Goal: Task Accomplishment & Management: Manage account settings

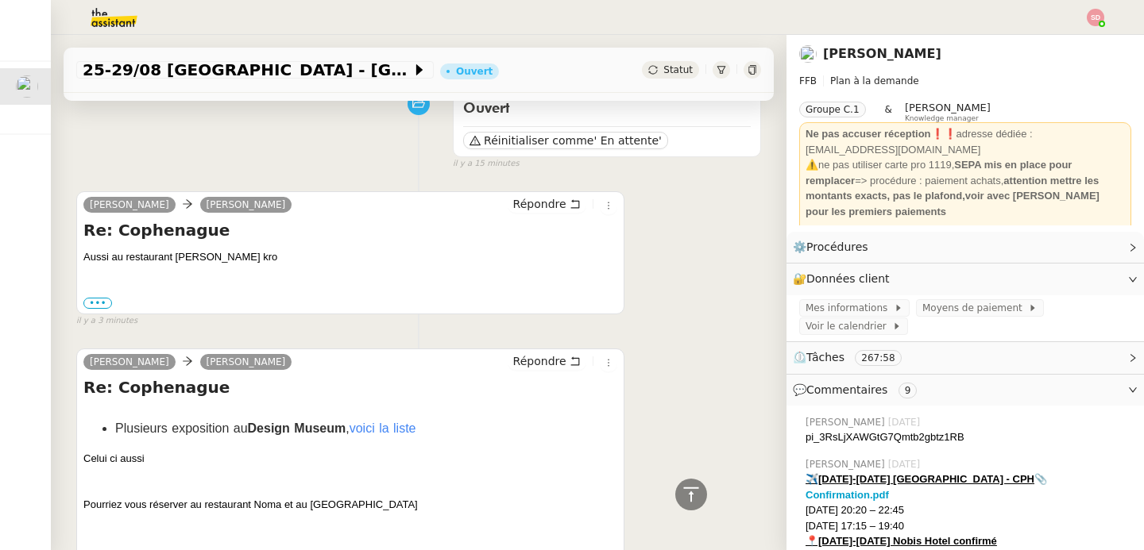
scroll to position [10, 0]
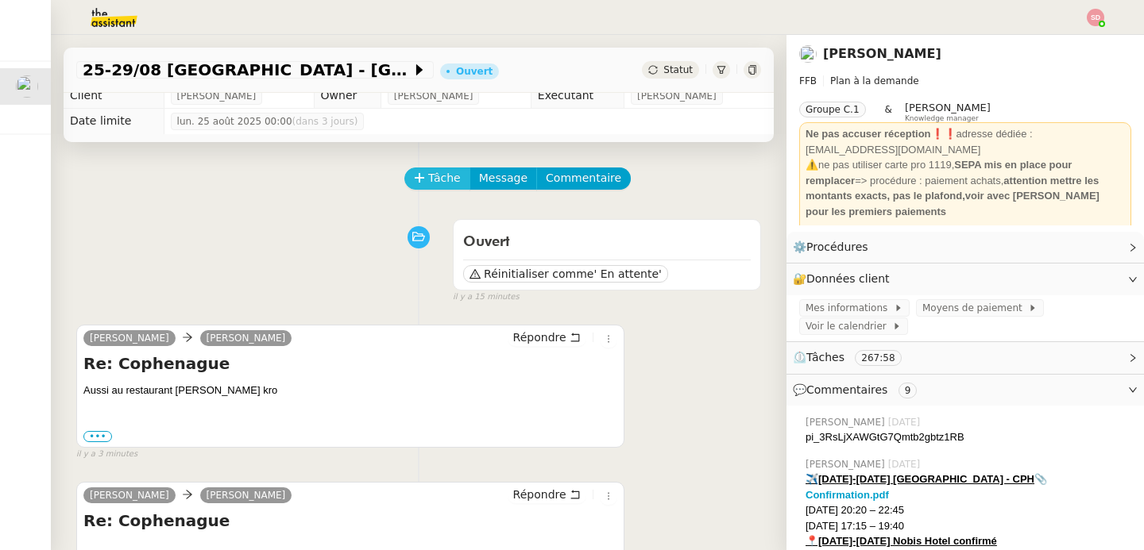
click at [428, 181] on span "Tâche" at bounding box center [444, 178] width 33 height 18
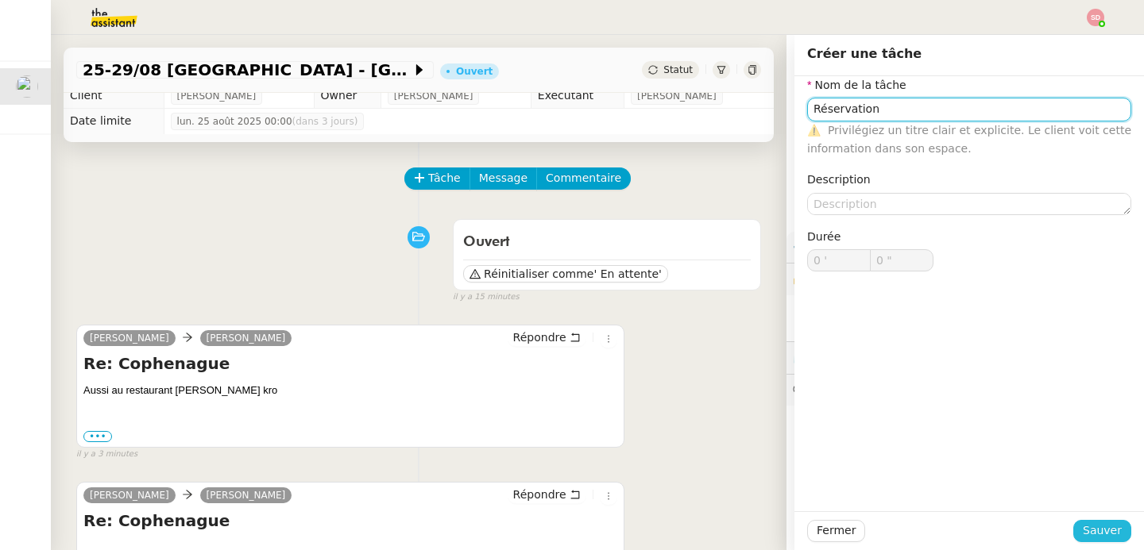
type input "Réservation"
click at [1095, 531] on span "Sauver" at bounding box center [1102, 531] width 39 height 18
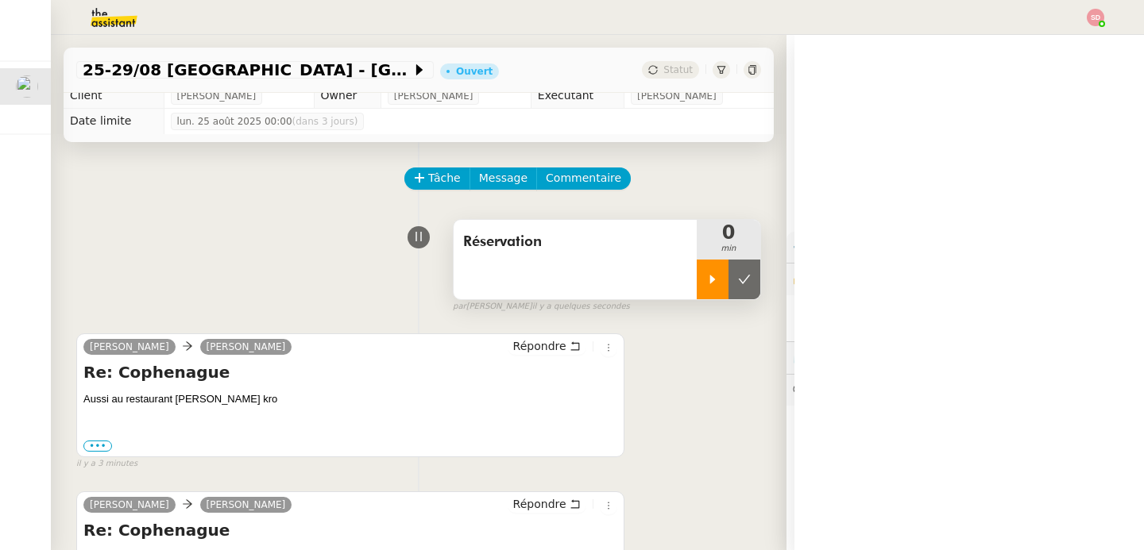
click at [697, 291] on div at bounding box center [713, 280] width 32 height 40
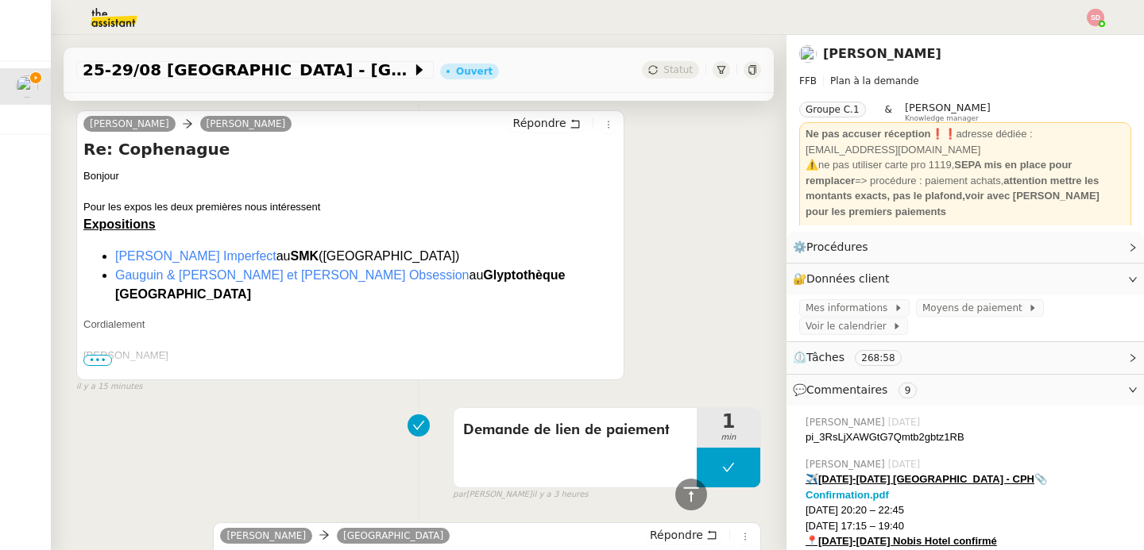
scroll to position [688, 0]
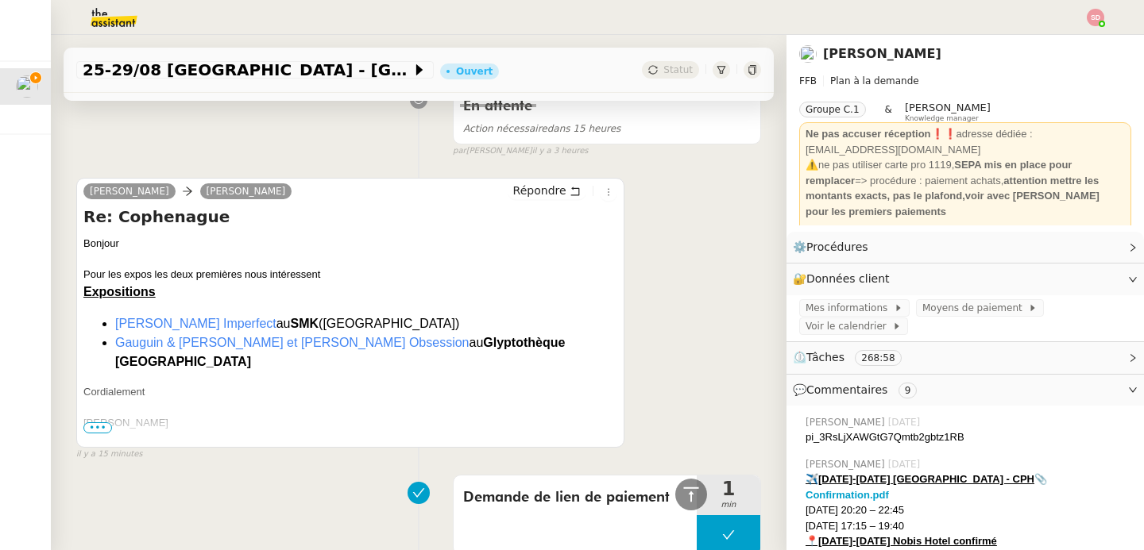
click at [196, 321] on link "[PERSON_NAME] Imperfect" at bounding box center [195, 324] width 161 height 14
click at [202, 348] on link "Gauguin & [PERSON_NAME] et [PERSON_NAME] Obsession" at bounding box center [292, 343] width 354 height 14
click at [102, 426] on span "•••" at bounding box center [97, 428] width 29 height 11
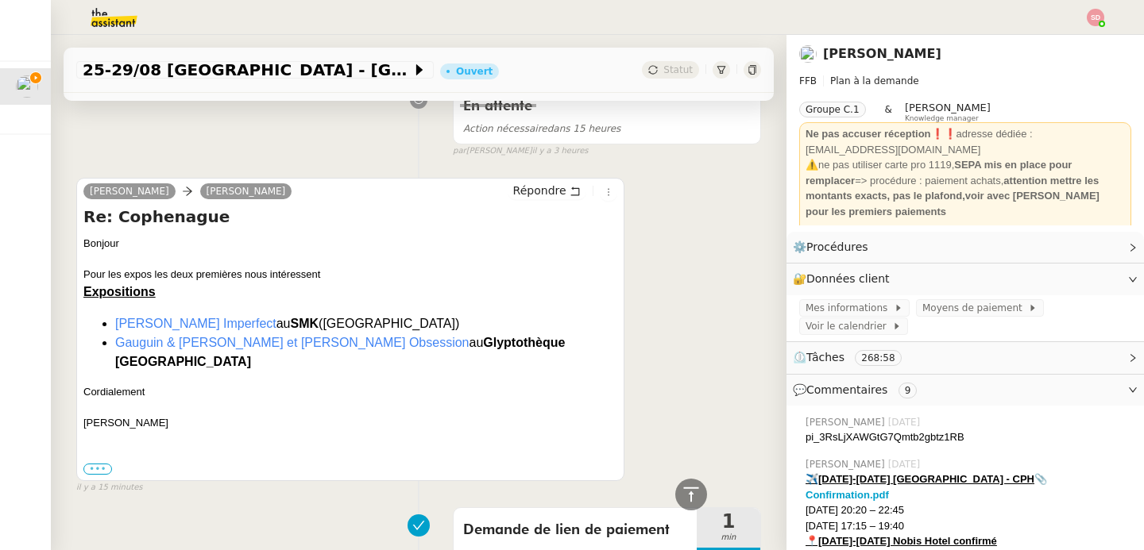
click at [106, 464] on label "•••" at bounding box center [97, 469] width 29 height 11
click at [0, 0] on input "•••" at bounding box center [0, 0] width 0 height 0
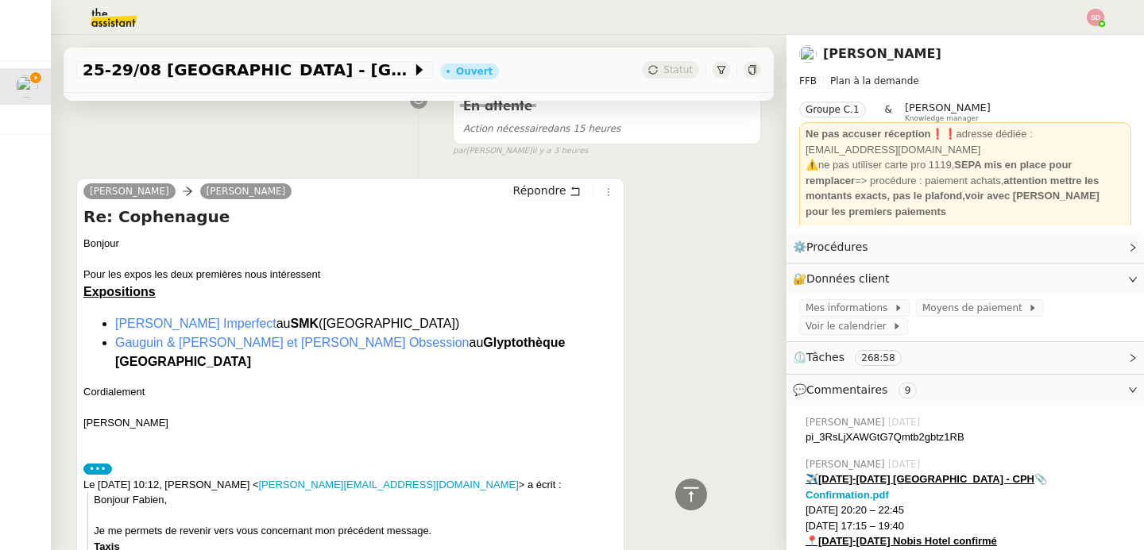
click at [106, 464] on label "•••" at bounding box center [97, 469] width 29 height 11
click at [0, 0] on input "•••" at bounding box center [0, 0] width 0 height 0
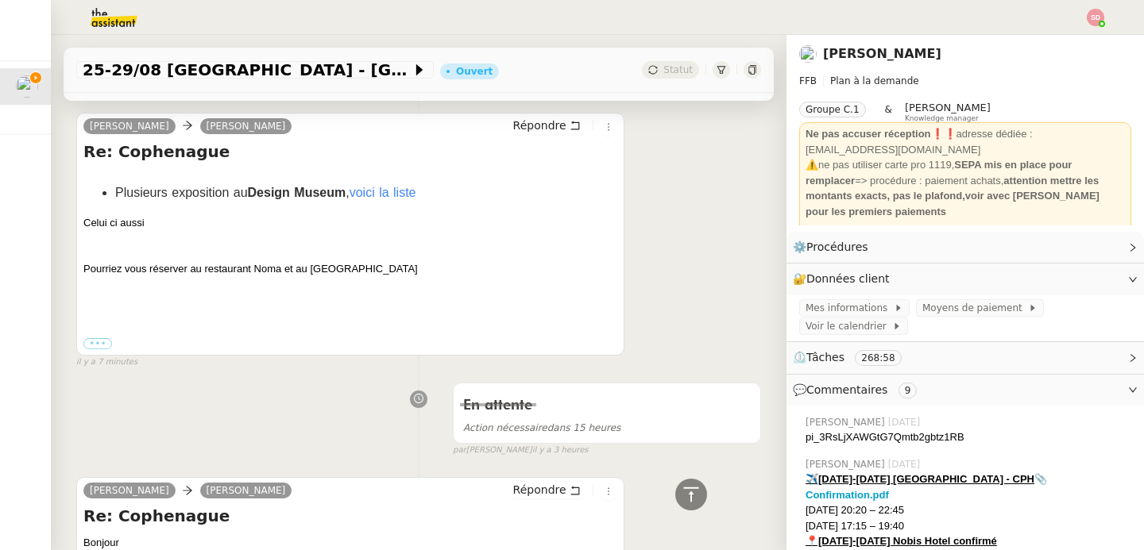
scroll to position [372, 0]
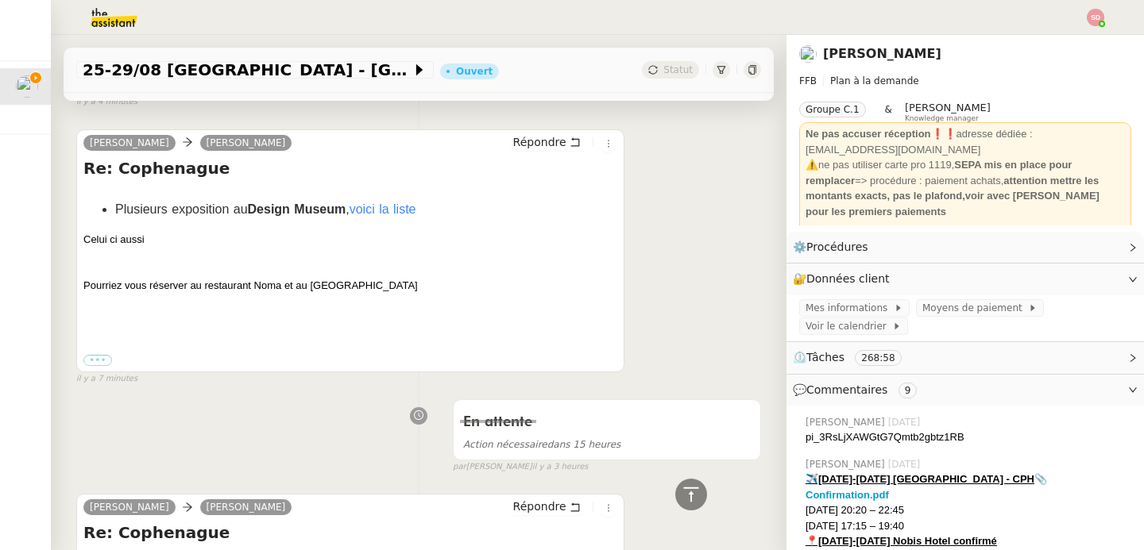
click at [384, 213] on link "voici la liste" at bounding box center [382, 210] width 67 height 14
drag, startPoint x: 205, startPoint y: 286, endPoint x: 280, endPoint y: 285, distance: 75.5
click at [280, 285] on div "Pourriez vous réserver au restaurant Noma et au [GEOGRAPHIC_DATA]" at bounding box center [350, 300] width 534 height 44
copy div "restaurant Noma"
click at [336, 279] on div "Pourriez vous réserver au restaurant Noma et au [GEOGRAPHIC_DATA]" at bounding box center [350, 300] width 534 height 44
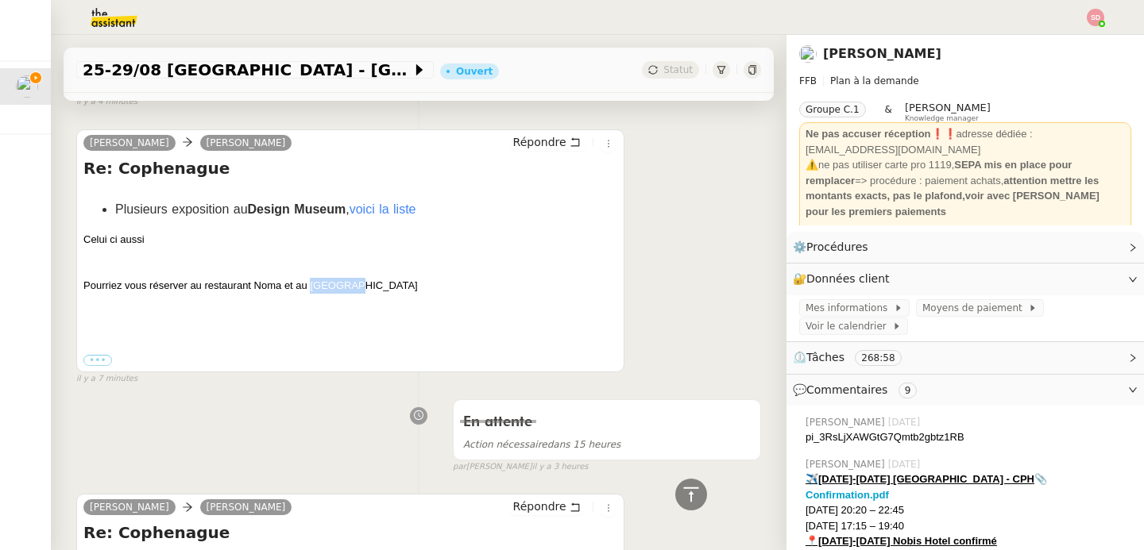
click at [336, 279] on div "Pourriez vous réserver au restaurant Noma et au [GEOGRAPHIC_DATA]" at bounding box center [350, 300] width 534 height 44
copy div "Superbon"
click at [91, 358] on label "•••" at bounding box center [97, 360] width 29 height 11
click at [0, 0] on input "•••" at bounding box center [0, 0] width 0 height 0
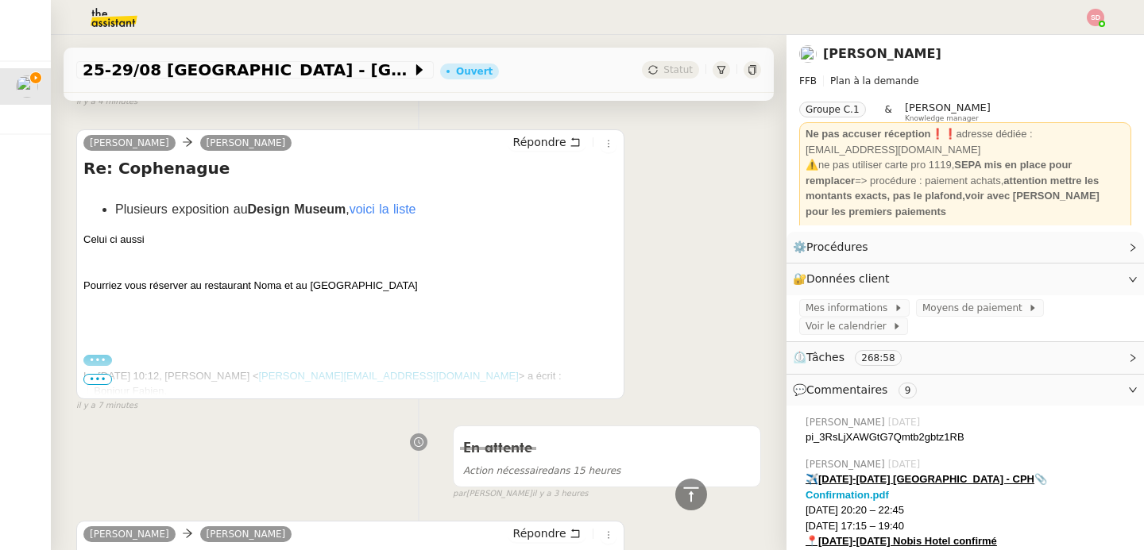
click at [91, 358] on label "•••" at bounding box center [97, 360] width 29 height 11
click at [0, 0] on input "•••" at bounding box center [0, 0] width 0 height 0
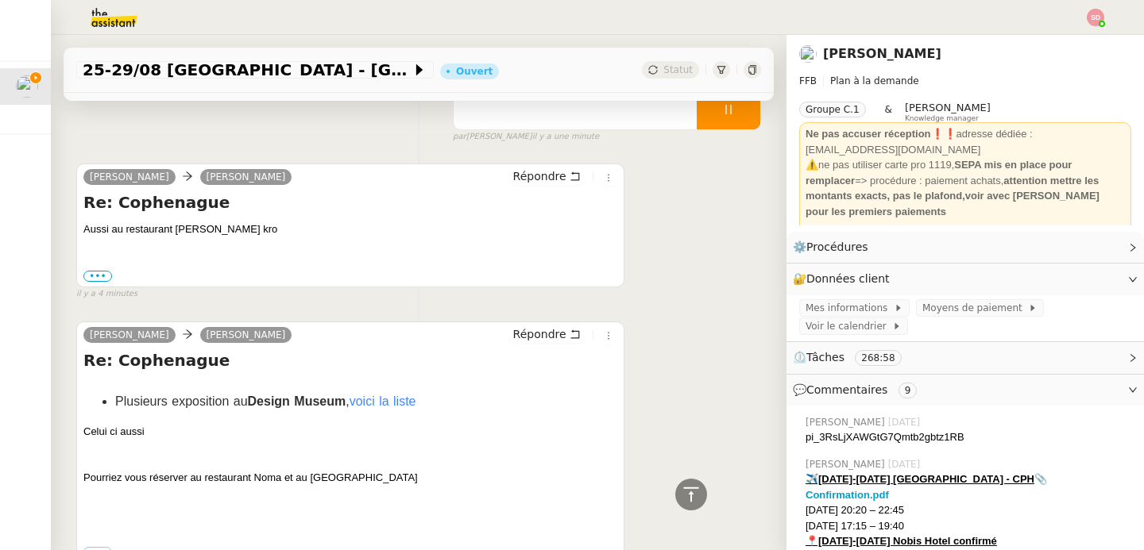
scroll to position [156, 0]
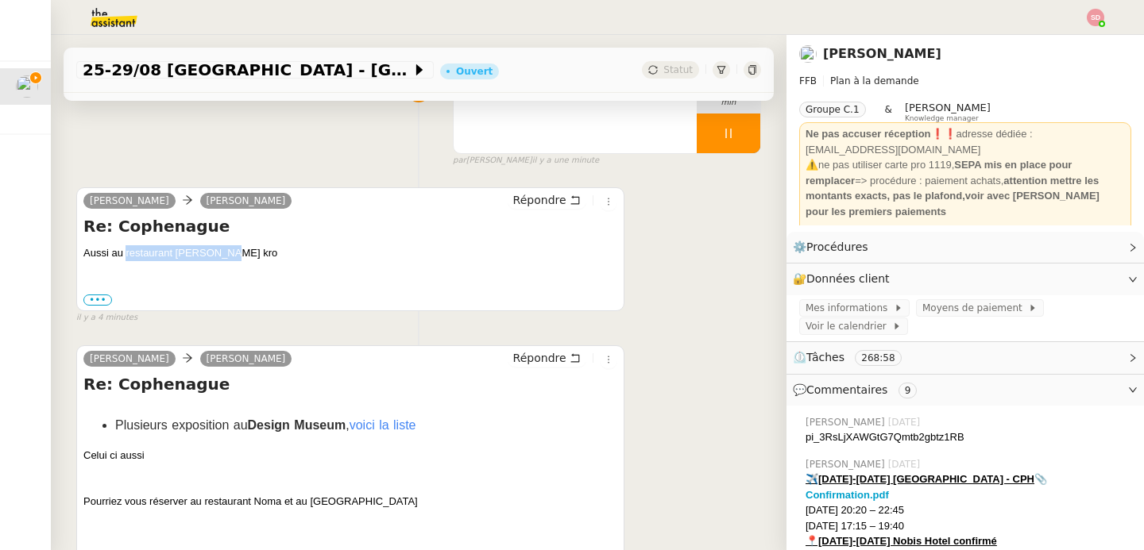
drag, startPoint x: 125, startPoint y: 254, endPoint x: 271, endPoint y: 249, distance: 145.4
click at [271, 249] on div "Aussi au restaurant [PERSON_NAME] kro" at bounding box center [350, 253] width 534 height 16
copy div "restaurant [PERSON_NAME] kro"
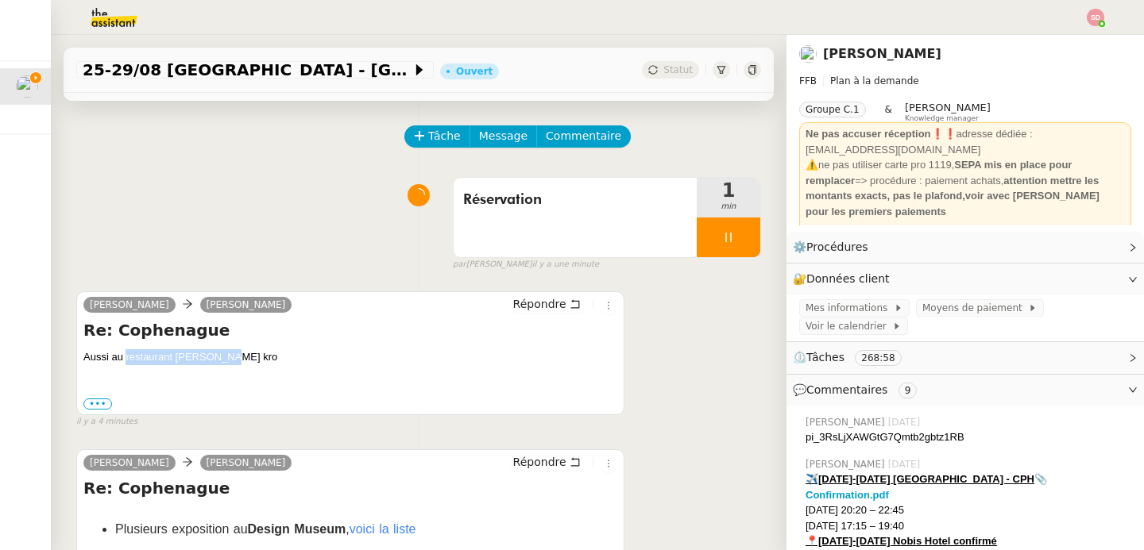
scroll to position [0, 0]
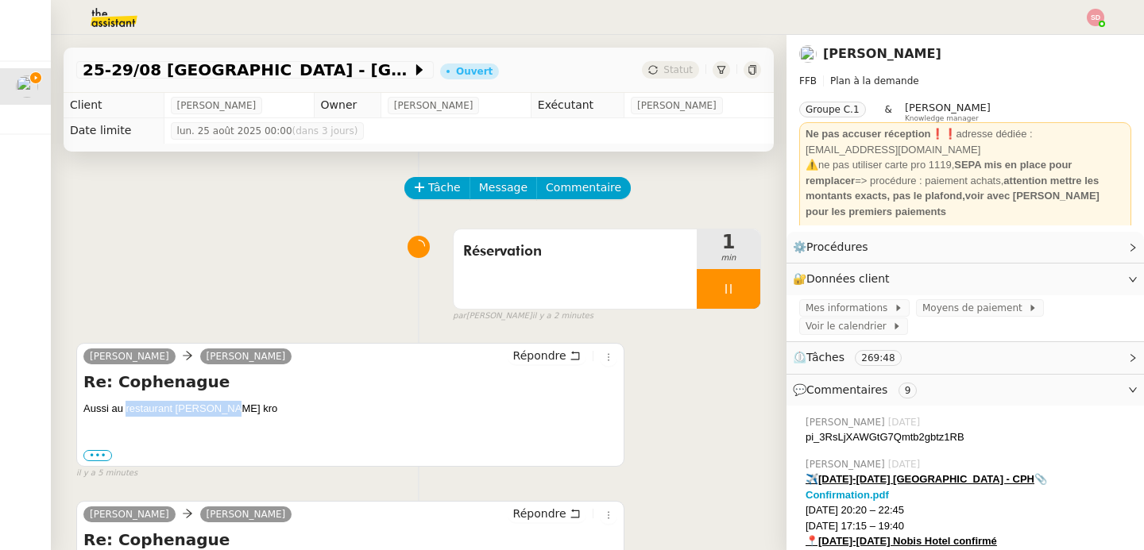
click at [182, 234] on div "Réservation 1 min false par [PERSON_NAME] il y a 2 minutes" at bounding box center [418, 273] width 685 height 102
click at [519, 355] on span "Répondre" at bounding box center [539, 356] width 53 height 16
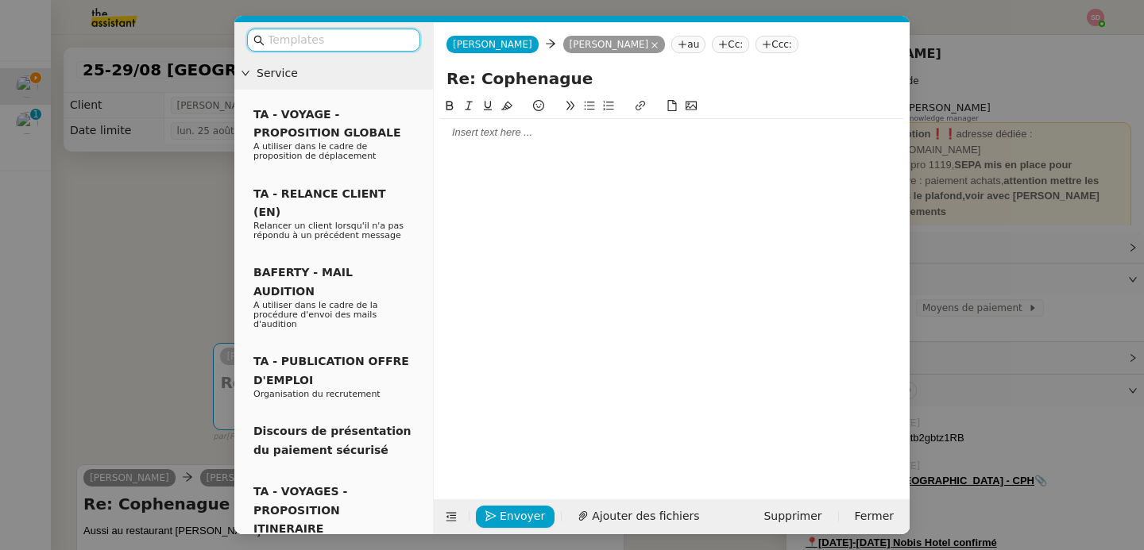
click at [525, 137] on div at bounding box center [671, 132] width 463 height 14
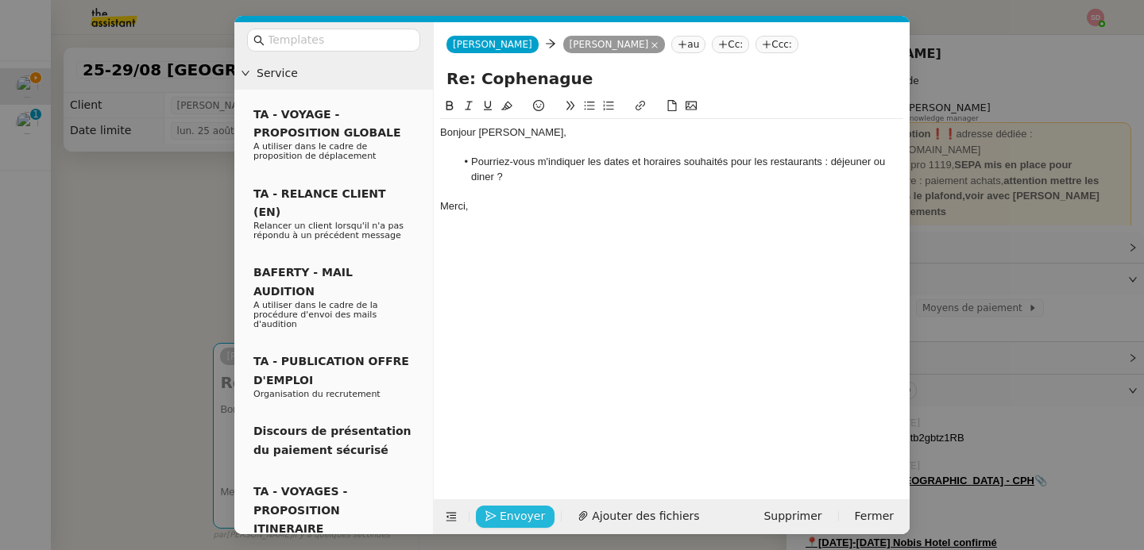
click at [511, 514] on span "Envoyer" at bounding box center [522, 517] width 45 height 18
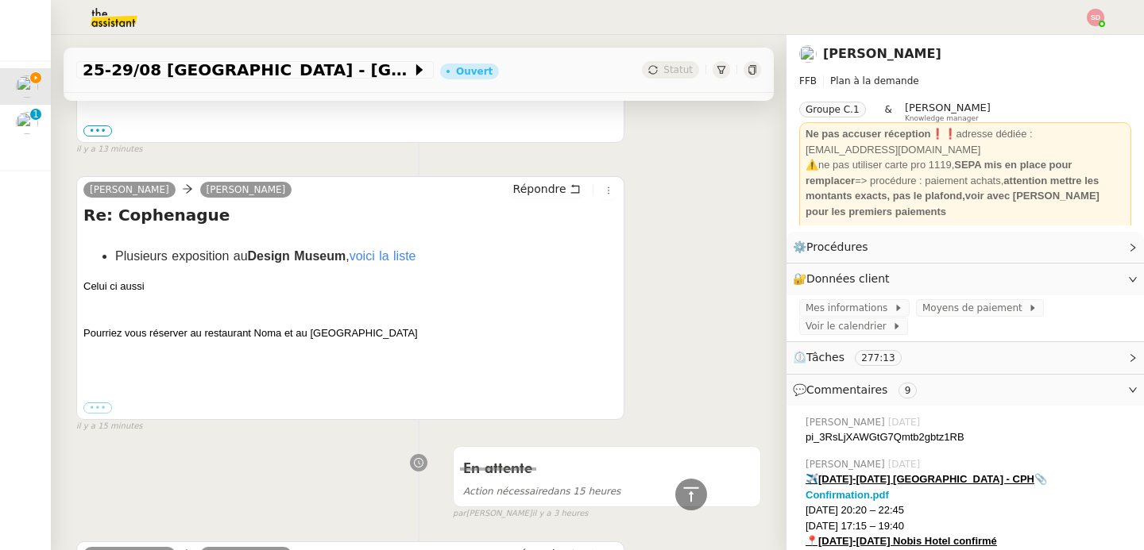
scroll to position [699, 0]
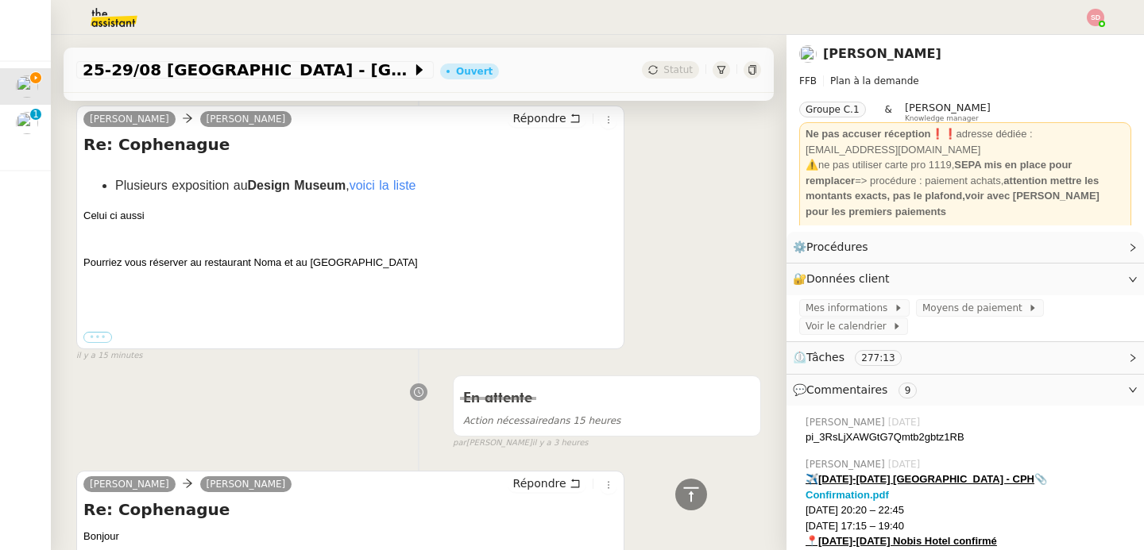
click at [106, 339] on label "•••" at bounding box center [97, 337] width 29 height 11
click at [0, 0] on input "•••" at bounding box center [0, 0] width 0 height 0
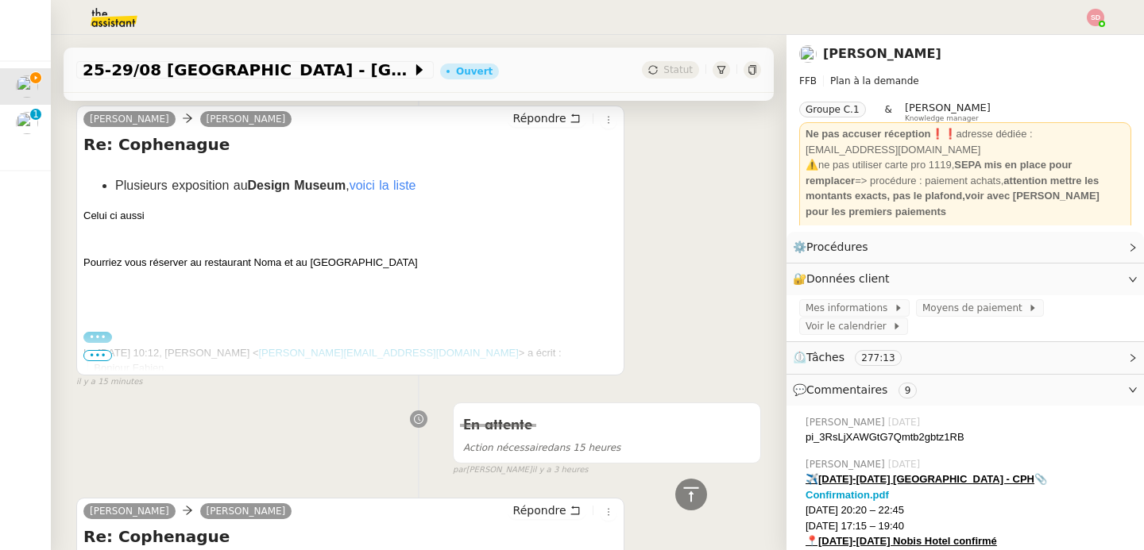
click at [106, 339] on label "•••" at bounding box center [97, 337] width 29 height 11
click at [0, 0] on input "•••" at bounding box center [0, 0] width 0 height 0
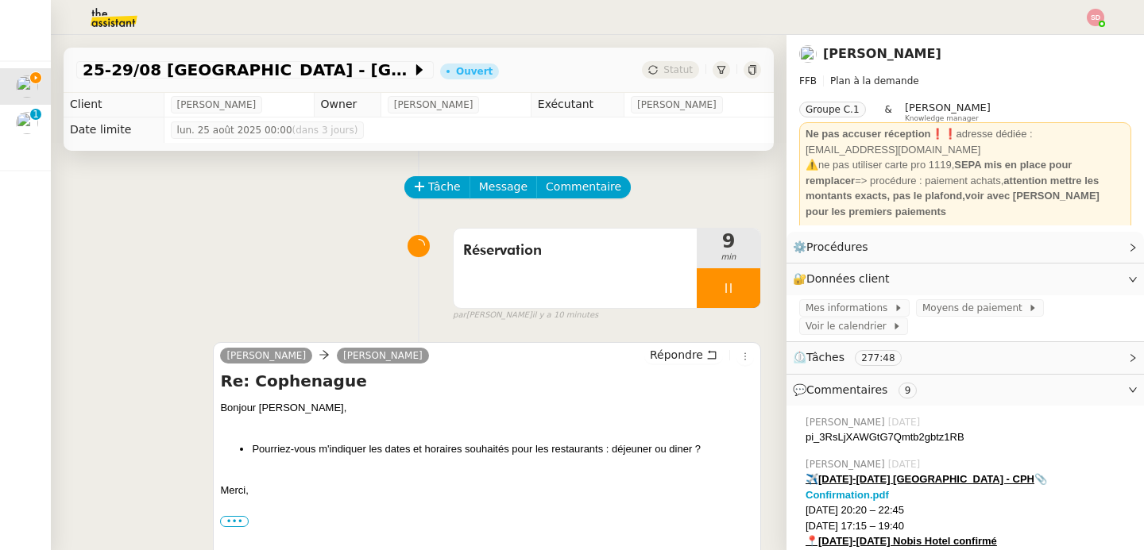
scroll to position [0, 0]
click at [218, 101] on span "[PERSON_NAME]" at bounding box center [216, 106] width 79 height 16
copy span "Bornancin"
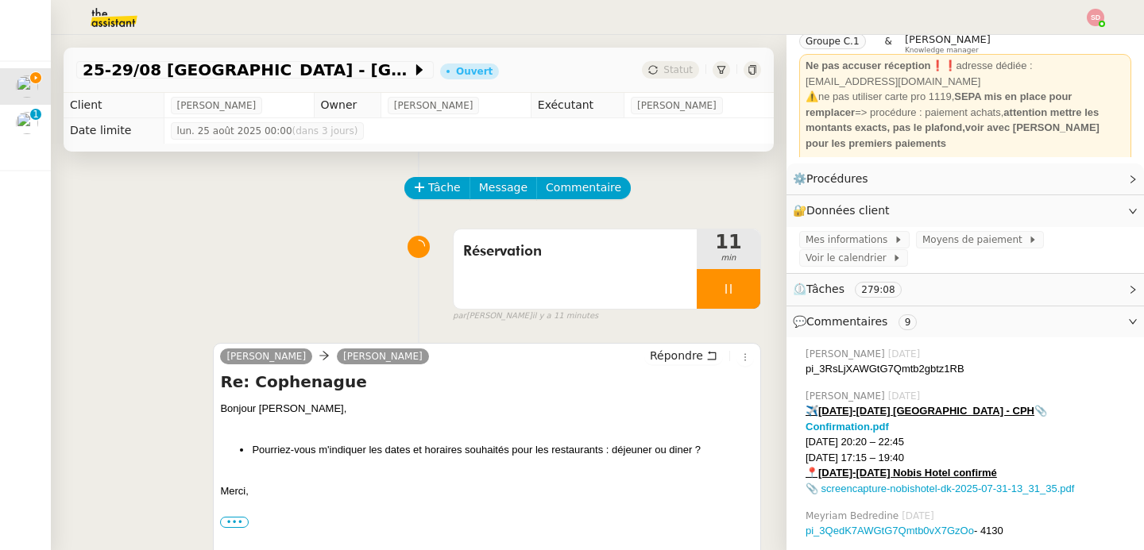
scroll to position [68, 0]
click at [935, 247] on span "Moyens de paiement" at bounding box center [975, 241] width 106 height 16
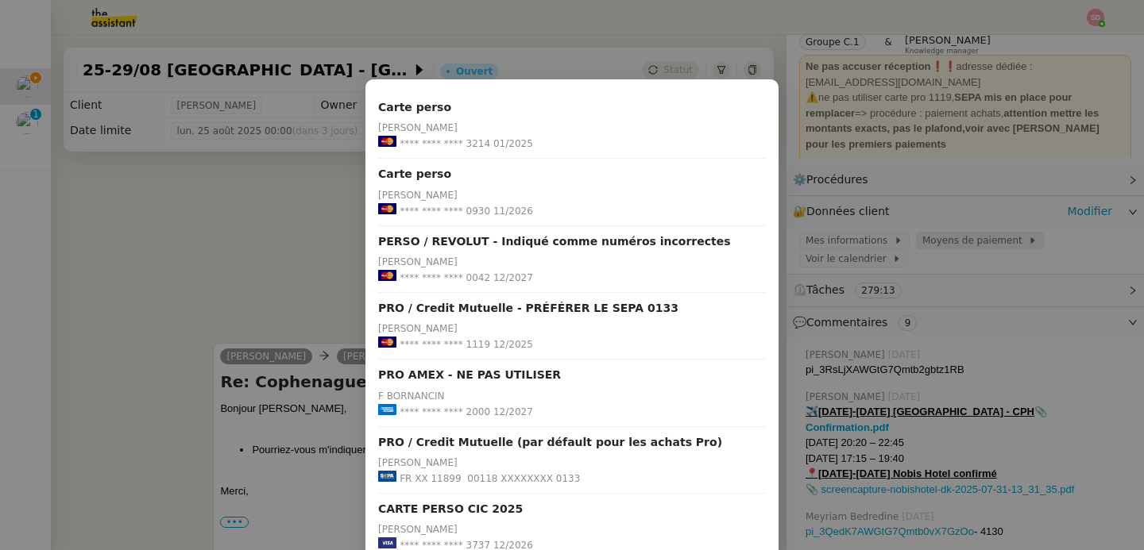
scroll to position [144, 0]
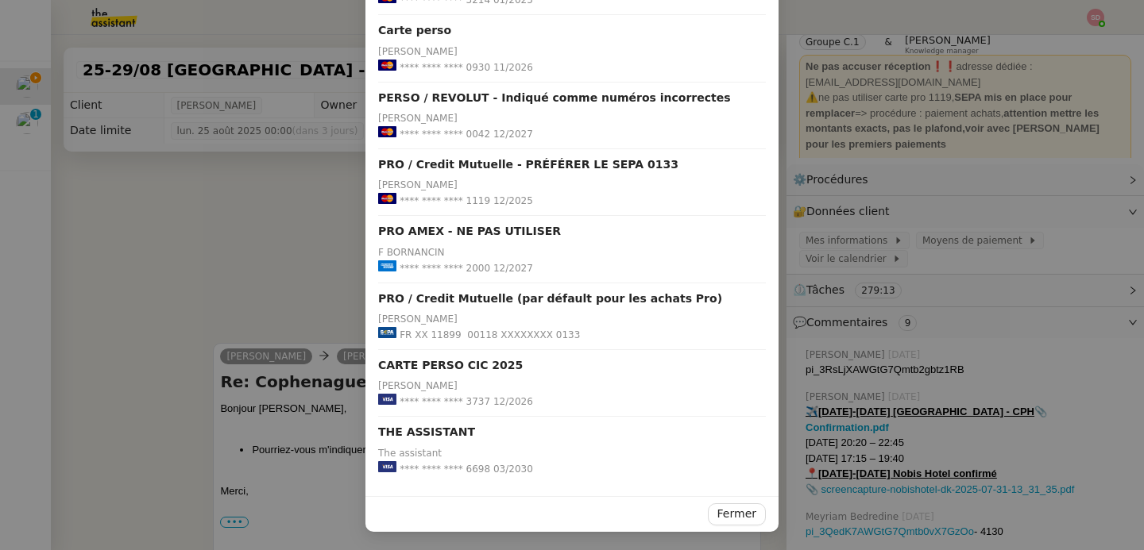
click at [468, 468] on span "**** **** **** 6698" at bounding box center [445, 469] width 91 height 16
click at [467, 467] on span "**** **** **** 6698" at bounding box center [445, 469] width 91 height 16
copy span "6698"
click at [231, 184] on nz-modal-container "Carte perso [PERSON_NAME] **** **** **** 3214 01/2025 Carte perso [PERSON_NAME]…" at bounding box center [572, 275] width 1144 height 550
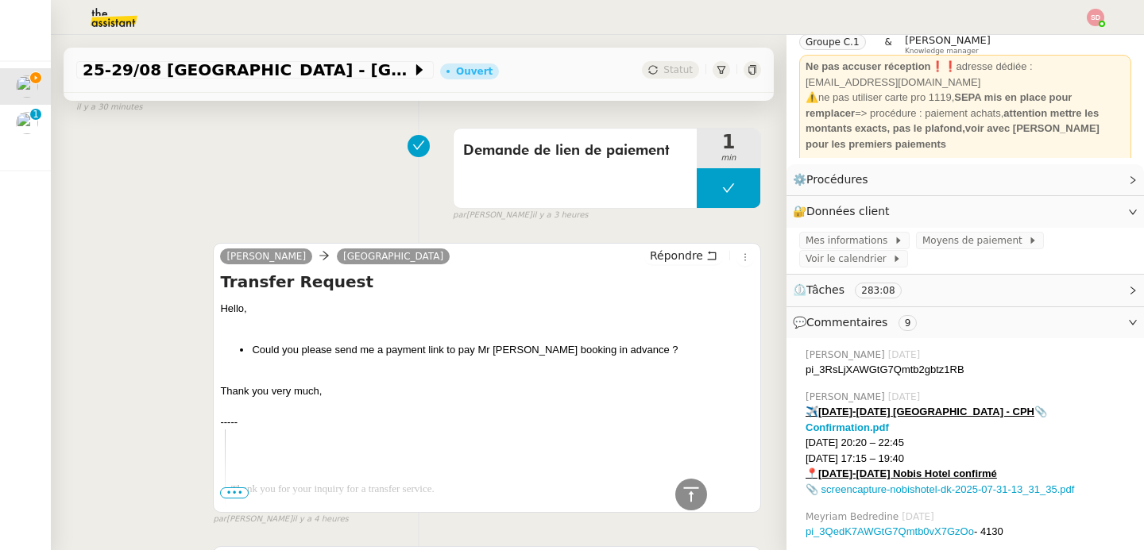
scroll to position [1847, 0]
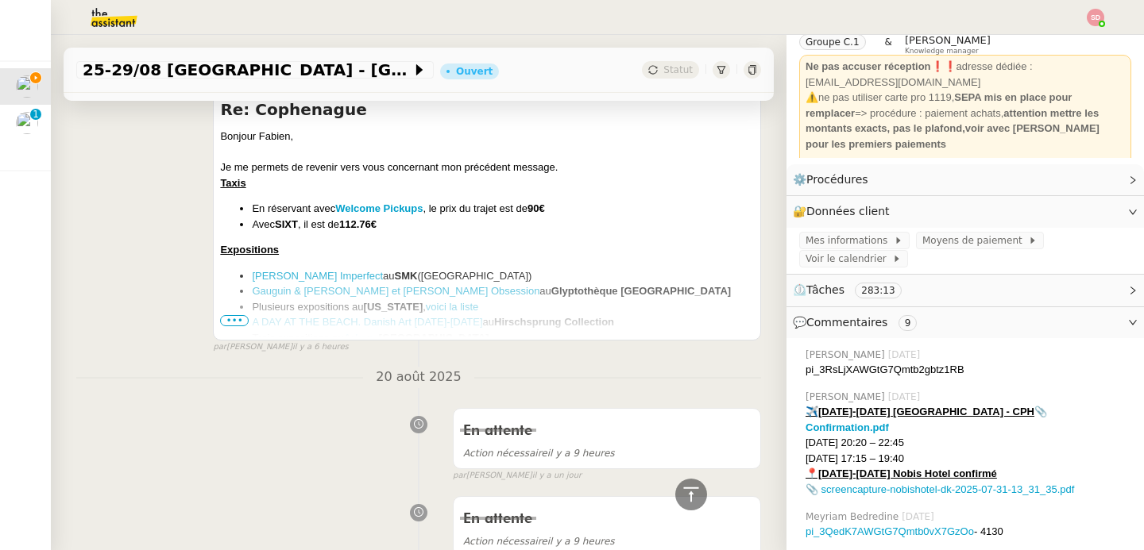
click at [223, 315] on span "•••" at bounding box center [234, 320] width 29 height 11
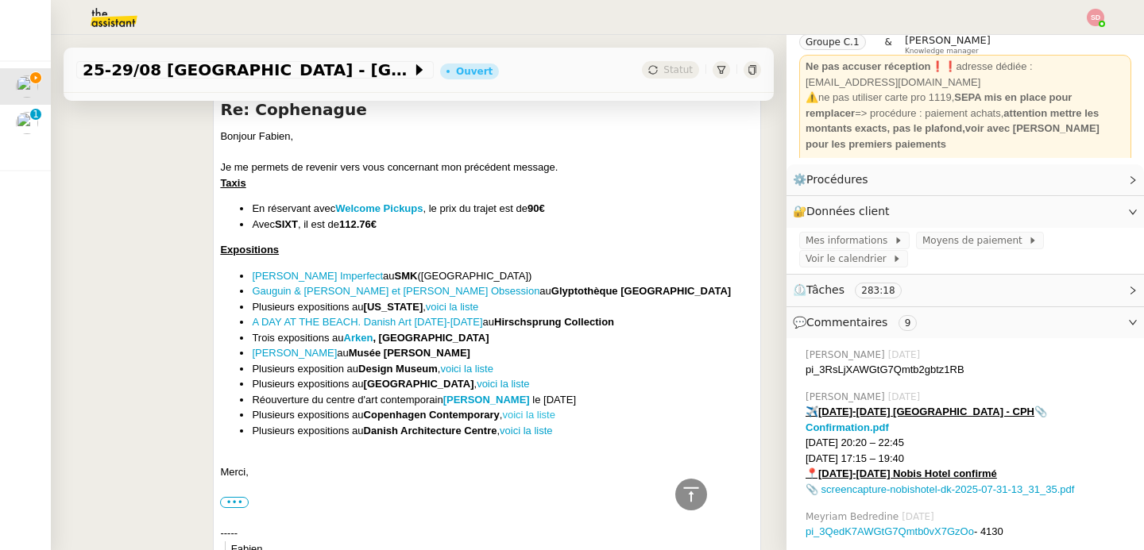
click at [525, 409] on link "voici la liste" at bounding box center [528, 415] width 52 height 12
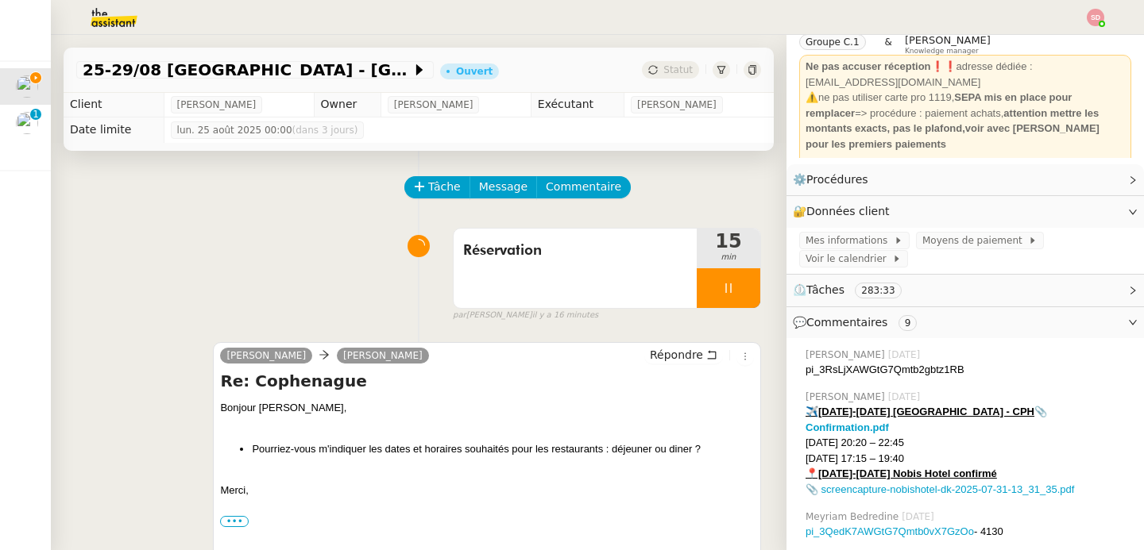
scroll to position [0, 0]
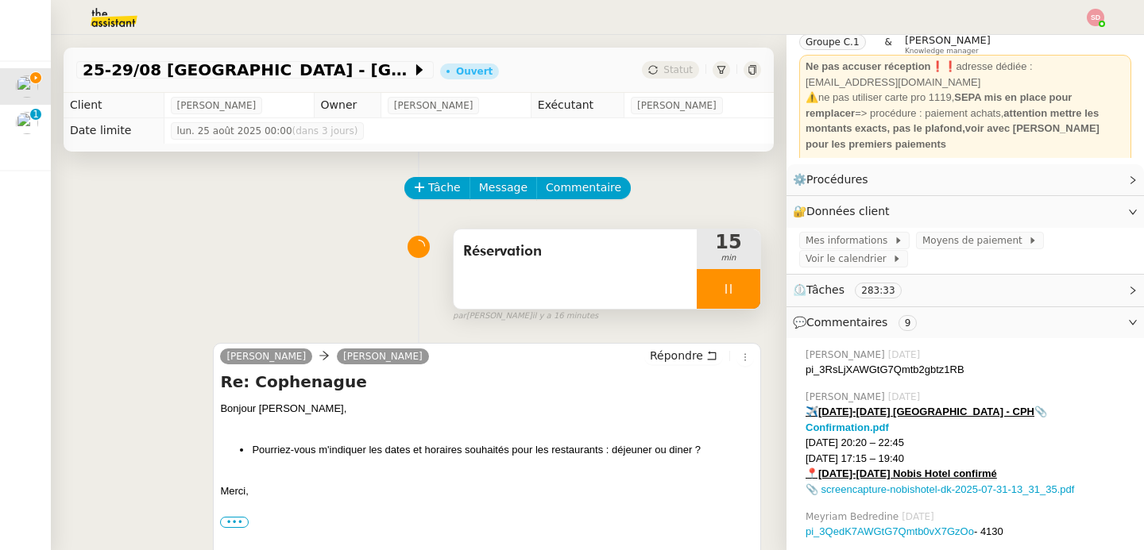
click at [722, 290] on div at bounding box center [729, 289] width 64 height 40
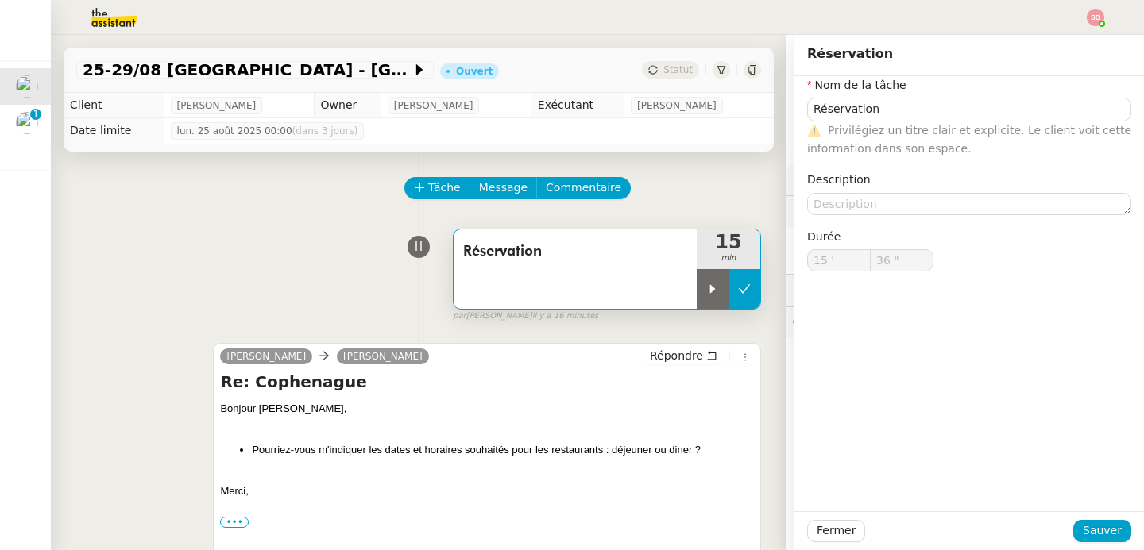
click at [728, 306] on button at bounding box center [744, 289] width 32 height 40
type input "Réservation"
type input "15 '"
type input "36 ""
type input "Réservation"
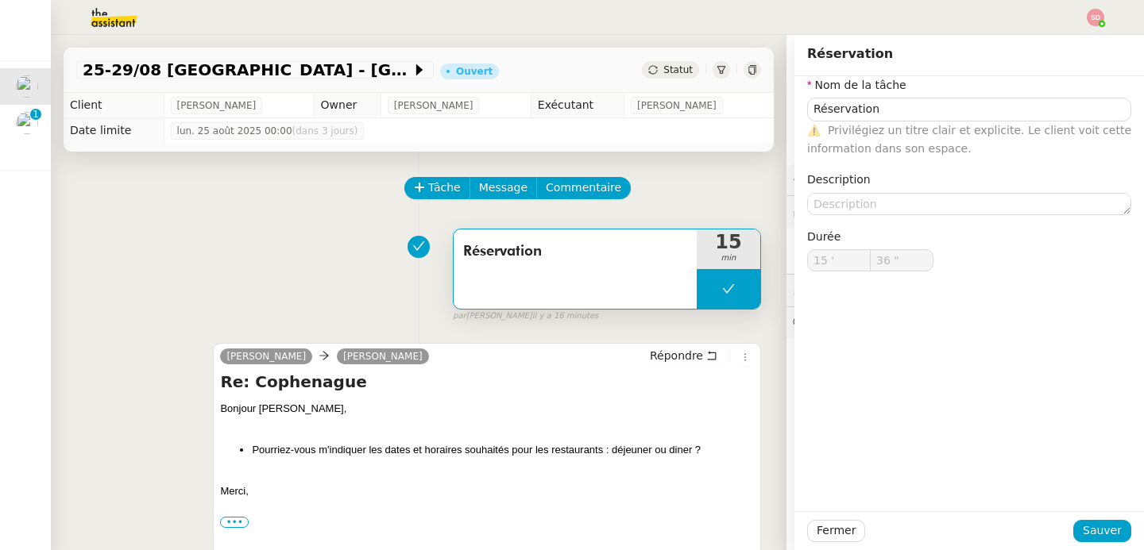
type input "15 '"
type input "36 ""
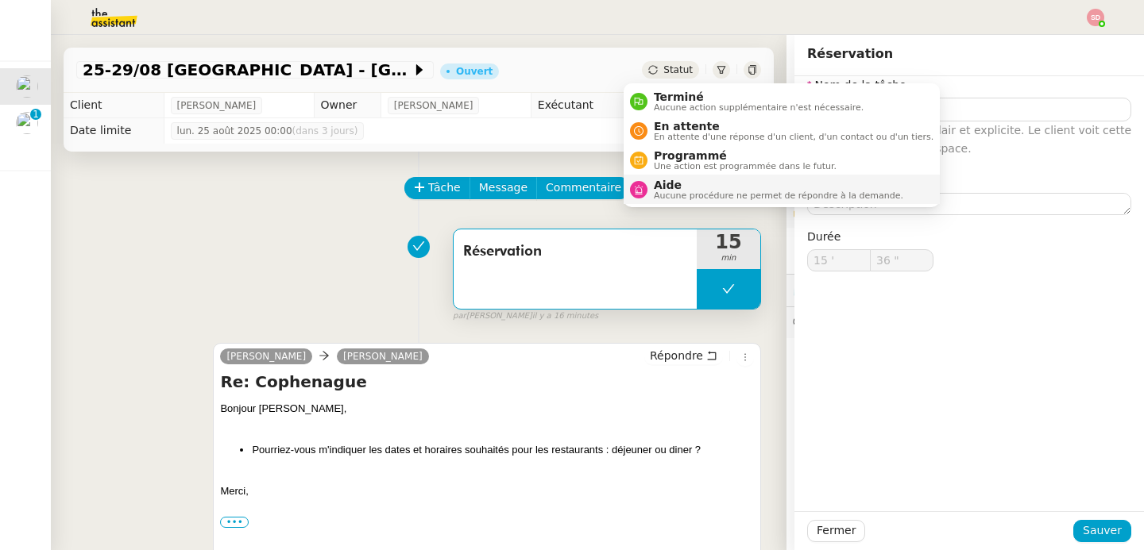
click at [638, 196] on nz-avatar at bounding box center [638, 189] width 17 height 17
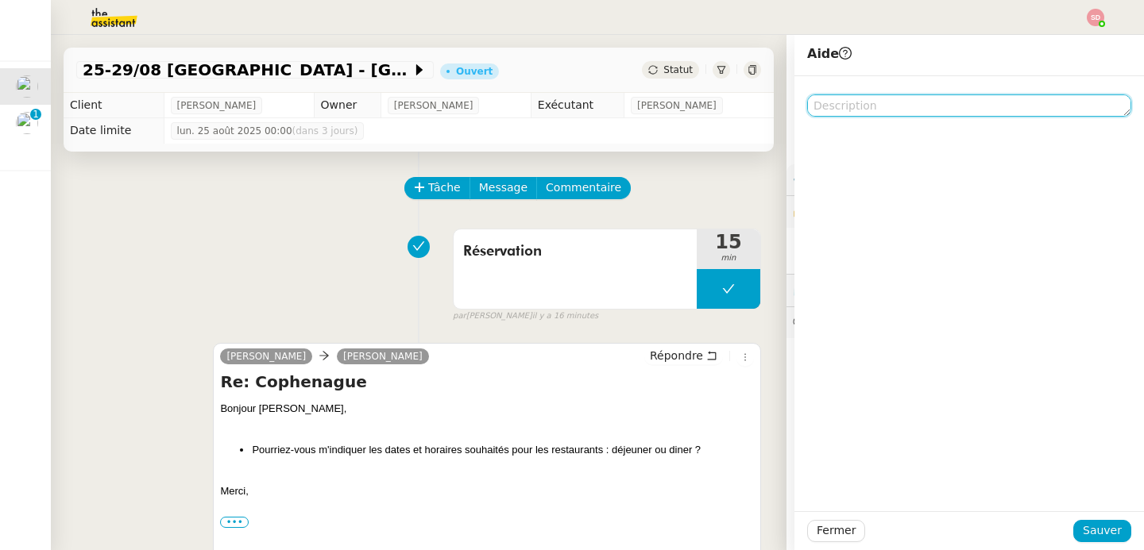
click at [938, 107] on textarea at bounding box center [969, 106] width 324 height 22
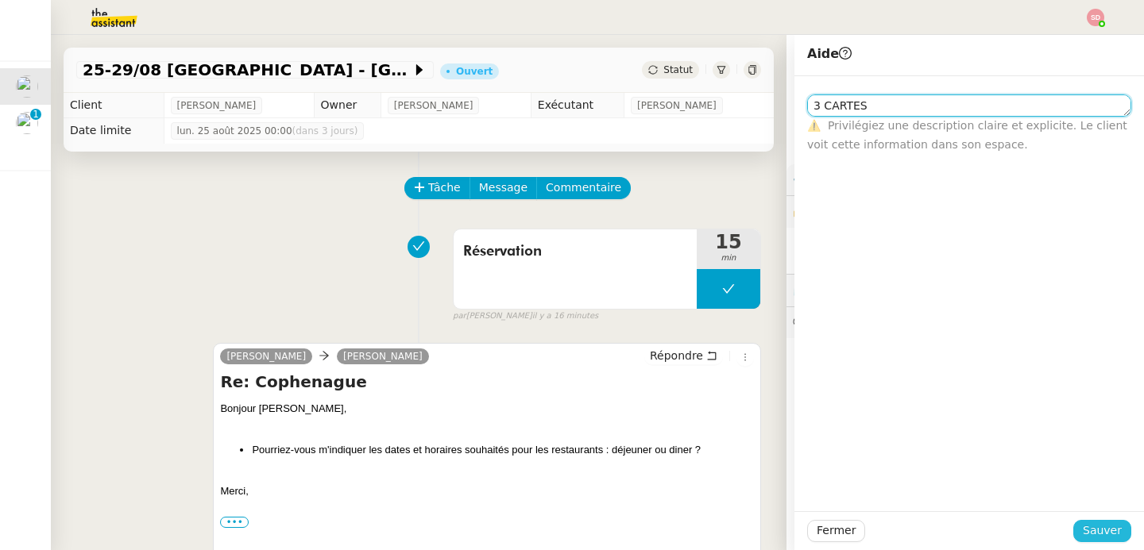
type textarea "3 CARTES"
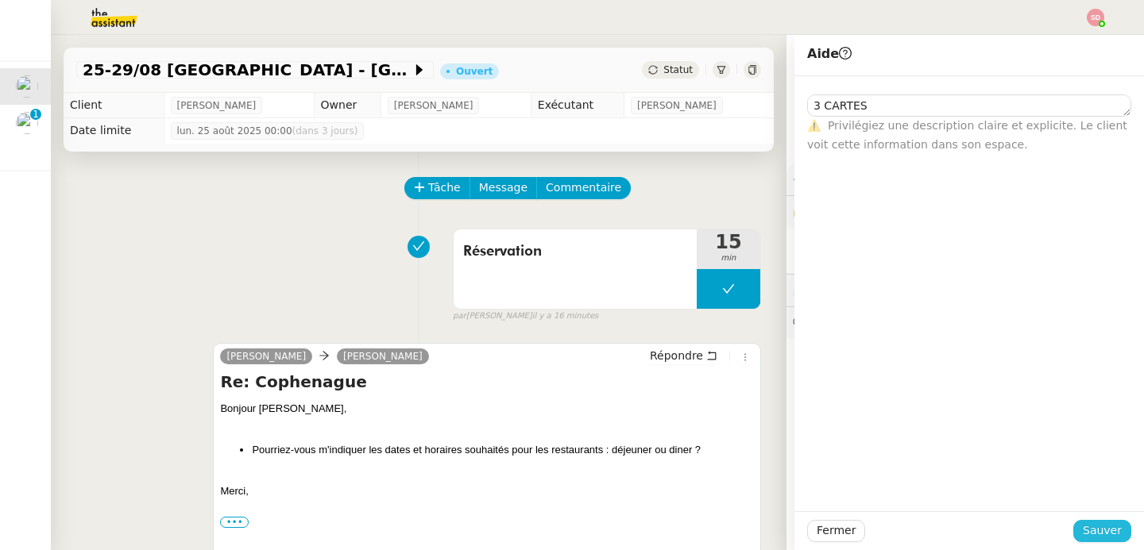
click at [1089, 523] on span "Sauver" at bounding box center [1102, 531] width 39 height 18
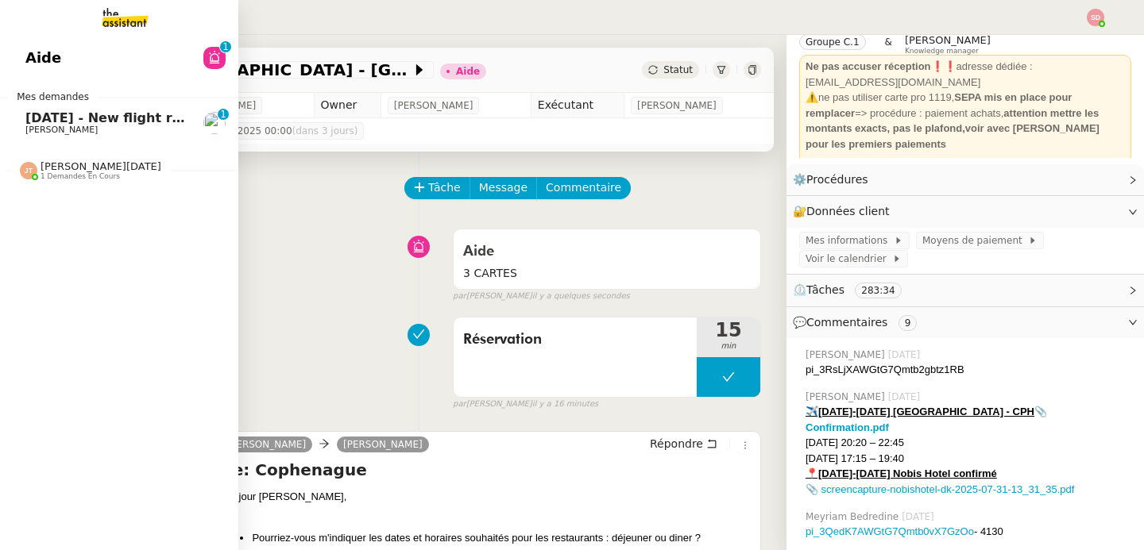
click at [41, 175] on span "1 demandes en cours" at bounding box center [80, 176] width 79 height 9
click at [68, 213] on span "[PERSON_NAME]" at bounding box center [105, 213] width 160 height 10
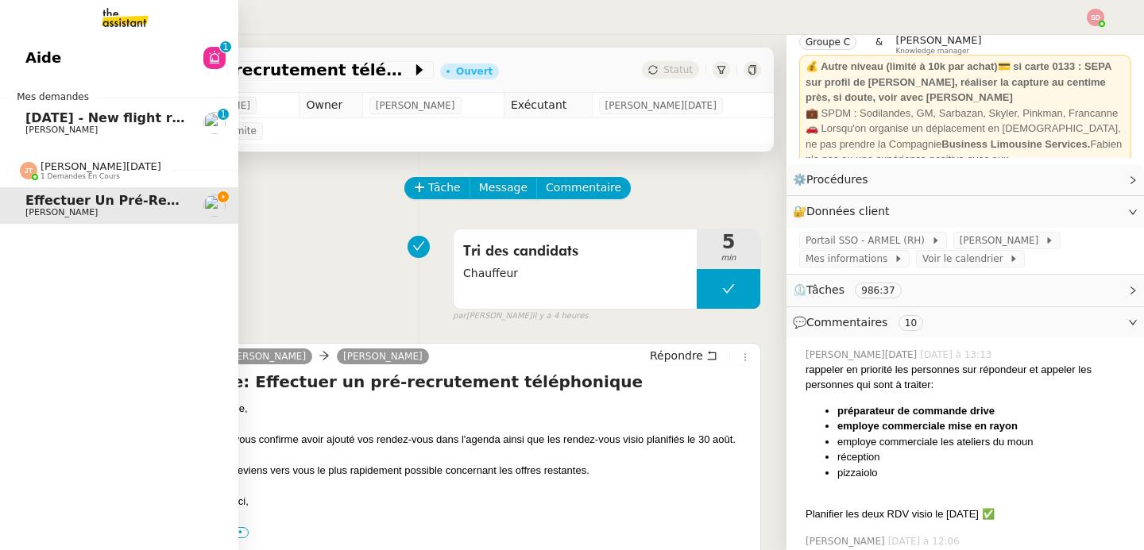
click at [22, 167] on img at bounding box center [28, 170] width 17 height 17
click at [86, 111] on span "[DATE] - New flight request - [PERSON_NAME]" at bounding box center [189, 117] width 328 height 15
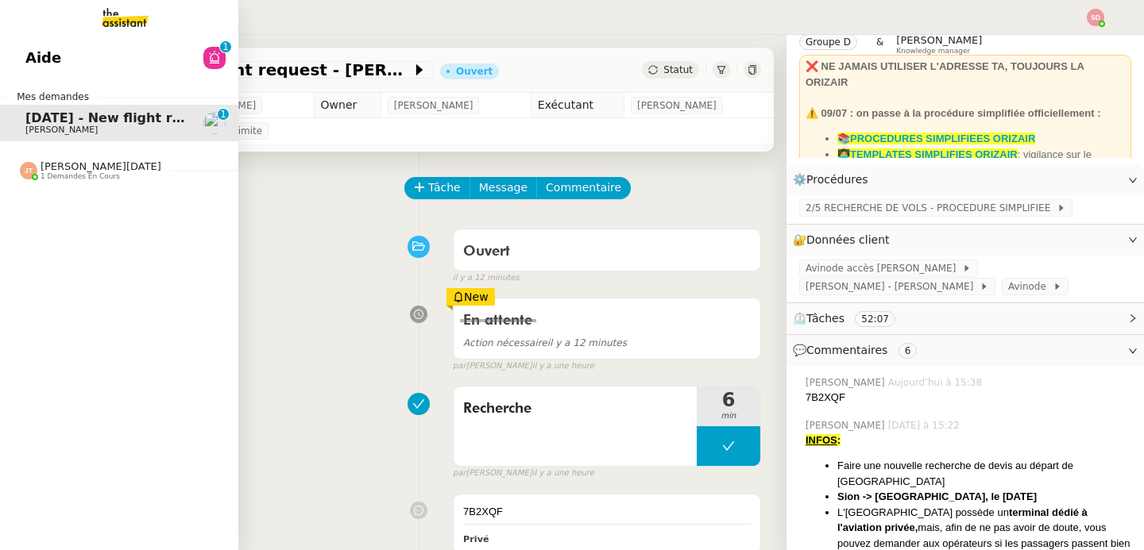
scroll to position [83, 0]
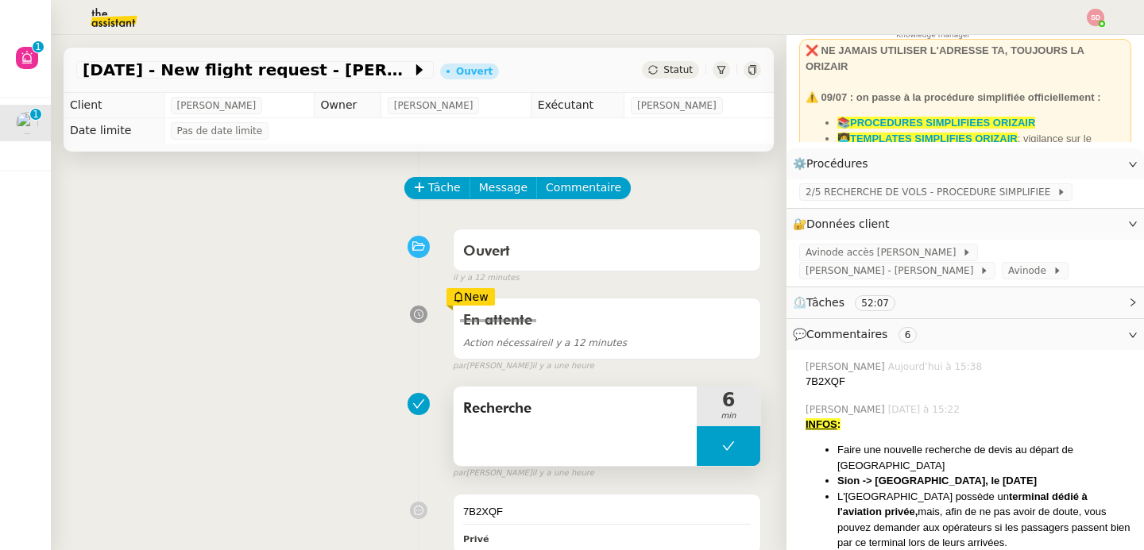
click at [718, 446] on button at bounding box center [729, 447] width 64 height 40
click at [706, 450] on icon at bounding box center [712, 446] width 13 height 13
click at [809, 376] on div "7B2XQF" at bounding box center [968, 382] width 326 height 16
copy div "7B2XQF"
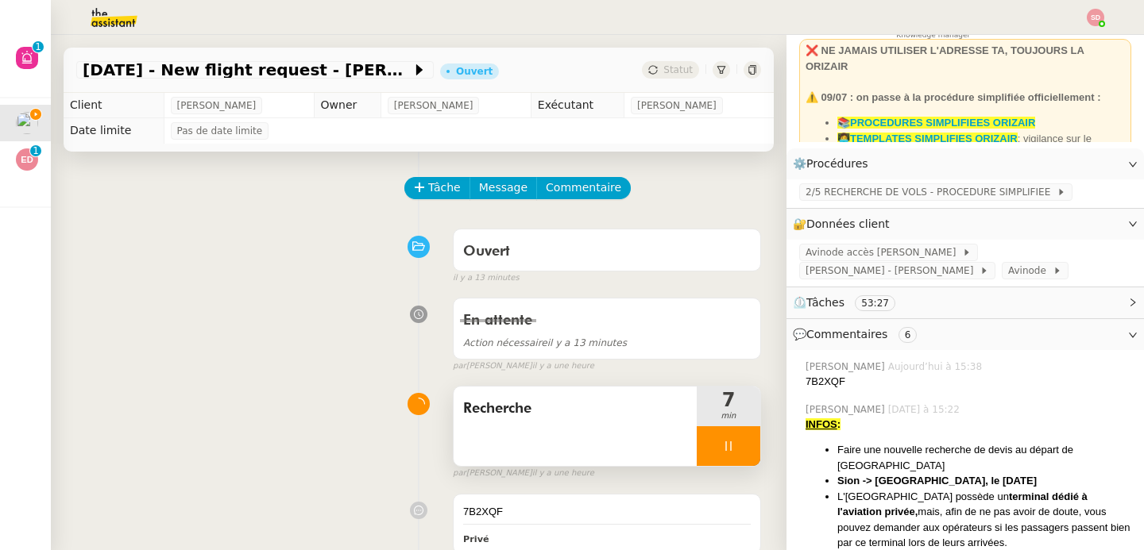
click at [723, 457] on div at bounding box center [729, 447] width 64 height 40
click at [728, 457] on button at bounding box center [744, 447] width 32 height 40
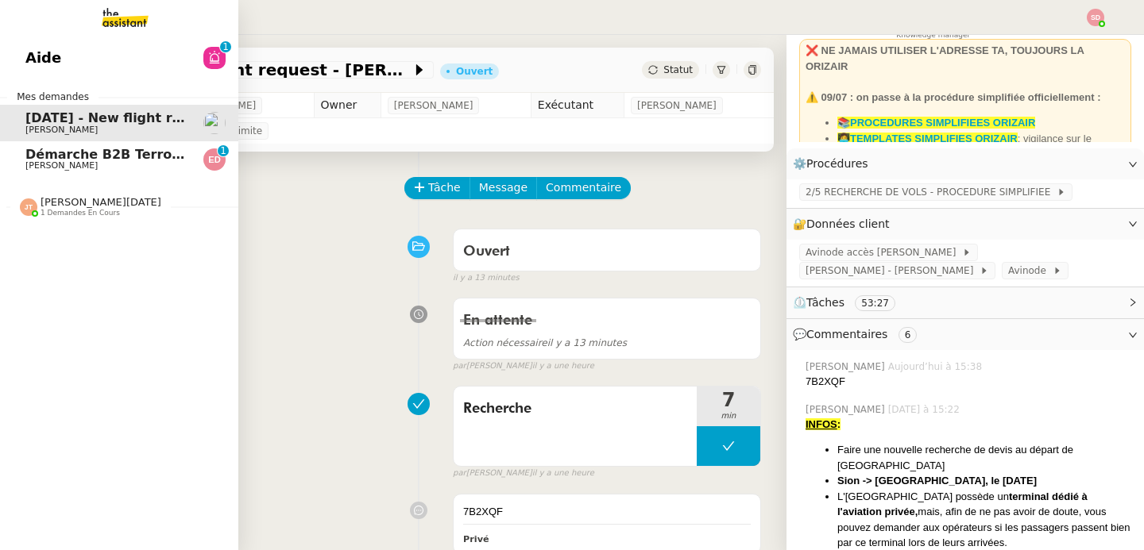
click at [46, 153] on span "Démarche B2B Terroir d'[PERSON_NAME]" at bounding box center [171, 154] width 292 height 15
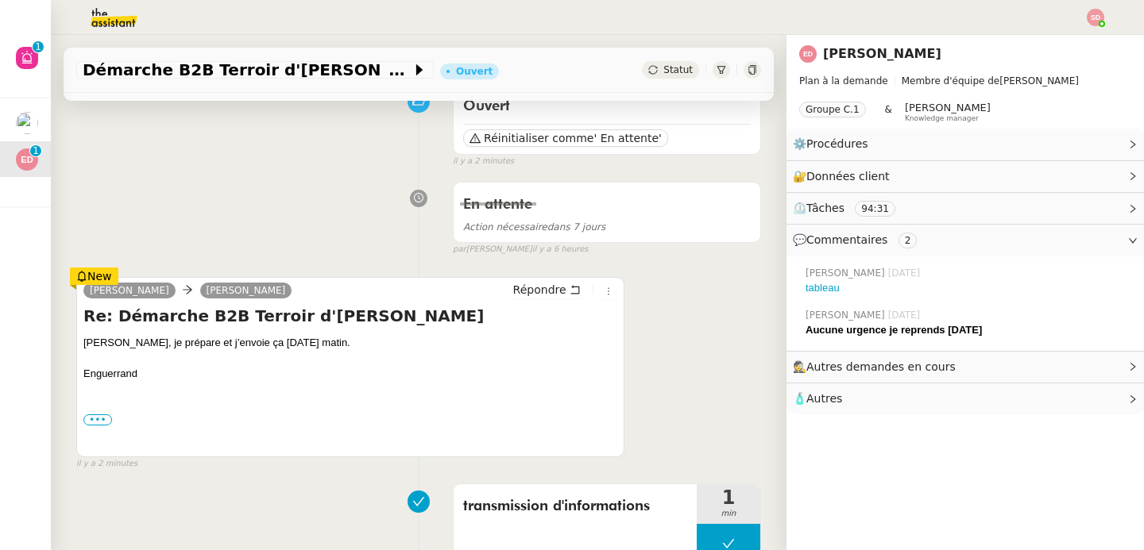
scroll to position [184, 0]
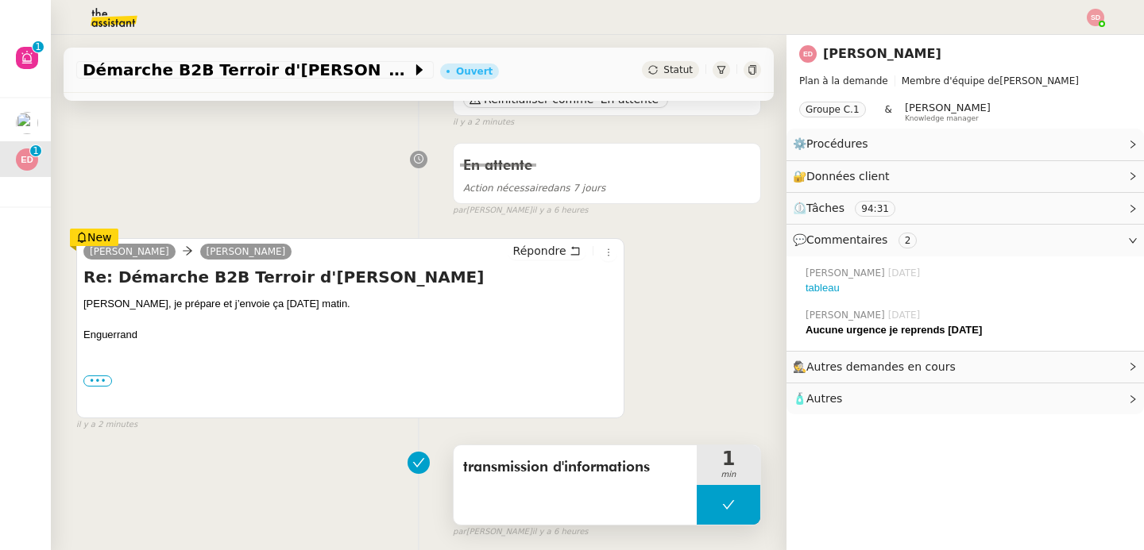
click at [722, 507] on button at bounding box center [729, 505] width 64 height 40
click at [702, 512] on div at bounding box center [713, 505] width 32 height 40
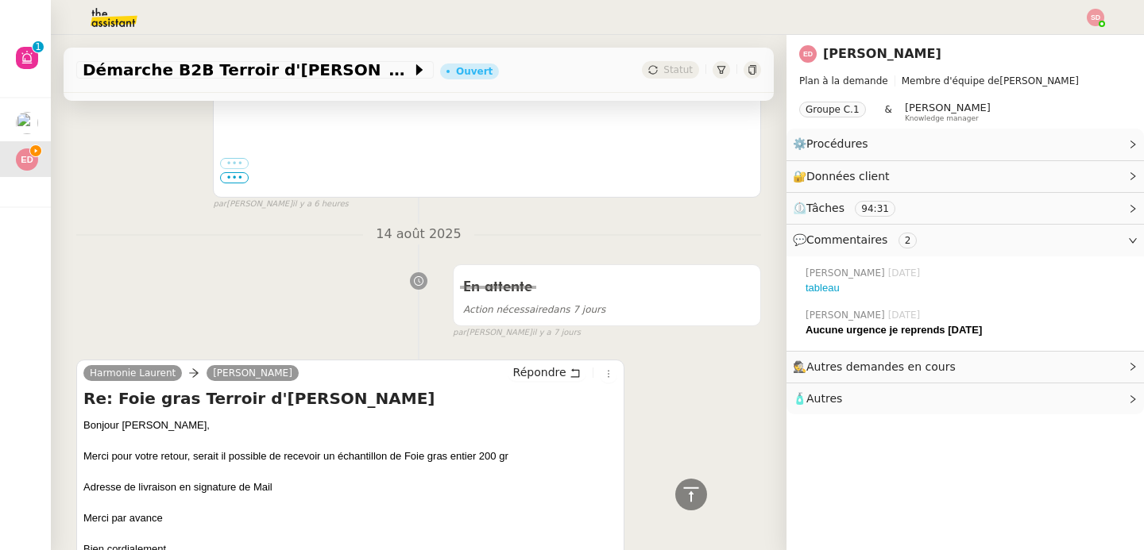
scroll to position [952, 0]
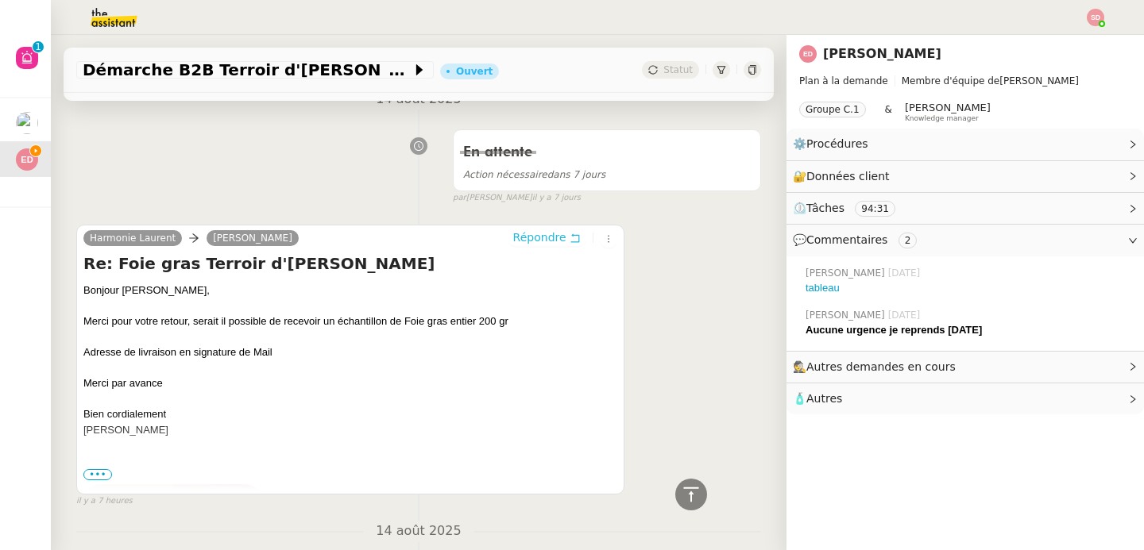
click at [523, 241] on span "Répondre" at bounding box center [539, 238] width 53 height 16
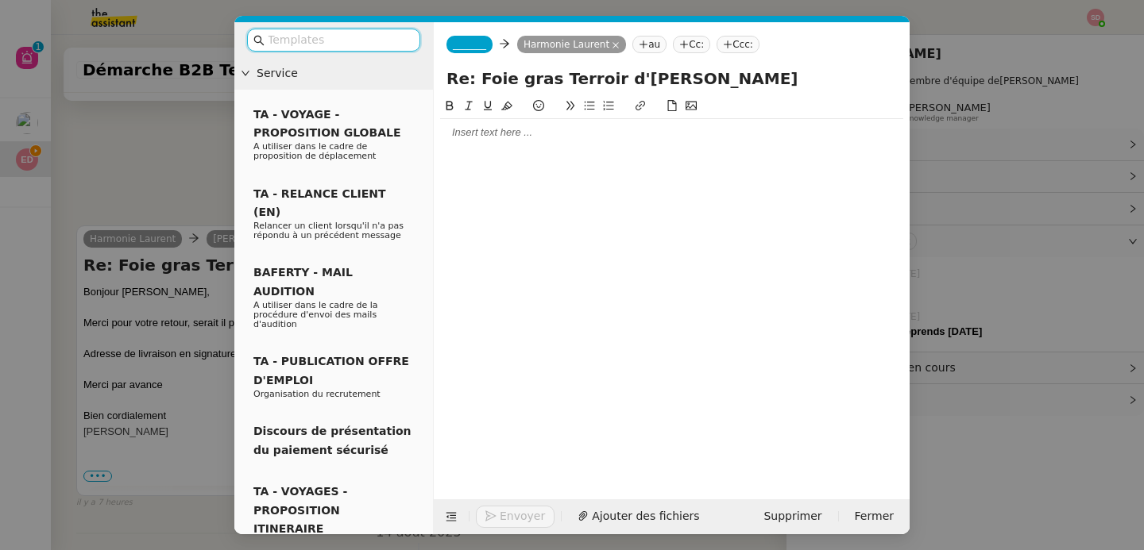
scroll to position [1074, 0]
click at [484, 143] on div at bounding box center [671, 132] width 463 height 27
click at [458, 51] on nz-tag "_______" at bounding box center [469, 44] width 46 height 17
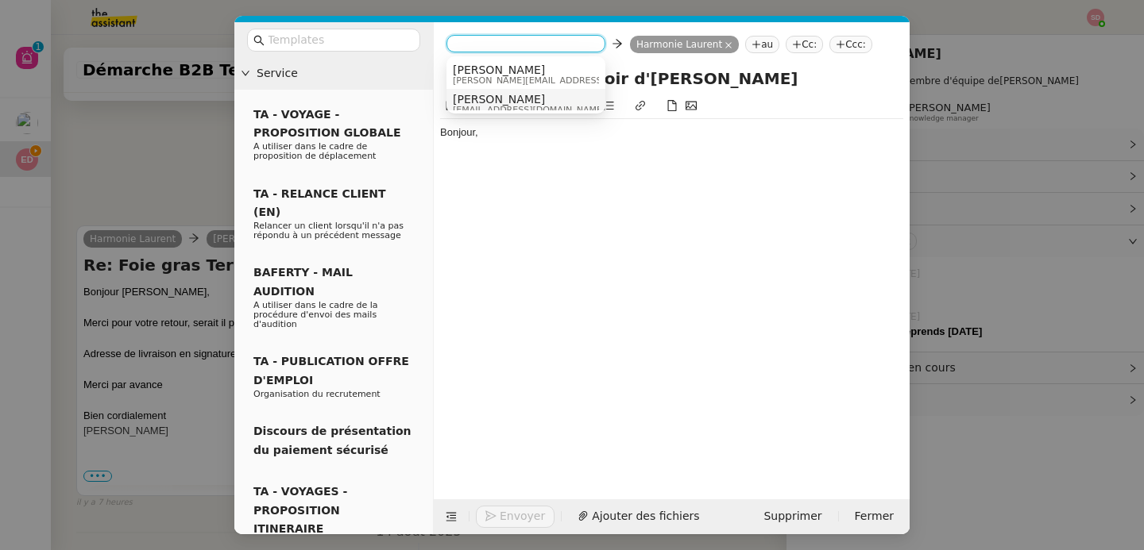
click at [499, 95] on span "[PERSON_NAME]" at bounding box center [529, 99] width 152 height 13
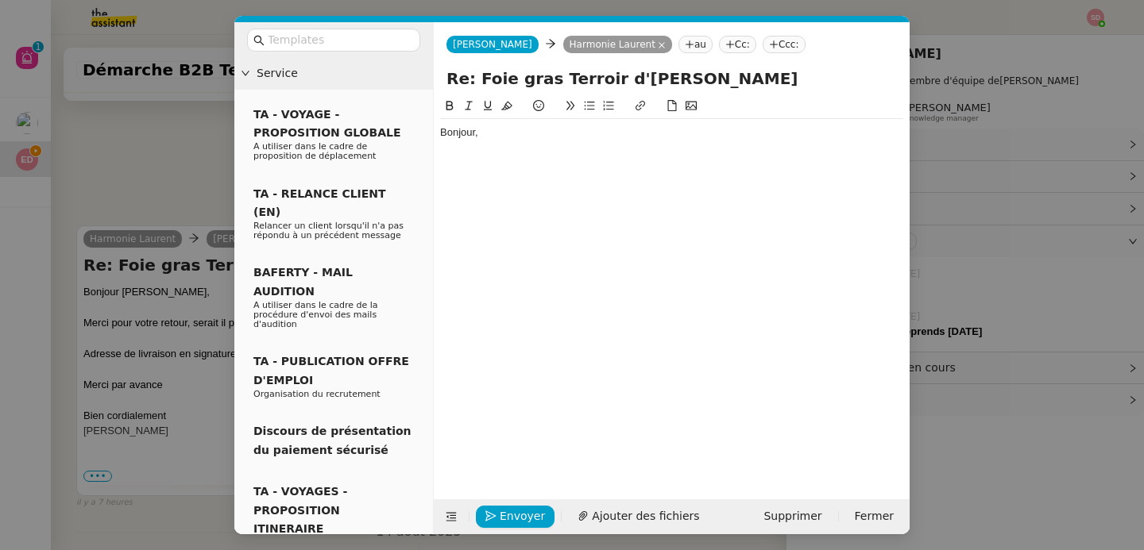
click at [508, 156] on div at bounding box center [671, 162] width 463 height 14
click at [442, 169] on div "Nous préparons l'envoi pour [DATE]." at bounding box center [671, 162] width 463 height 14
click at [839, 167] on div "Je vous remercie de votre retour, nous préparons l'envoi pour [DATE]." at bounding box center [671, 162] width 463 height 14
click at [149, 199] on nz-modal-container "Service TA - VOYAGE - PROPOSITION GLOBALE A utiliser dans le cadre de propositi…" at bounding box center [572, 275] width 1144 height 550
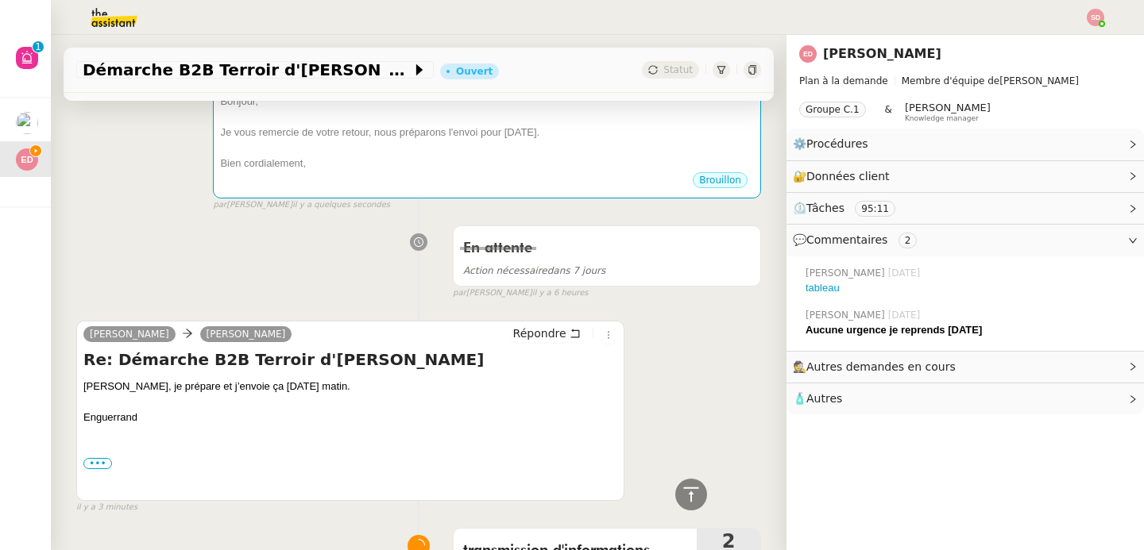
scroll to position [0, 0]
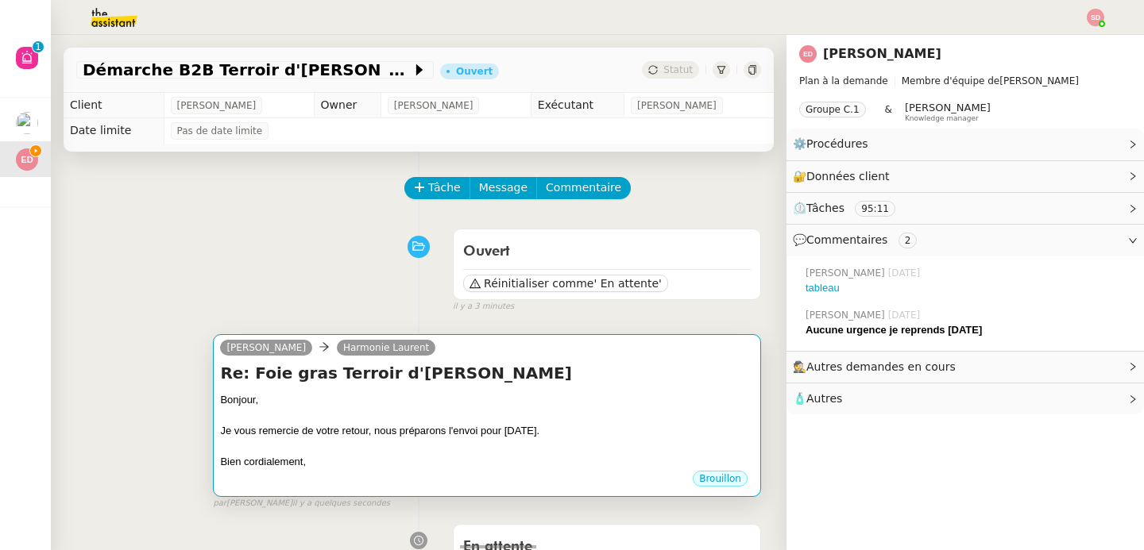
click at [608, 376] on h4 "Re: Foie gras Terroir d'[PERSON_NAME]" at bounding box center [487, 373] width 534 height 22
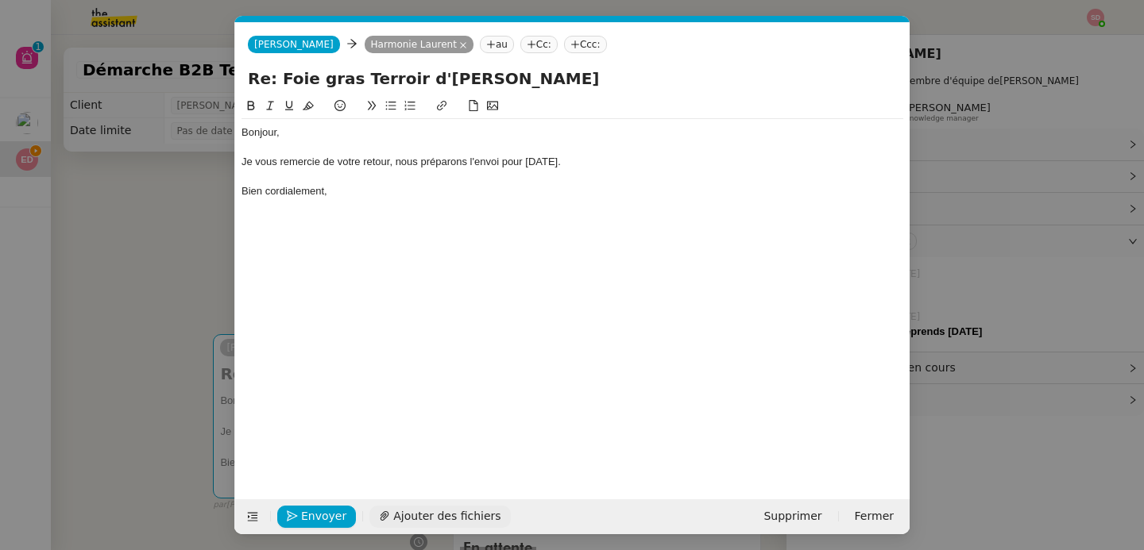
scroll to position [0, 33]
click at [287, 519] on icon "button" at bounding box center [292, 516] width 11 height 11
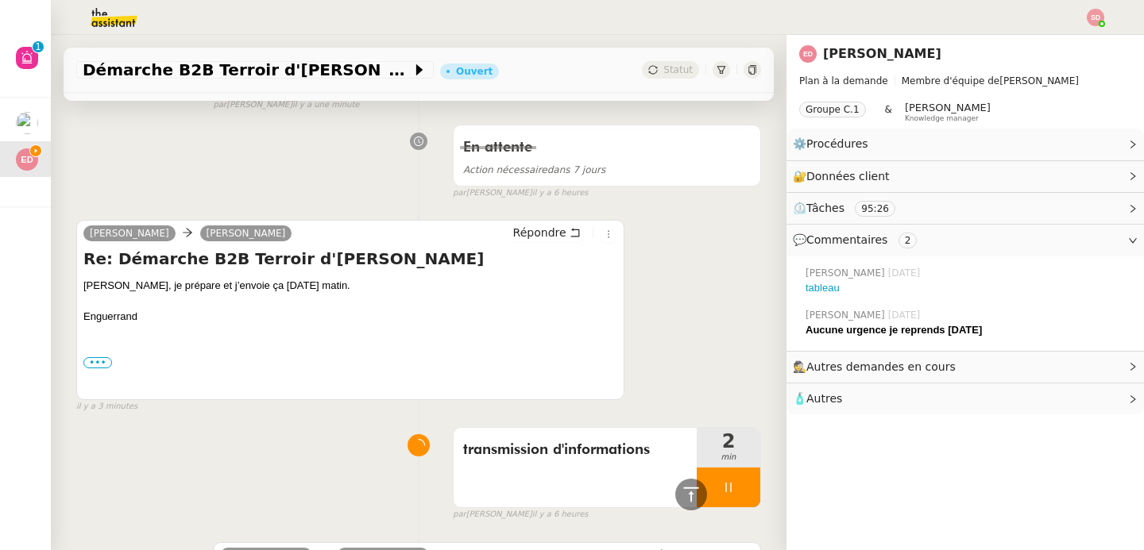
scroll to position [710, 0]
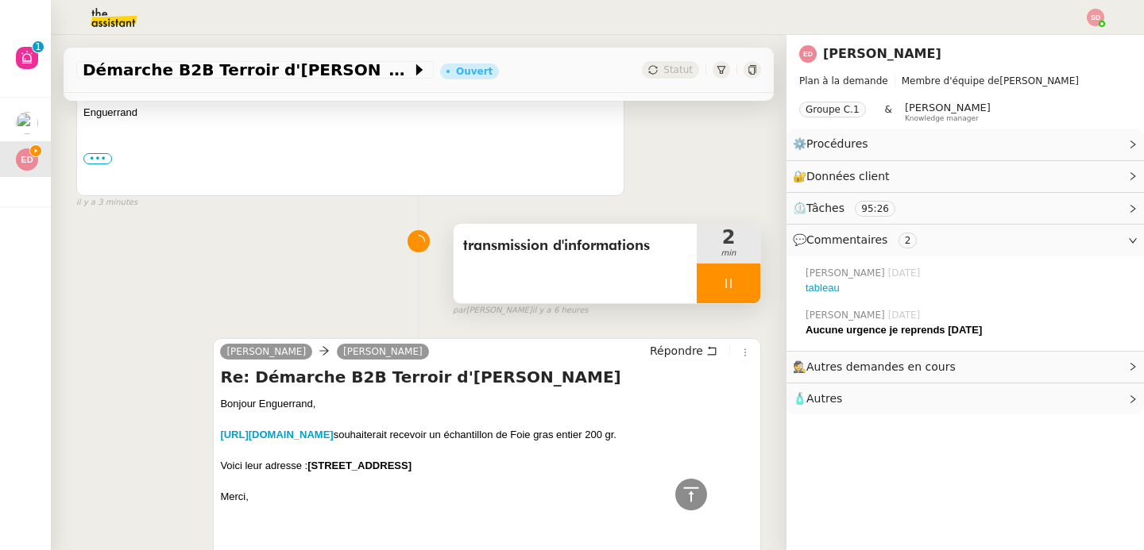
click at [728, 286] on div at bounding box center [729, 284] width 64 height 40
click at [738, 286] on icon at bounding box center [744, 283] width 13 height 13
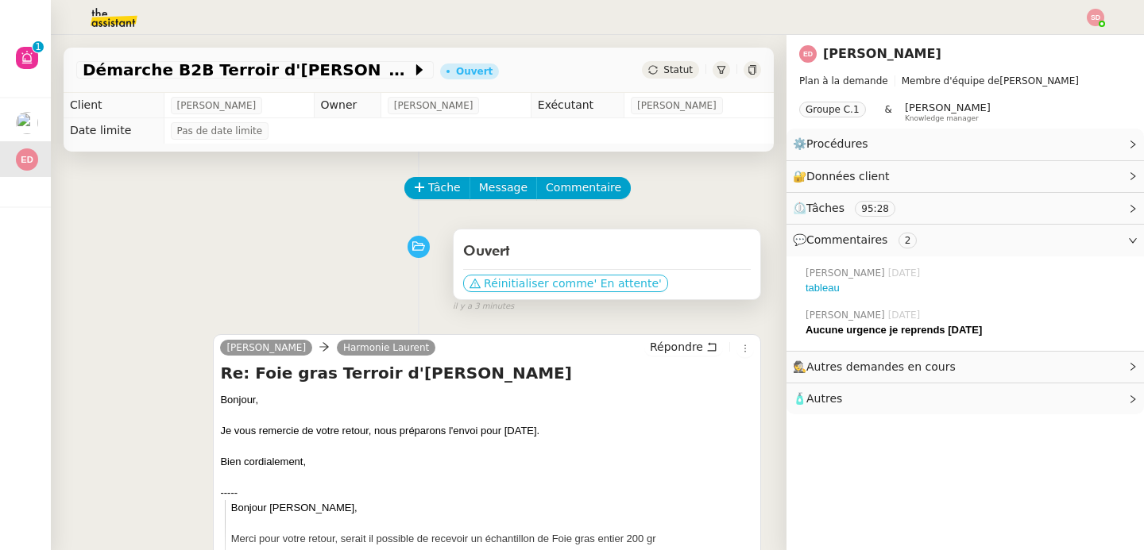
click at [639, 280] on button "Réinitialiser comme ' En attente'" at bounding box center [565, 283] width 205 height 17
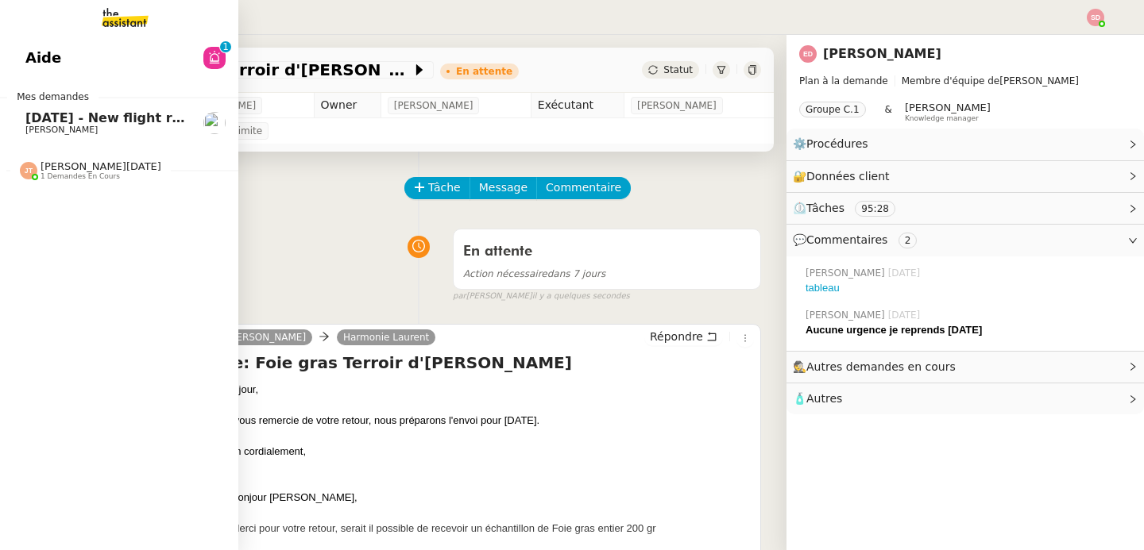
click at [88, 160] on span "[PERSON_NAME][DATE]" at bounding box center [101, 166] width 121 height 12
click at [130, 113] on span "[DATE] - New flight request - [PERSON_NAME]" at bounding box center [189, 117] width 328 height 15
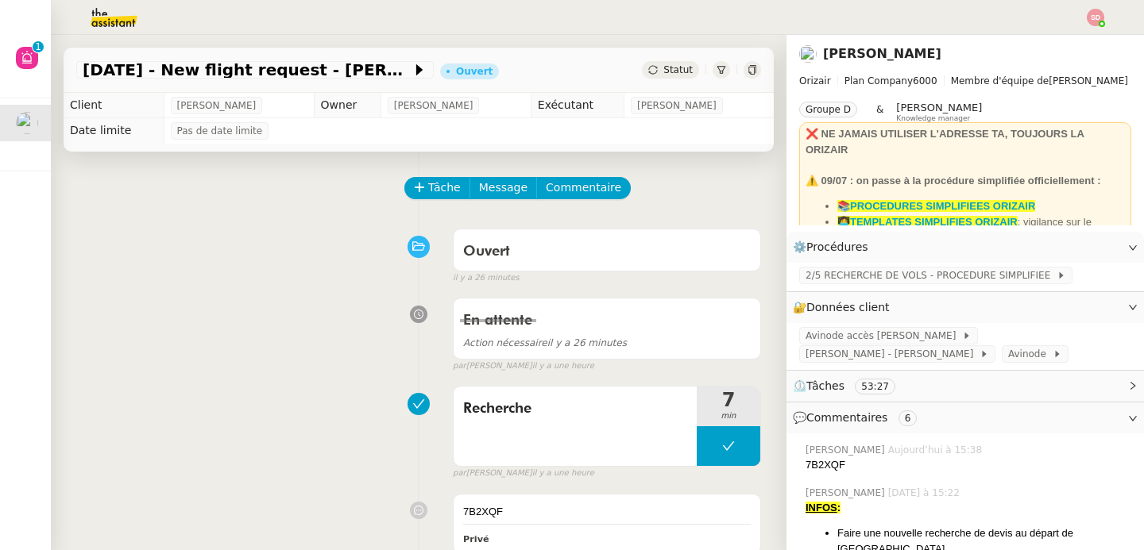
click at [318, 274] on div "Ouvert false il y a 26 minutes" at bounding box center [418, 254] width 685 height 64
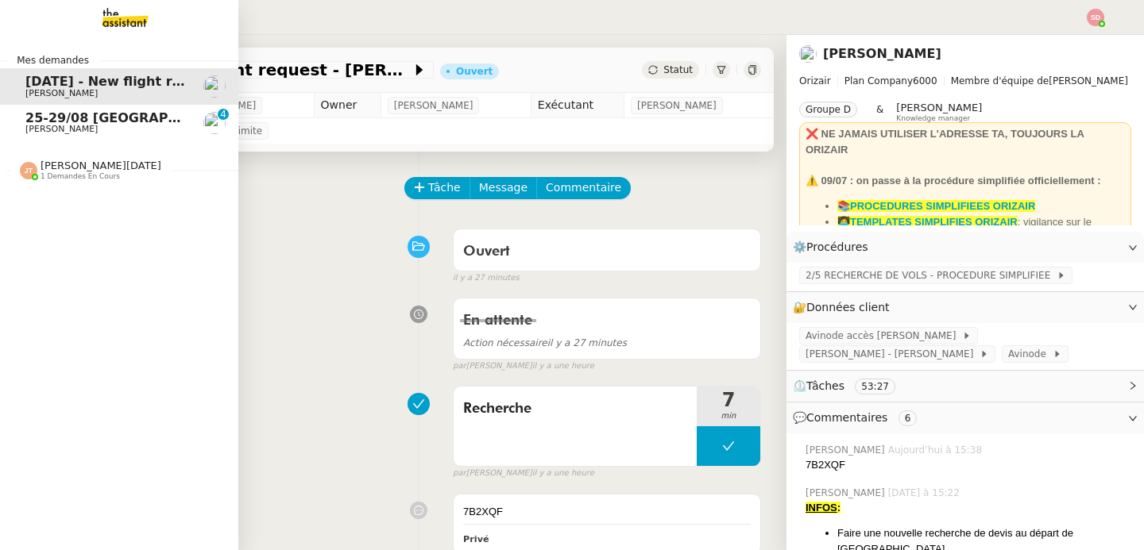
click at [41, 118] on span "25-29/08 [GEOGRAPHIC_DATA] - [GEOGRAPHIC_DATA]" at bounding box center [214, 117] width 379 height 15
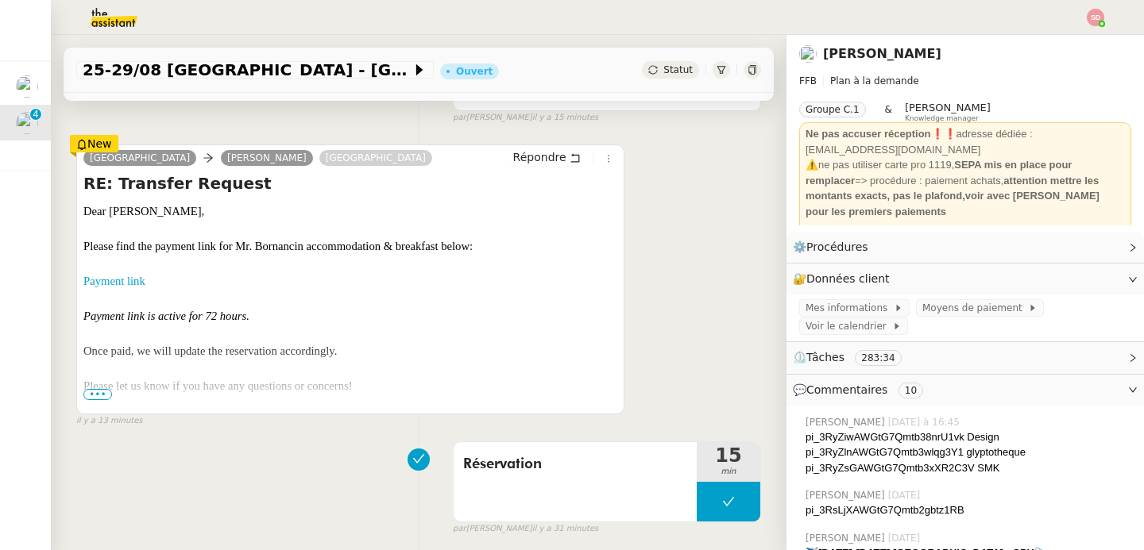
scroll to position [454, 0]
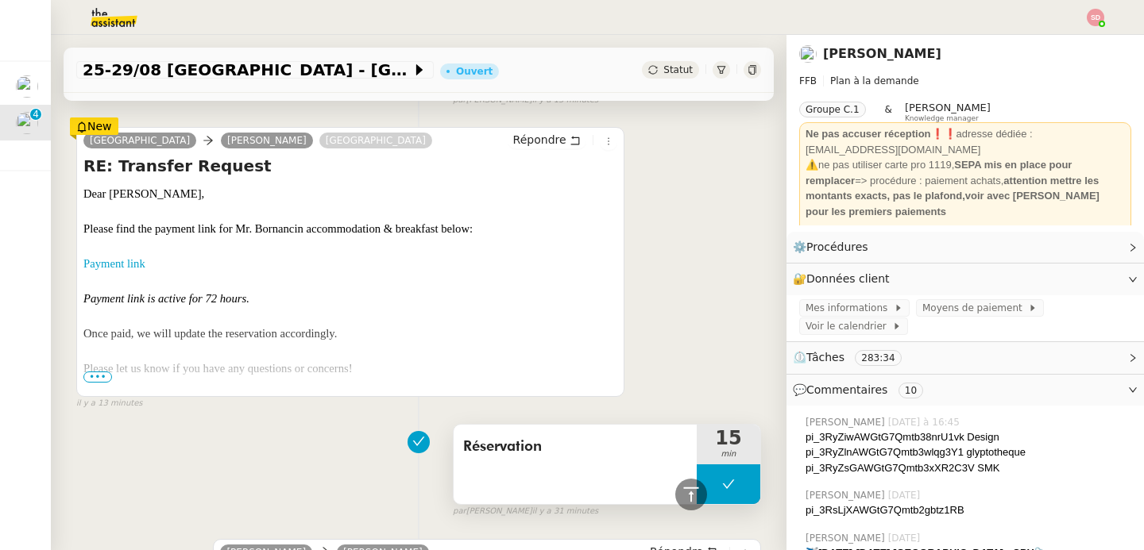
click at [712, 469] on button at bounding box center [729, 485] width 64 height 40
click at [697, 469] on div at bounding box center [713, 485] width 32 height 40
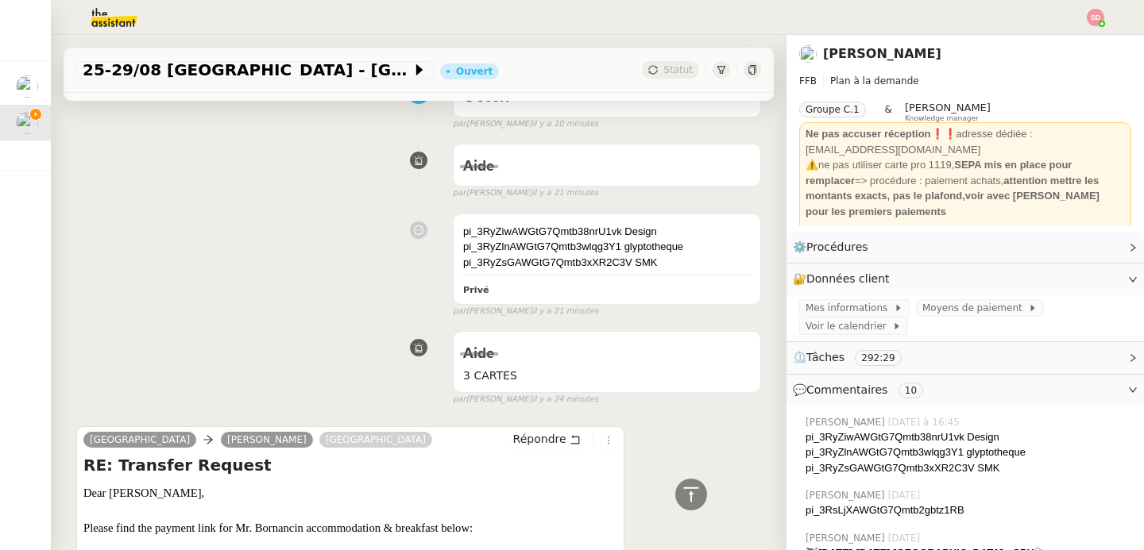
scroll to position [0, 0]
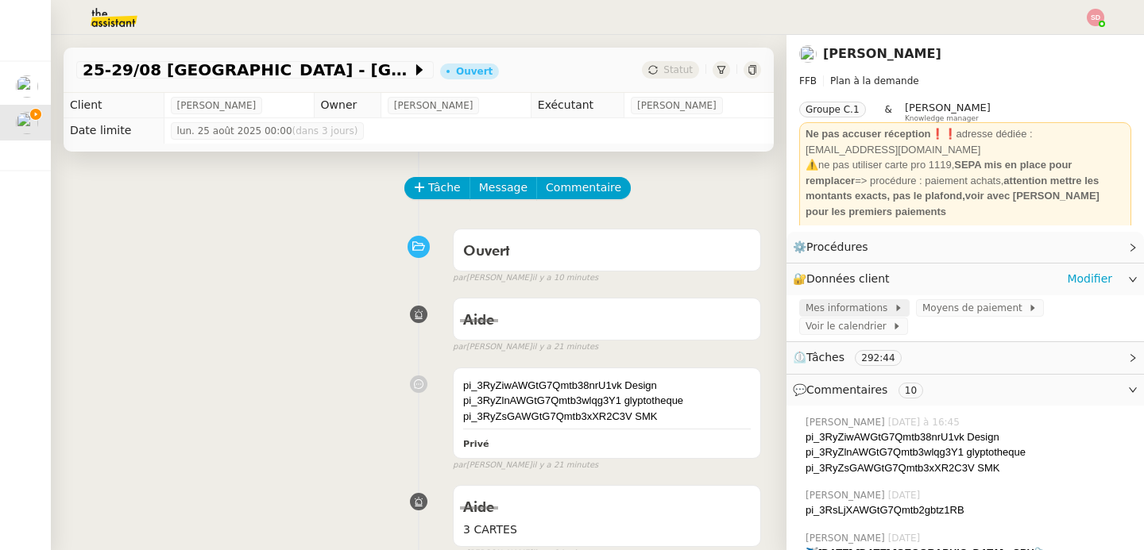
click at [805, 309] on span "Mes informations" at bounding box center [849, 308] width 88 height 16
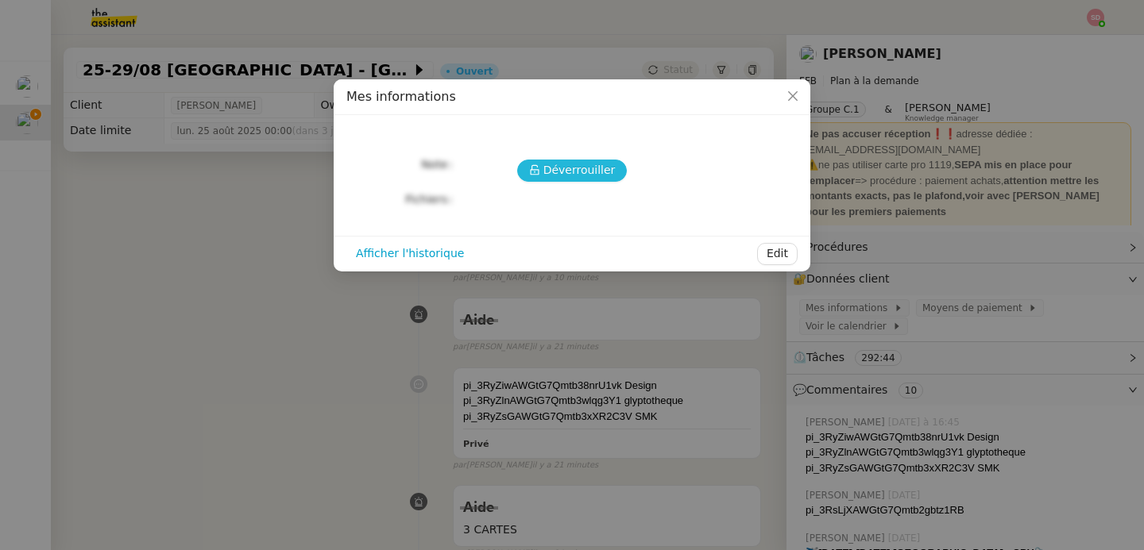
click at [540, 173] on icon at bounding box center [534, 169] width 11 height 11
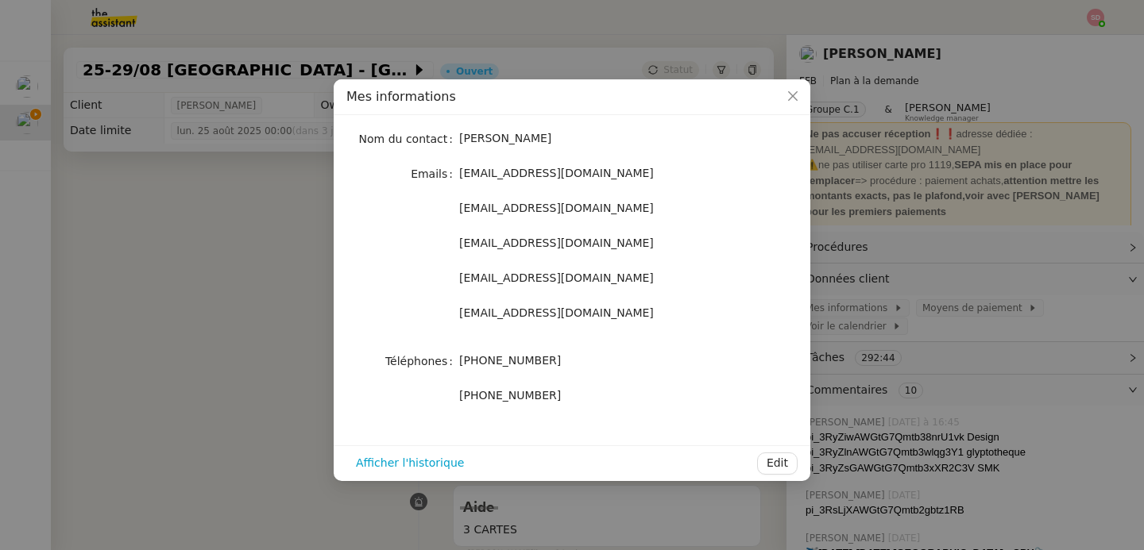
click at [500, 365] on span "[PHONE_NUMBER]" at bounding box center [510, 360] width 102 height 13
copy span "[PHONE_NUMBER]"
click at [168, 251] on nz-modal-container "Mes informations Nom du contact [PERSON_NAME] Emails [EMAIL_ADDRESS][DOMAIN_NAM…" at bounding box center [572, 275] width 1144 height 550
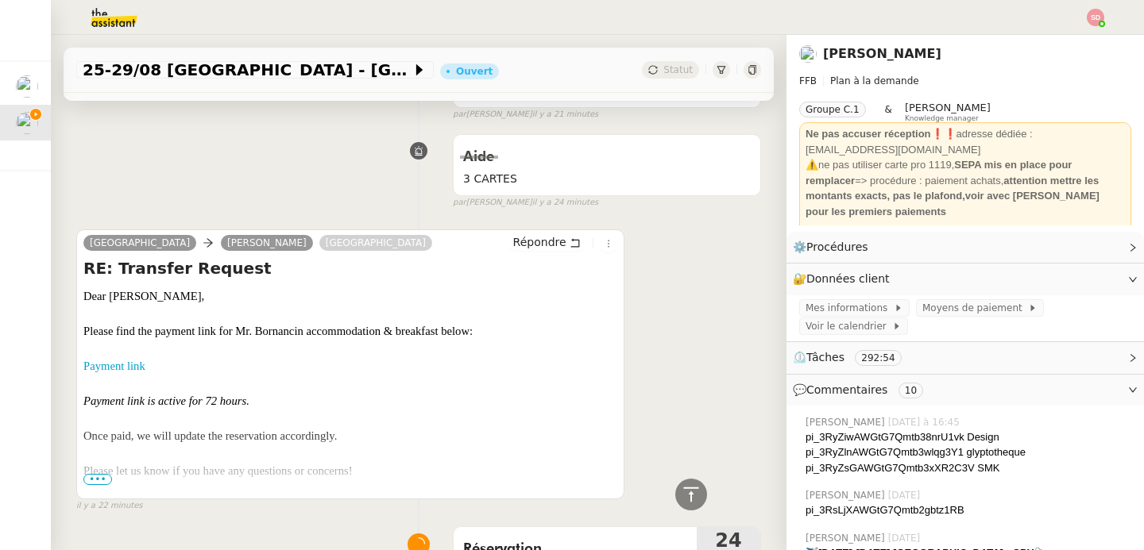
scroll to position [607, 0]
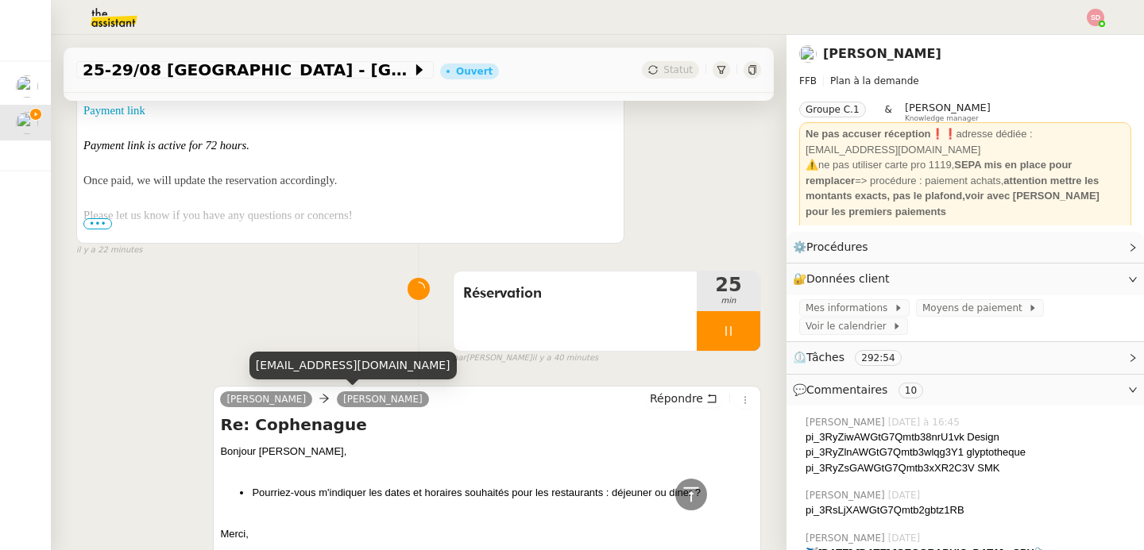
click at [325, 373] on div "[EMAIL_ADDRESS][DOMAIN_NAME]" at bounding box center [352, 366] width 207 height 28
copy div "[EMAIL_ADDRESS][DOMAIN_NAME]"
click at [340, 371] on div "[EMAIL_ADDRESS][DOMAIN_NAME]" at bounding box center [352, 366] width 207 height 28
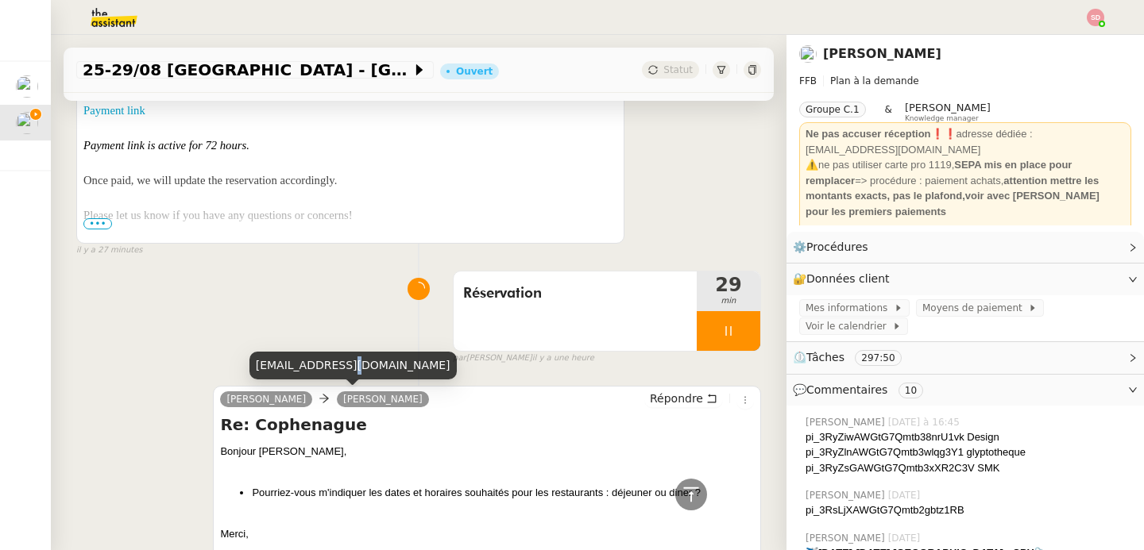
click at [340, 371] on div "[EMAIL_ADDRESS][DOMAIN_NAME]" at bounding box center [352, 366] width 207 height 28
copy div "[EMAIL_ADDRESS][DOMAIN_NAME]"
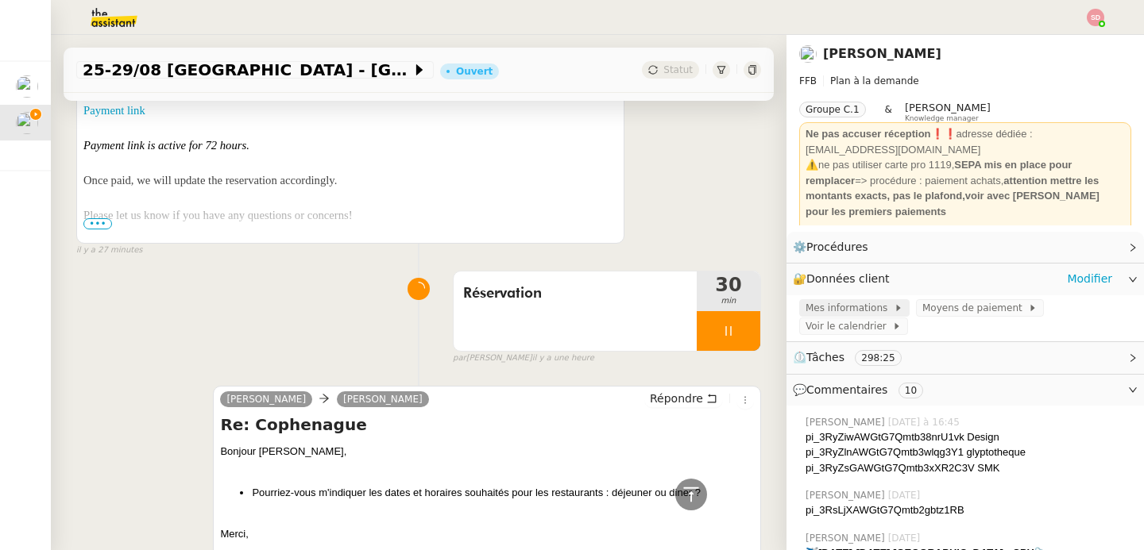
click at [831, 309] on span "Mes informations" at bounding box center [849, 308] width 88 height 16
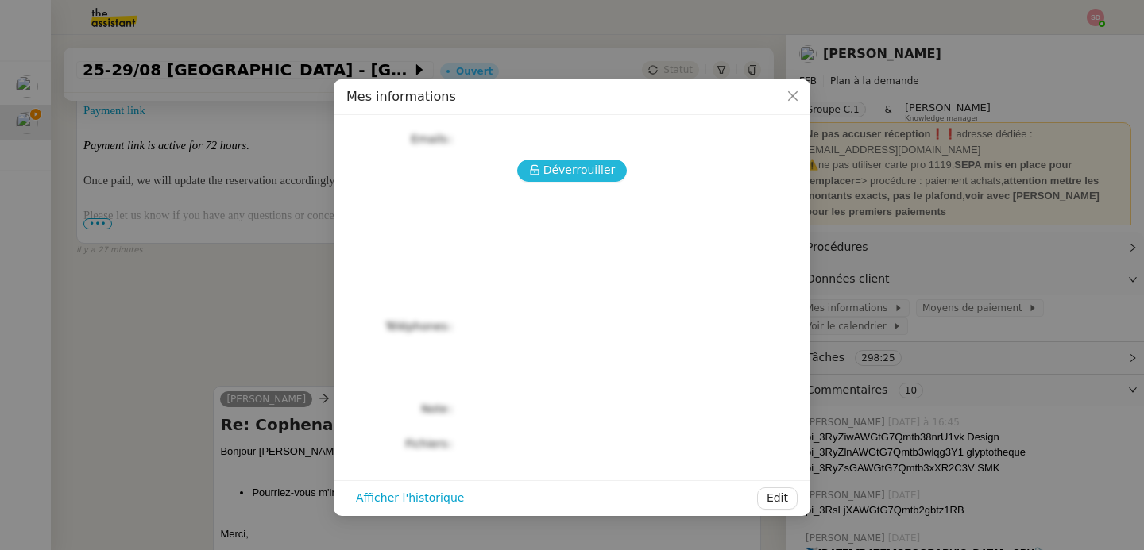
click at [549, 162] on span "Déverrouiller" at bounding box center [579, 170] width 72 height 18
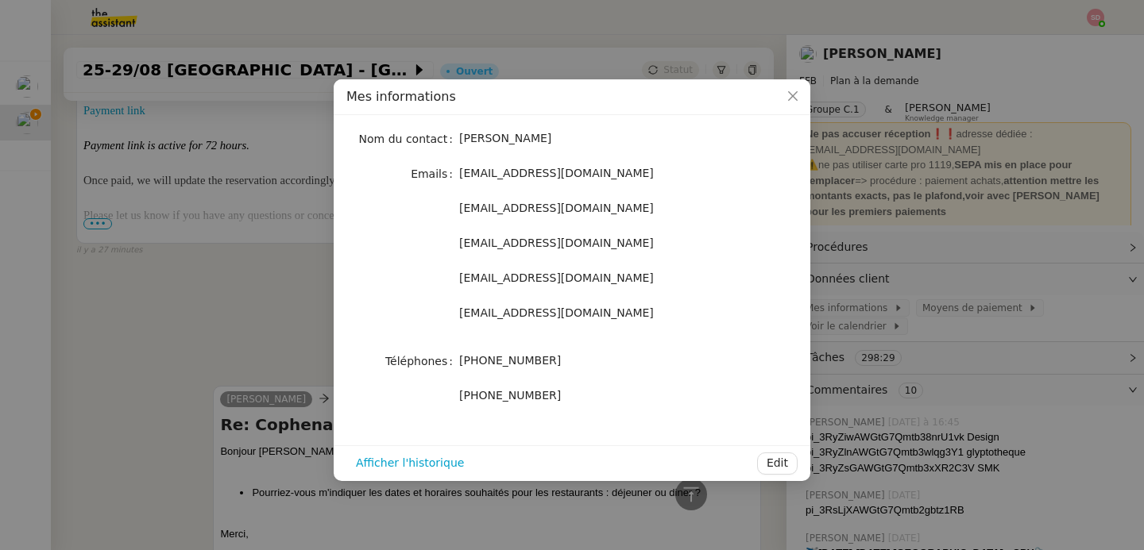
click at [516, 364] on span "[PHONE_NUMBER]" at bounding box center [510, 360] width 102 height 13
copy span "33673077153"
click at [222, 250] on nz-modal-container "Mes informations Nom du contact [PERSON_NAME] Emails [EMAIL_ADDRESS][DOMAIN_NAM…" at bounding box center [572, 275] width 1144 height 550
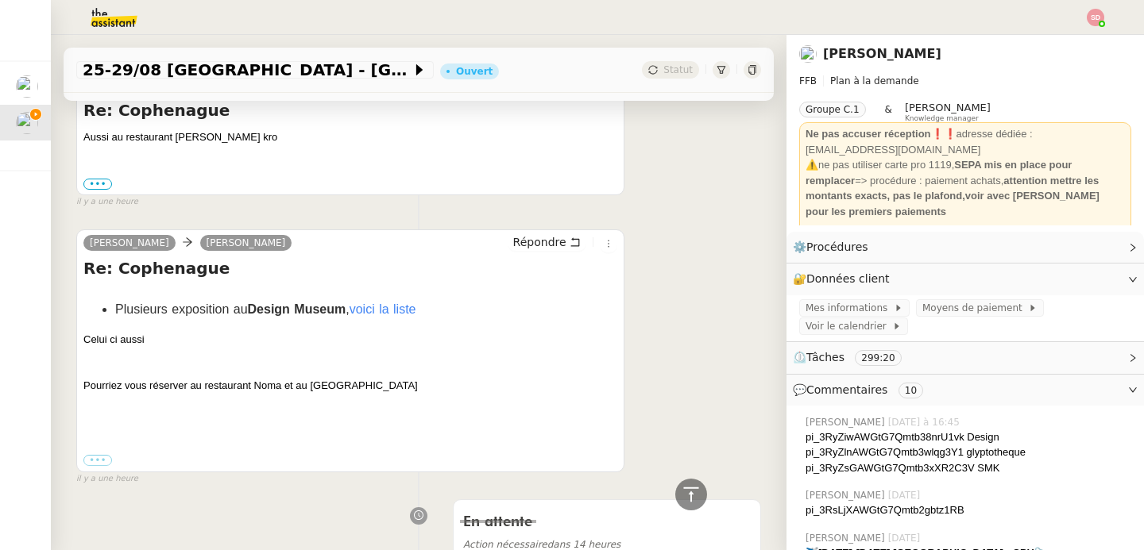
scroll to position [1717, 0]
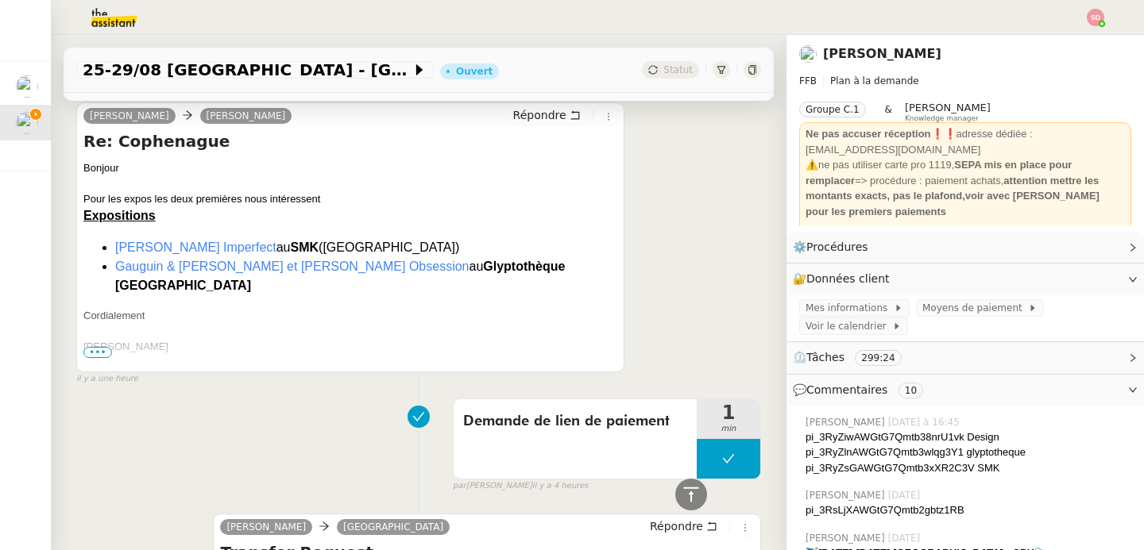
click at [217, 249] on link "[PERSON_NAME] Imperfect" at bounding box center [195, 248] width 161 height 14
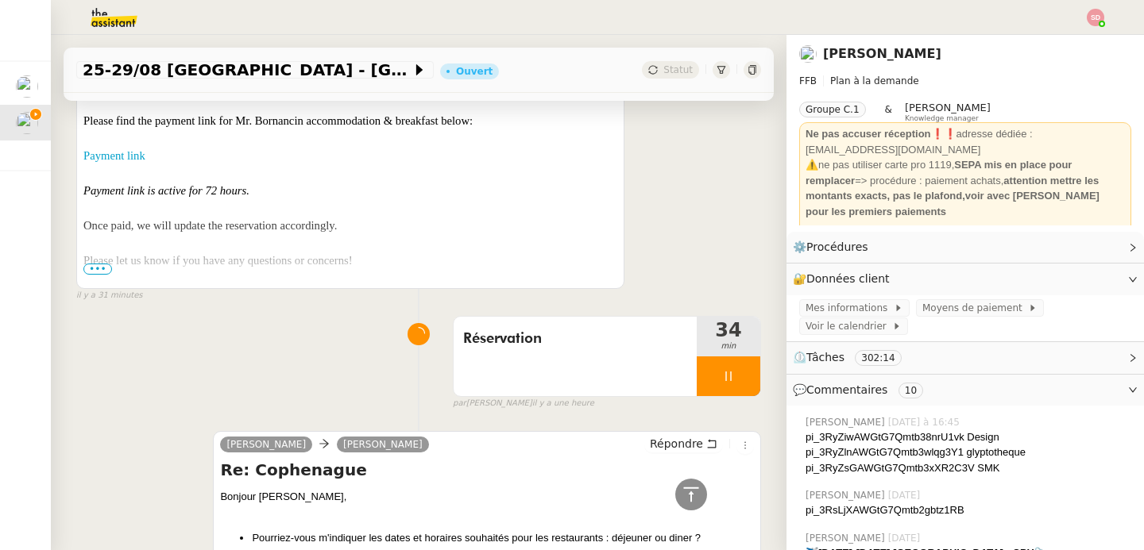
scroll to position [536, 0]
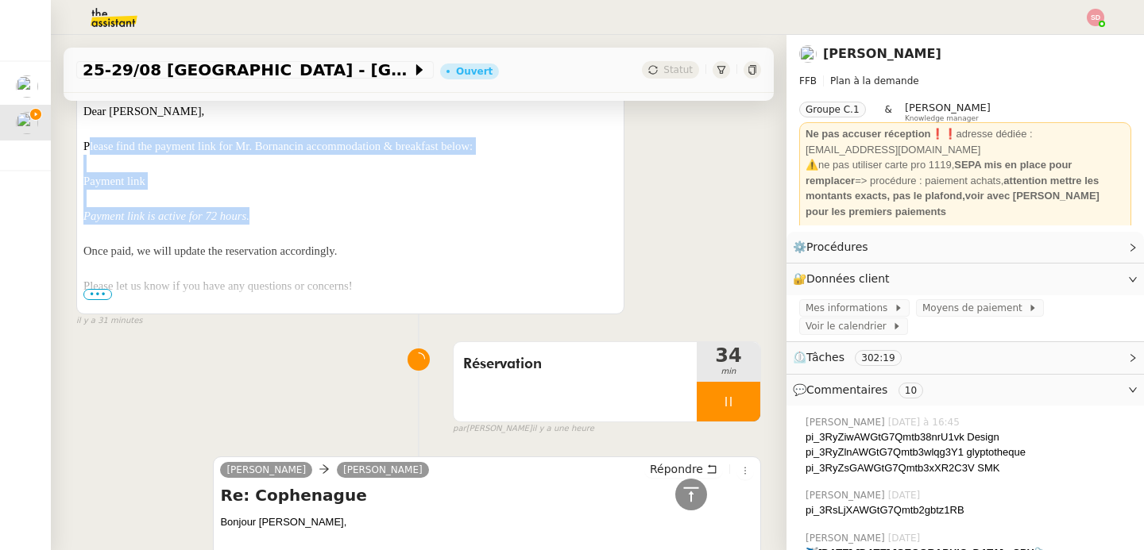
drag, startPoint x: 85, startPoint y: 148, endPoint x: 272, endPoint y: 215, distance: 199.2
click at [272, 215] on p "Dear [PERSON_NAME], Please find the payment link for Mr. Bornancin accommodatio…" at bounding box center [350, 198] width 534 height 192
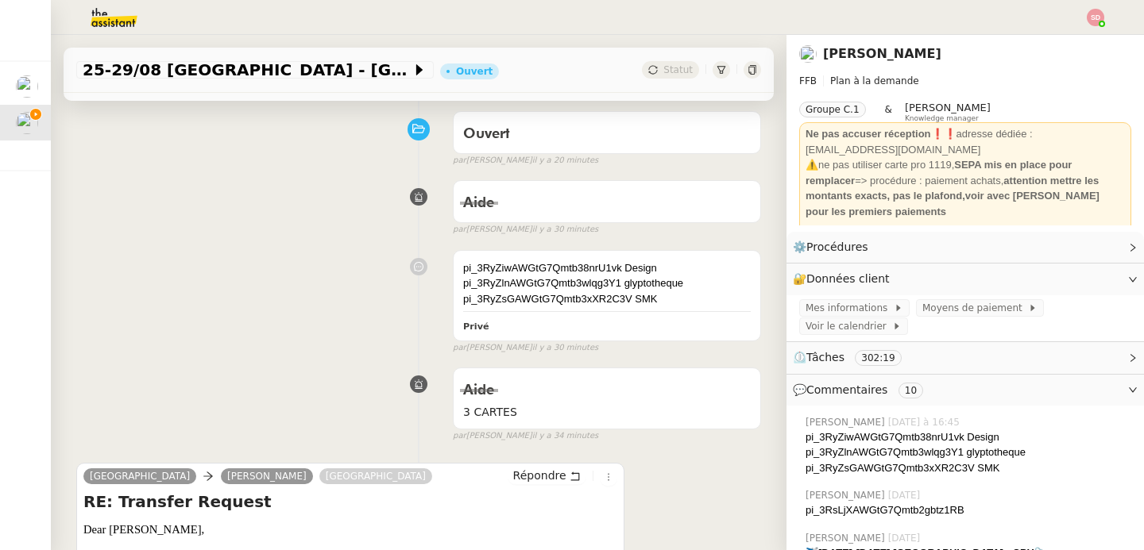
scroll to position [0, 0]
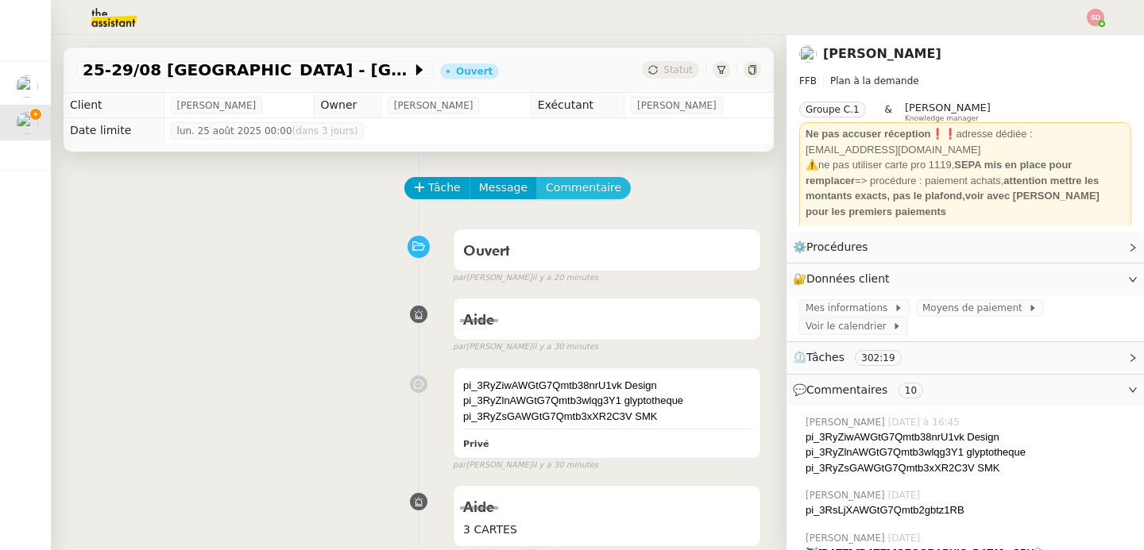
click at [563, 179] on span "Commentaire" at bounding box center [583, 188] width 75 height 18
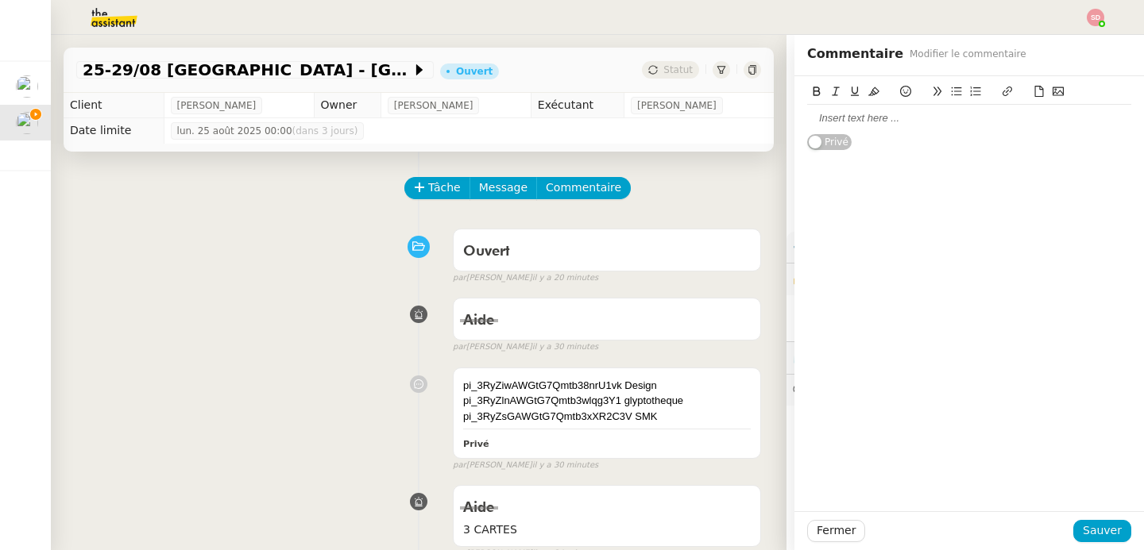
click at [939, 121] on div at bounding box center [969, 118] width 324 height 14
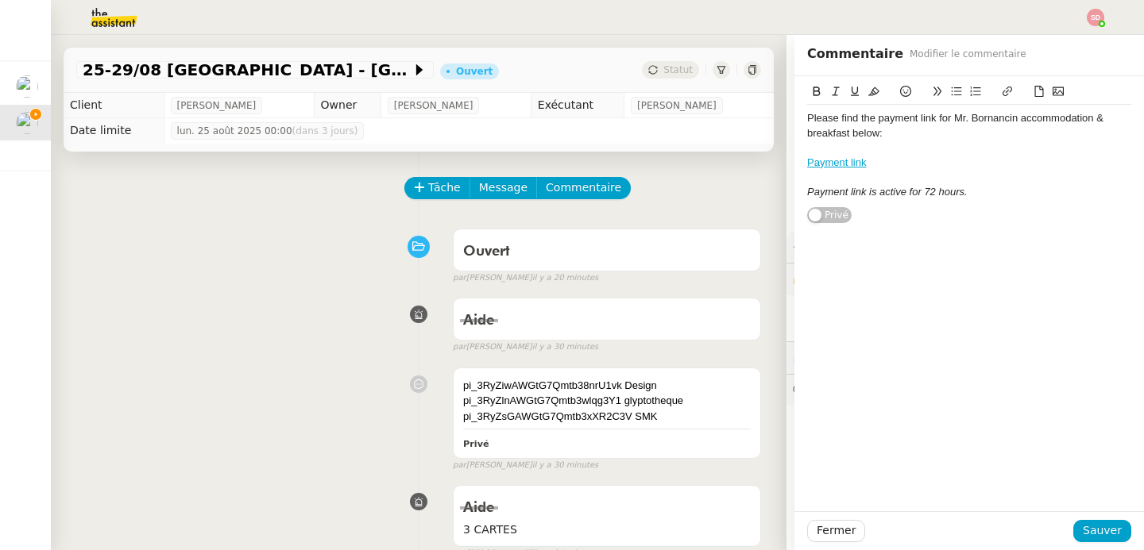
click at [909, 143] on div at bounding box center [969, 148] width 324 height 14
click at [889, 171] on em "Payment link is active for 72 hours." at bounding box center [887, 177] width 160 height 12
click at [877, 162] on div at bounding box center [969, 163] width 324 height 14
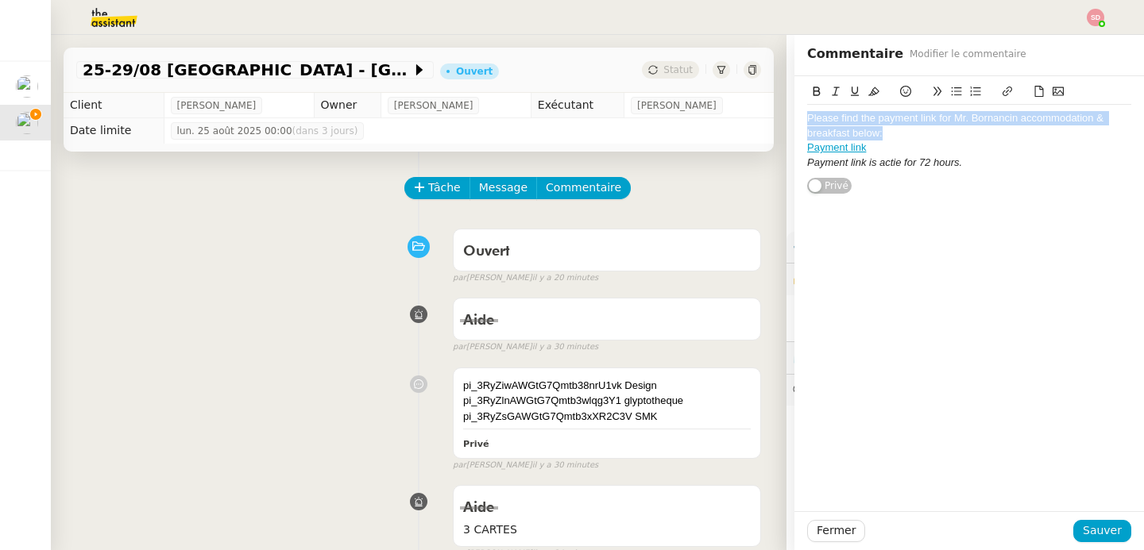
drag, startPoint x: 878, startPoint y: 133, endPoint x: 786, endPoint y: 106, distance: 96.8
click at [794, 106] on div "Please find the payment link for Mr. Bornancin accommodation & breakfast below:…" at bounding box center [968, 135] width 349 height 118
click at [811, 92] on icon at bounding box center [816, 91] width 11 height 11
click at [849, 88] on icon at bounding box center [854, 91] width 11 height 11
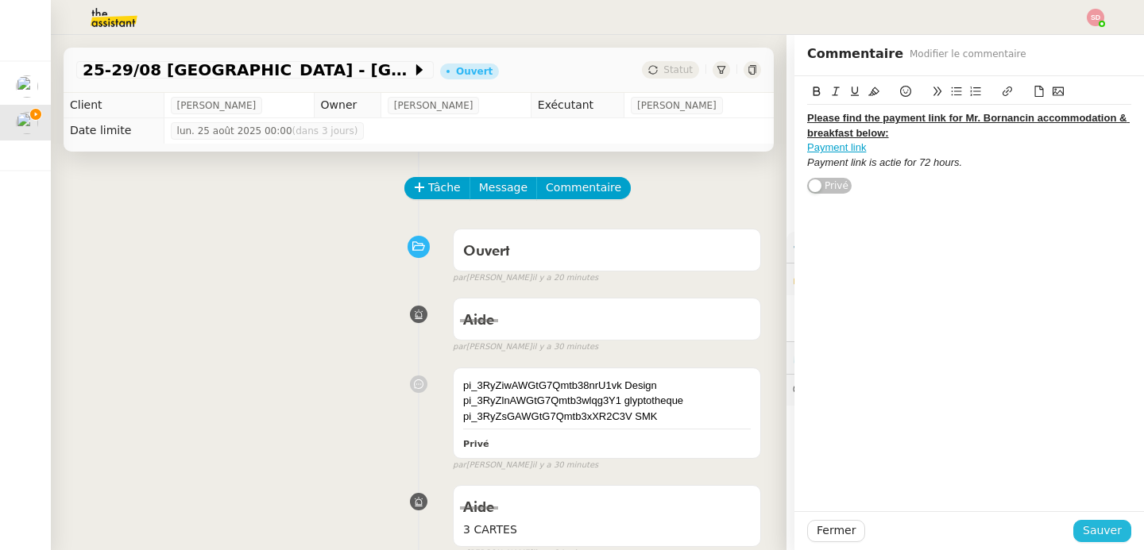
click at [1092, 525] on span "Sauver" at bounding box center [1102, 531] width 39 height 18
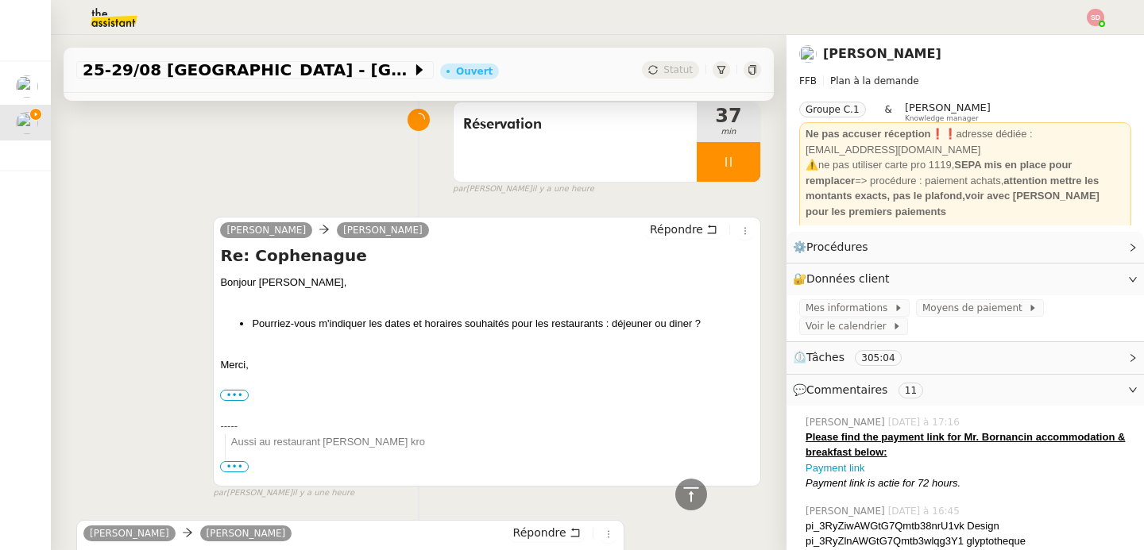
scroll to position [909, 0]
click at [677, 227] on span "Répondre" at bounding box center [676, 230] width 53 height 16
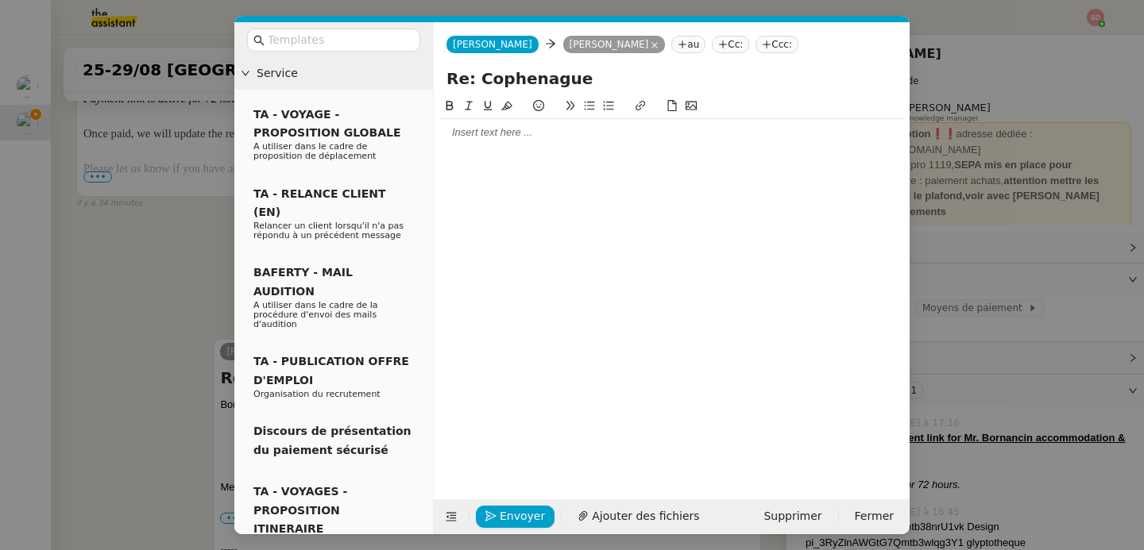
click at [603, 133] on div at bounding box center [671, 132] width 463 height 14
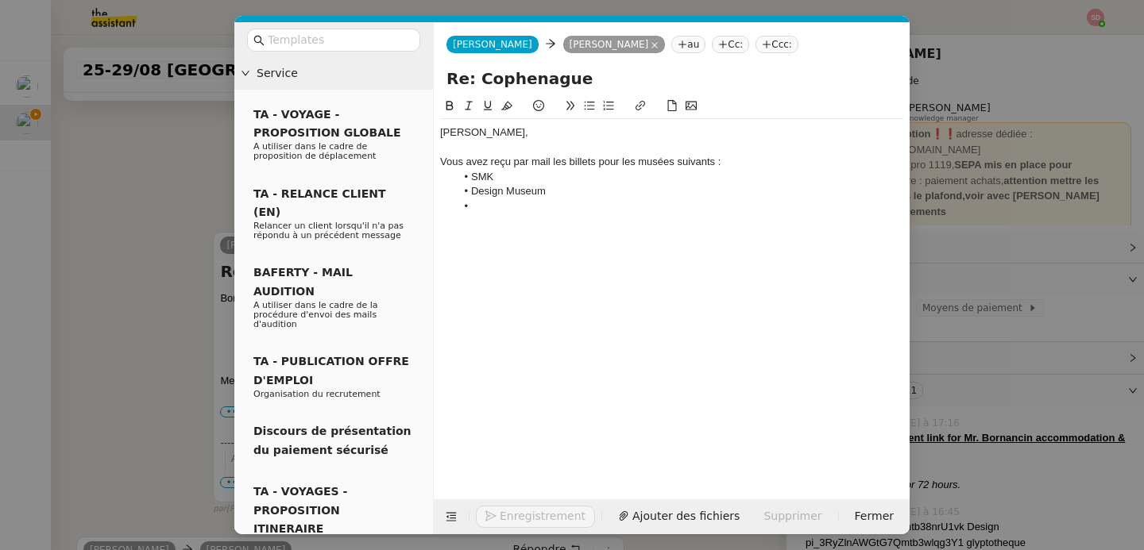
scroll to position [1145, 0]
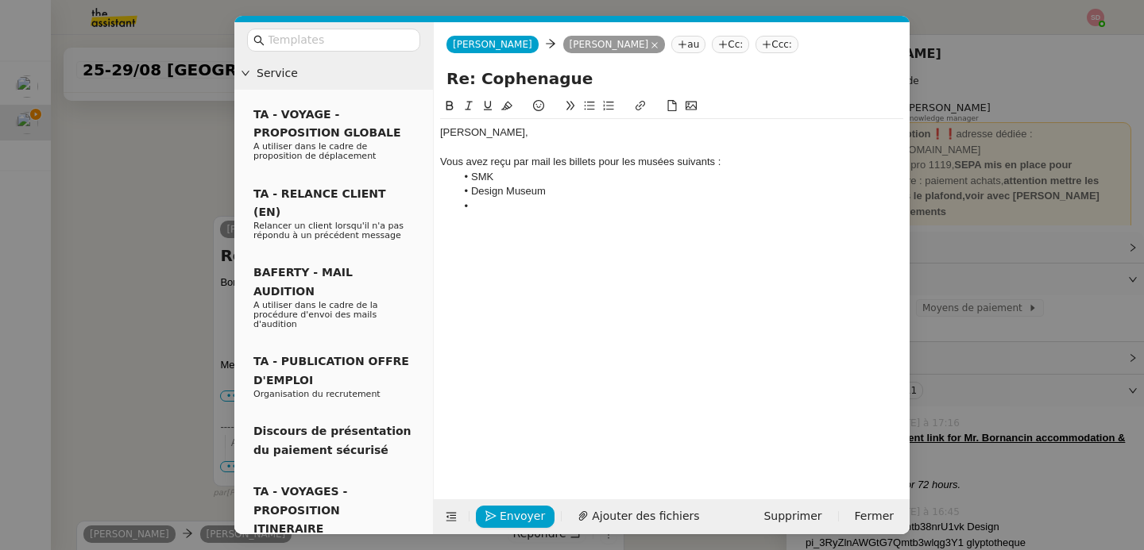
click at [120, 257] on nz-modal-container "Service TA - VOYAGE - PROPOSITION GLOBALE A utiliser dans le cadre de propositi…" at bounding box center [572, 275] width 1144 height 550
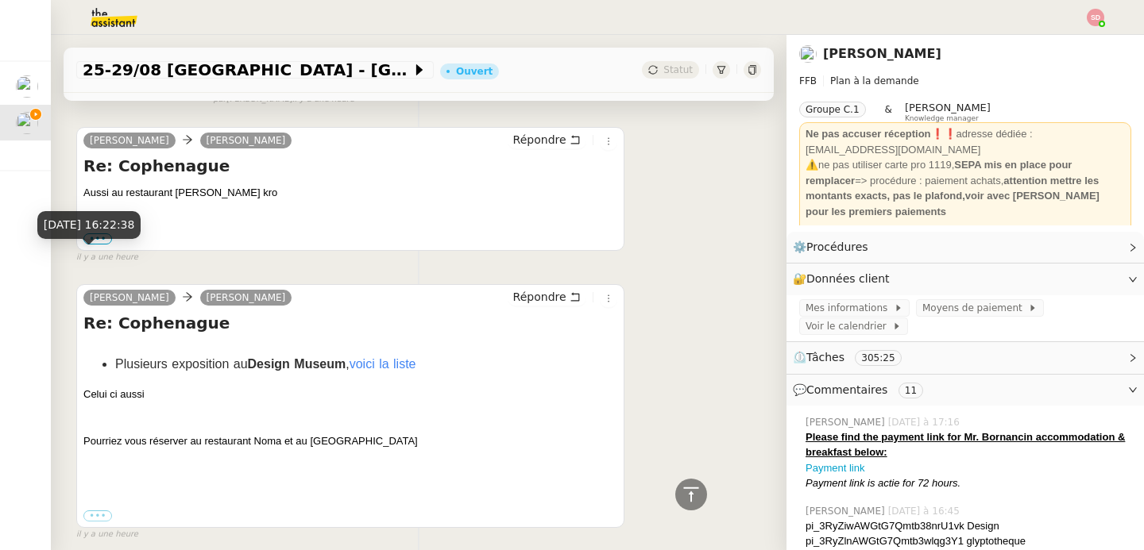
scroll to position [2024, 0]
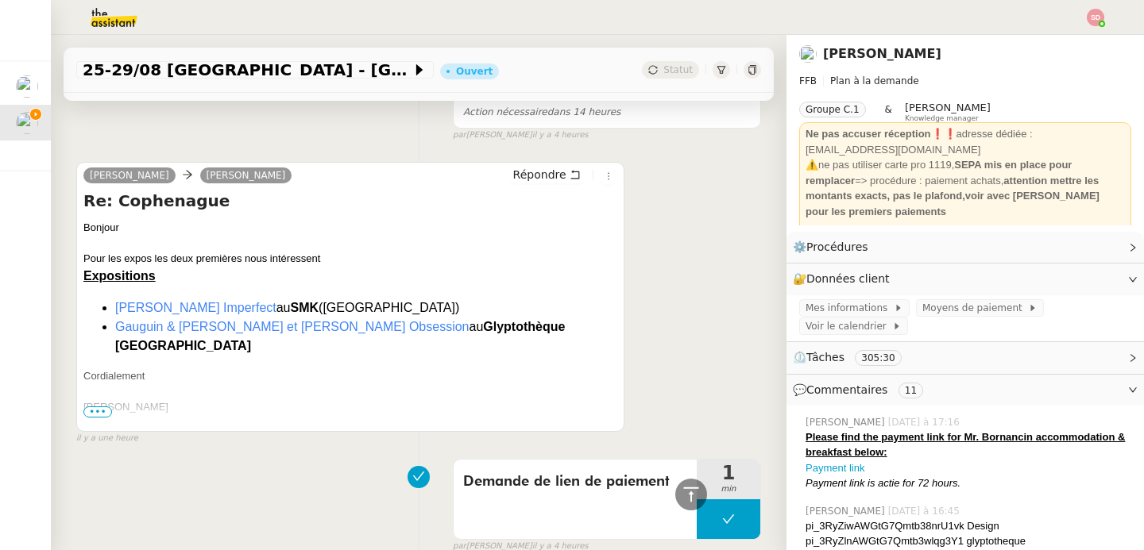
click at [399, 318] on li "[PERSON_NAME] & Kihara et [PERSON_NAME] Obsession au [GEOGRAPHIC_DATA]" at bounding box center [366, 337] width 502 height 38
click at [685, 498] on icon at bounding box center [690, 494] width 19 height 19
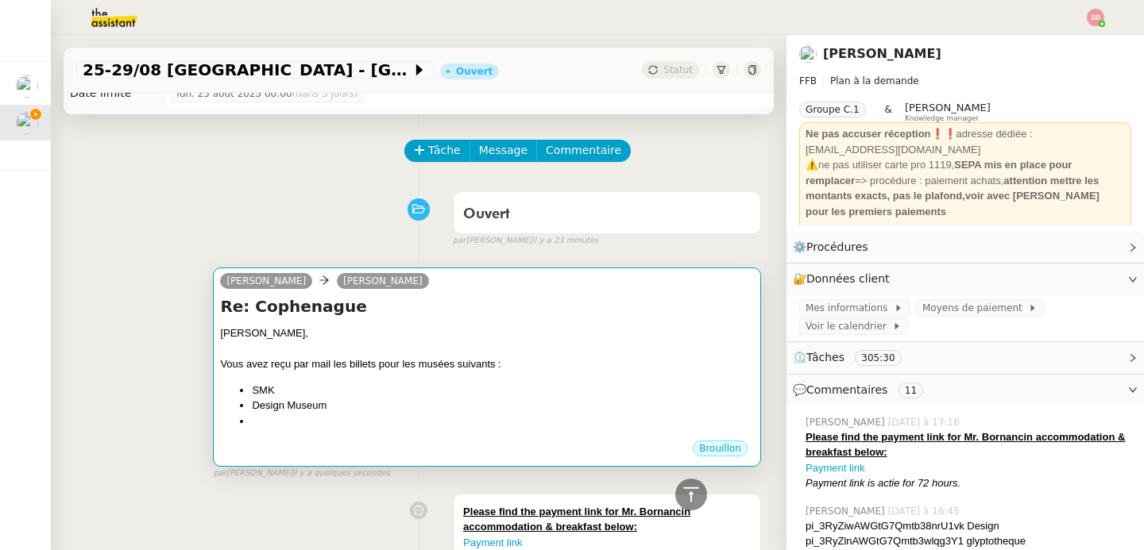
scroll to position [0, 0]
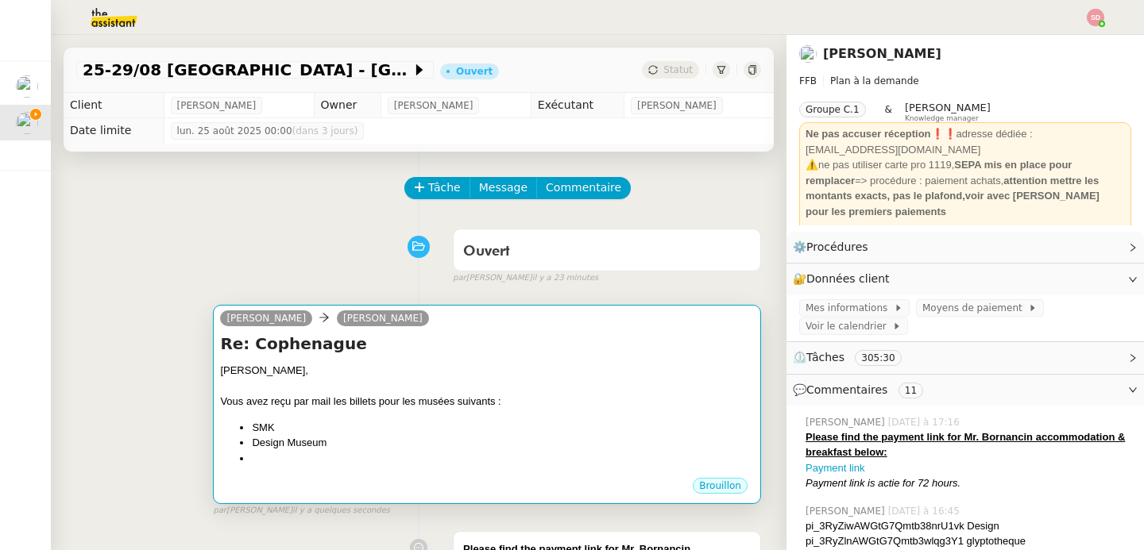
click at [474, 388] on div at bounding box center [487, 387] width 534 height 16
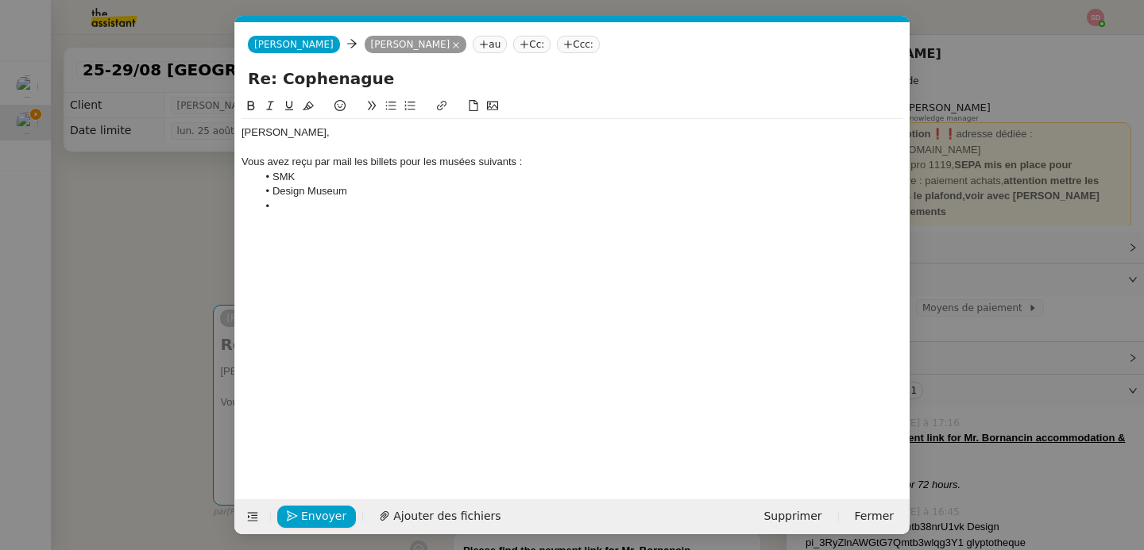
scroll to position [0, 33]
click at [287, 207] on li at bounding box center [580, 206] width 647 height 14
click at [291, 206] on strong "Glyptothèque" at bounding box center [305, 206] width 67 height 12
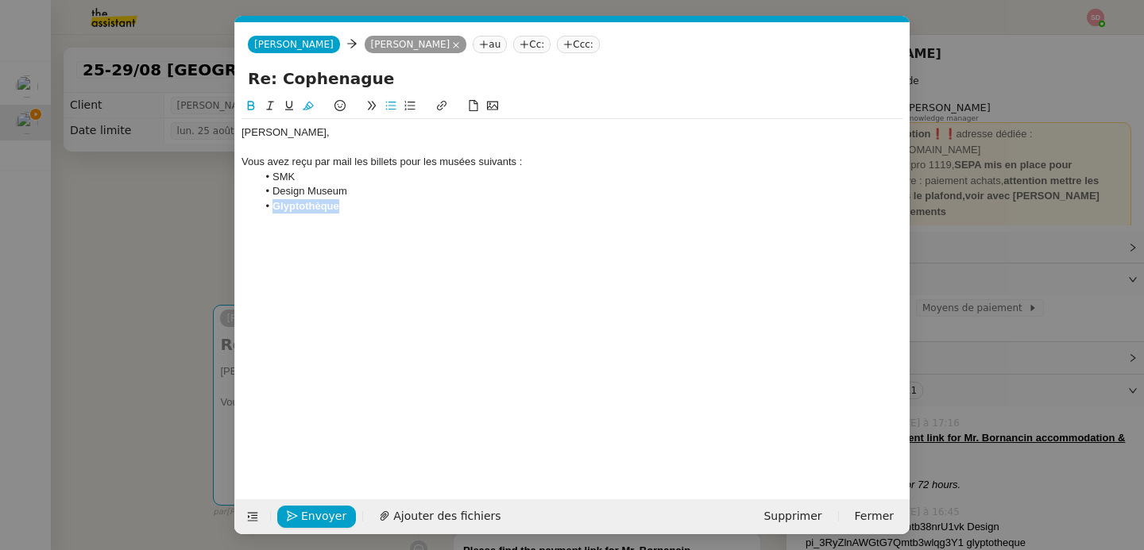
click at [248, 113] on button at bounding box center [250, 106] width 19 height 18
click at [388, 222] on div "[PERSON_NAME], Vous avez reçu par mail les billets pour les musées suivants : […" at bounding box center [572, 286] width 662 height 378
click at [387, 207] on li "Glyptothèque" at bounding box center [580, 206] width 647 height 14
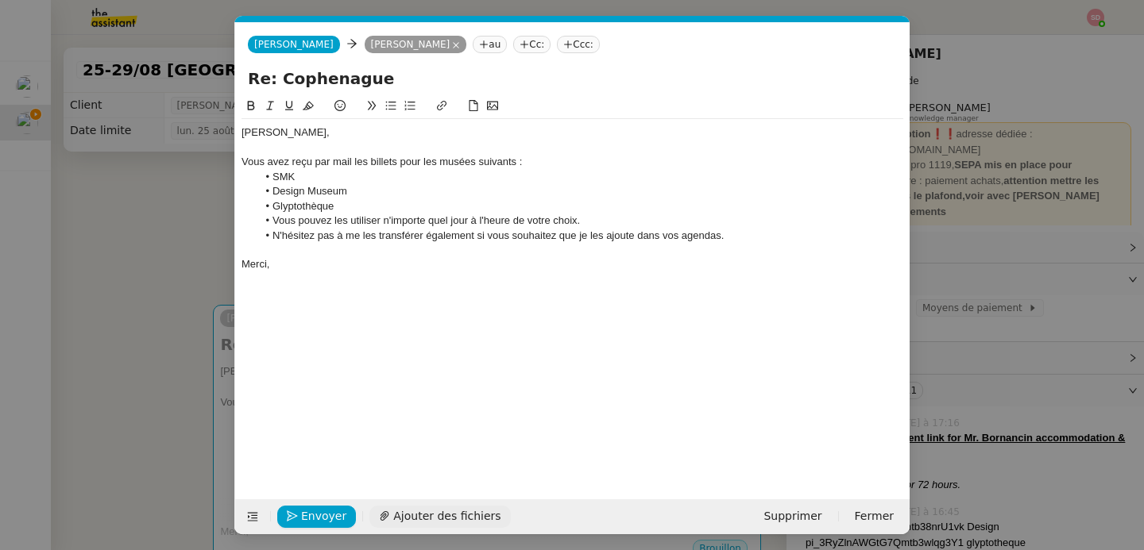
click at [456, 519] on span "Ajouter des fichiers" at bounding box center [446, 517] width 107 height 18
click at [444, 260] on div "Merci," at bounding box center [572, 264] width 662 height 14
click at [313, 518] on span "Envoyer" at bounding box center [323, 517] width 45 height 18
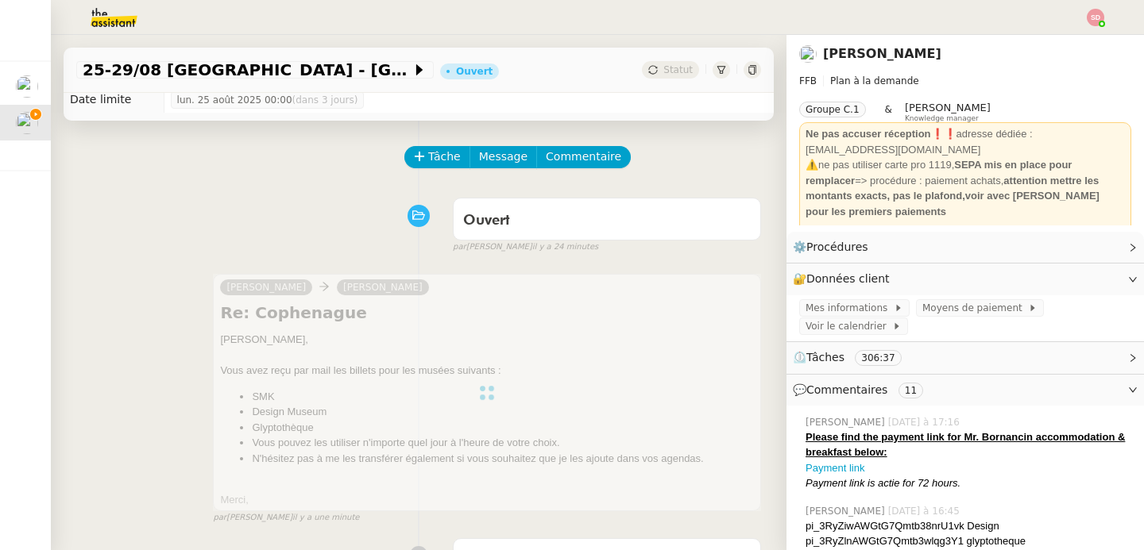
scroll to position [281, 0]
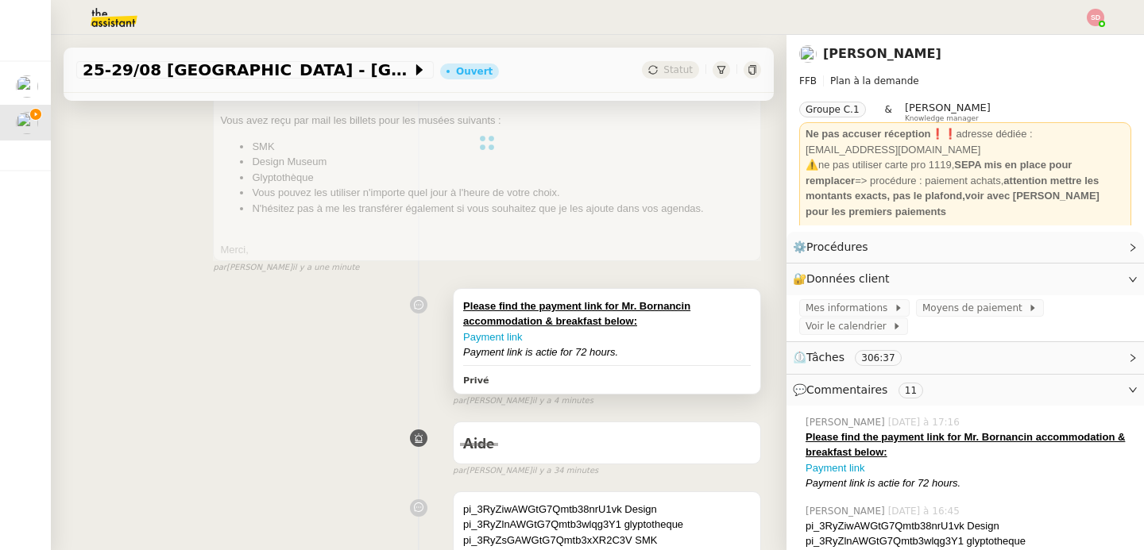
click at [674, 322] on div "Please find the payment link for Mr. Bornancin accommodation & breakfast below:" at bounding box center [607, 314] width 288 height 31
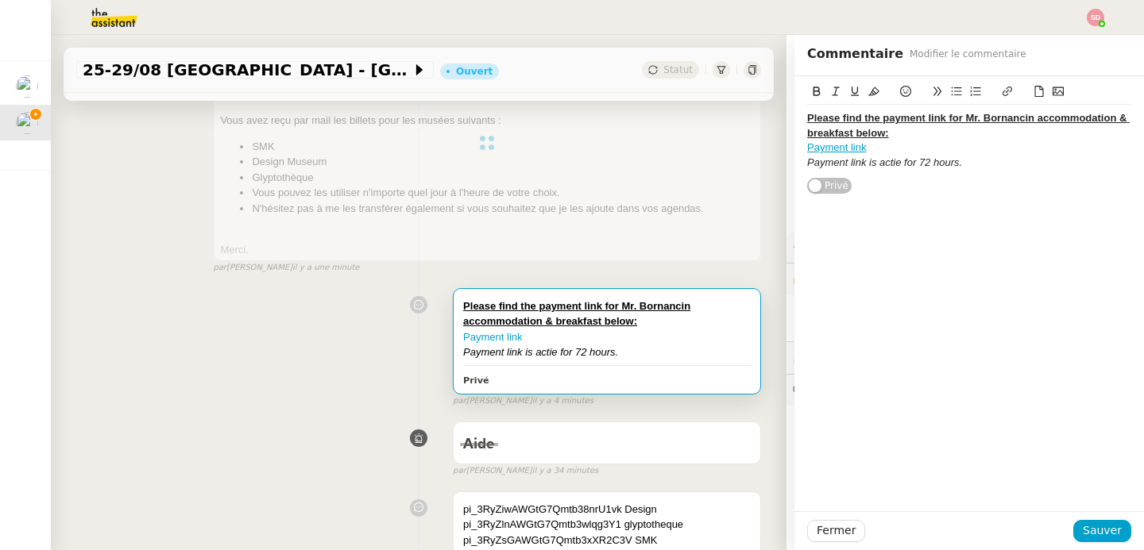
click at [979, 164] on div "Payment link is actie for 72 hours." at bounding box center [969, 163] width 324 height 14
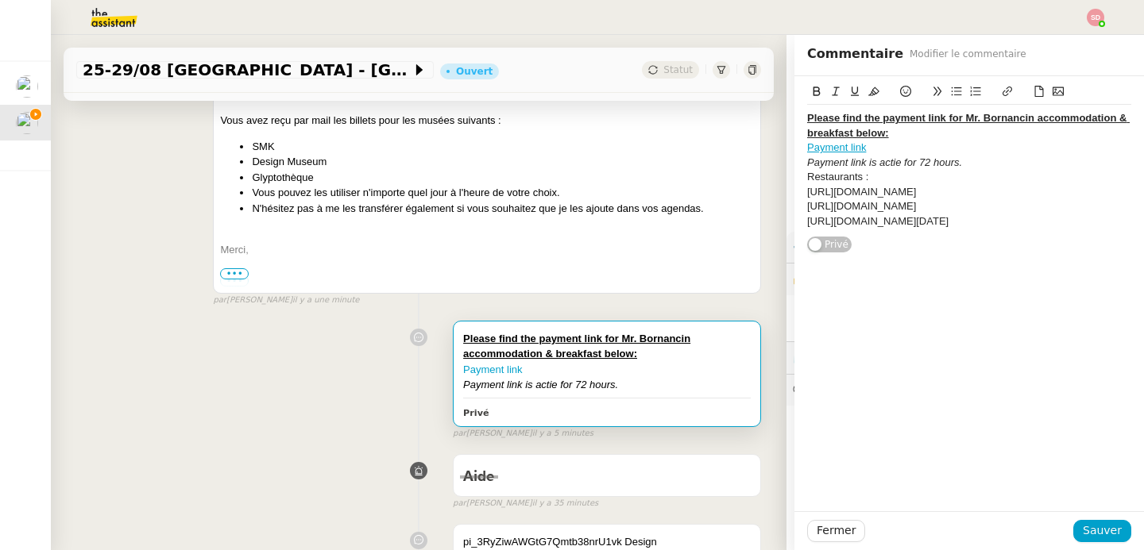
drag, startPoint x: 948, startPoint y: 219, endPoint x: 1120, endPoint y: 239, distance: 173.5
click at [1120, 239] on div "Please find the payment link for Mr. Bornancin accommodation & breakfast below:…" at bounding box center [968, 164] width 349 height 177
click at [916, 223] on div "[URL][DOMAIN_NAME]" at bounding box center [969, 221] width 324 height 14
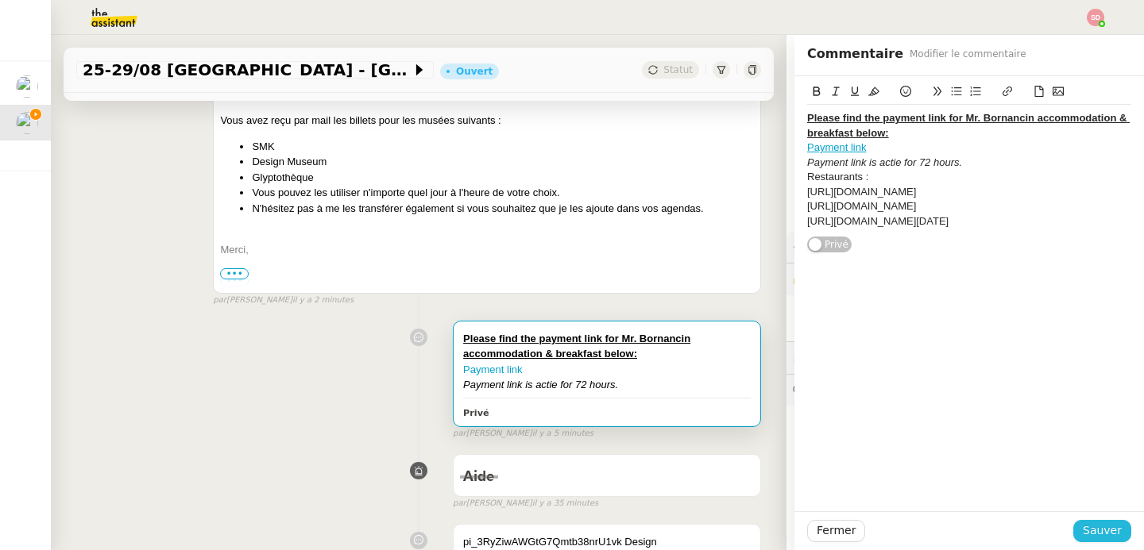
click at [1093, 533] on span "Sauver" at bounding box center [1102, 531] width 39 height 18
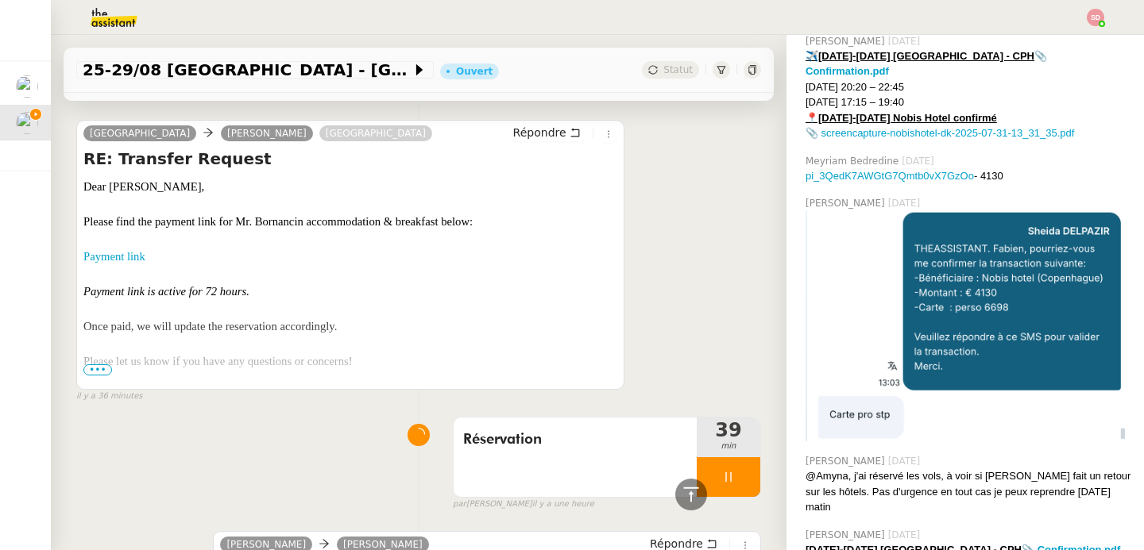
scroll to position [824, 0]
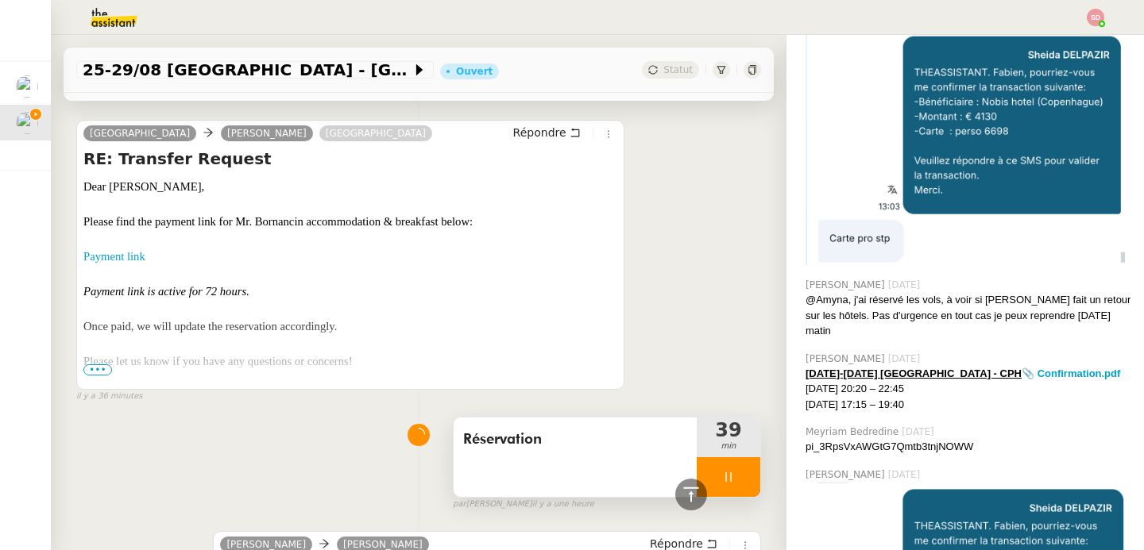
click at [722, 493] on div at bounding box center [729, 477] width 64 height 40
click at [738, 484] on icon at bounding box center [744, 477] width 13 height 13
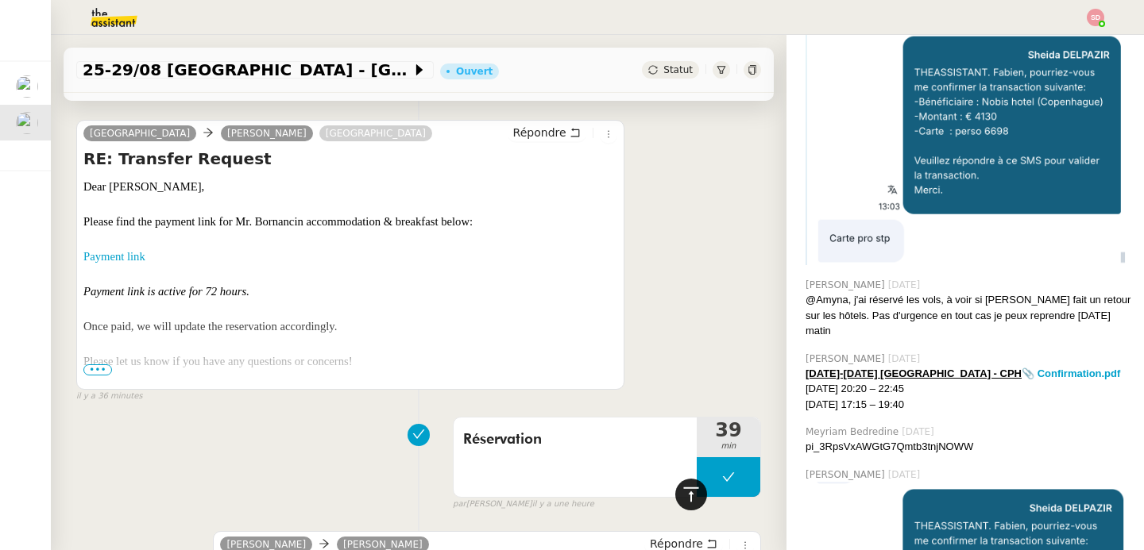
click at [675, 497] on div at bounding box center [691, 495] width 32 height 32
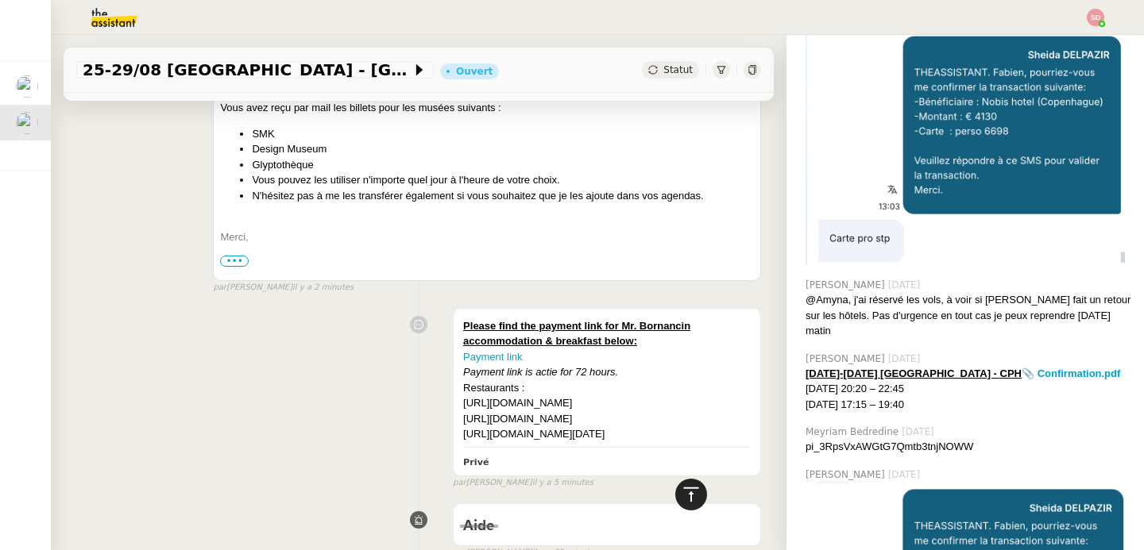
scroll to position [0, 0]
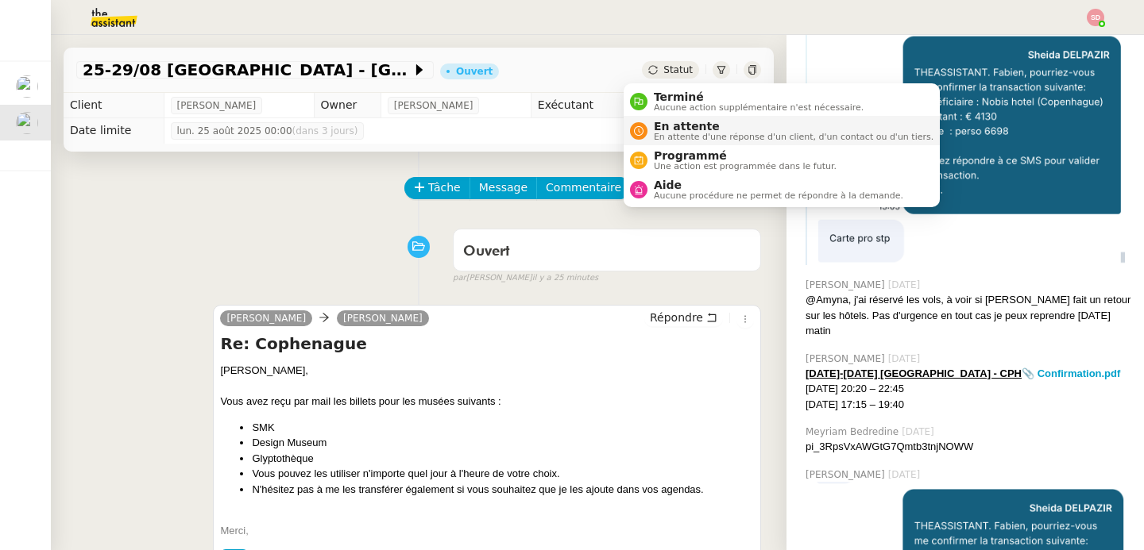
click at [639, 129] on icon at bounding box center [639, 131] width 10 height 10
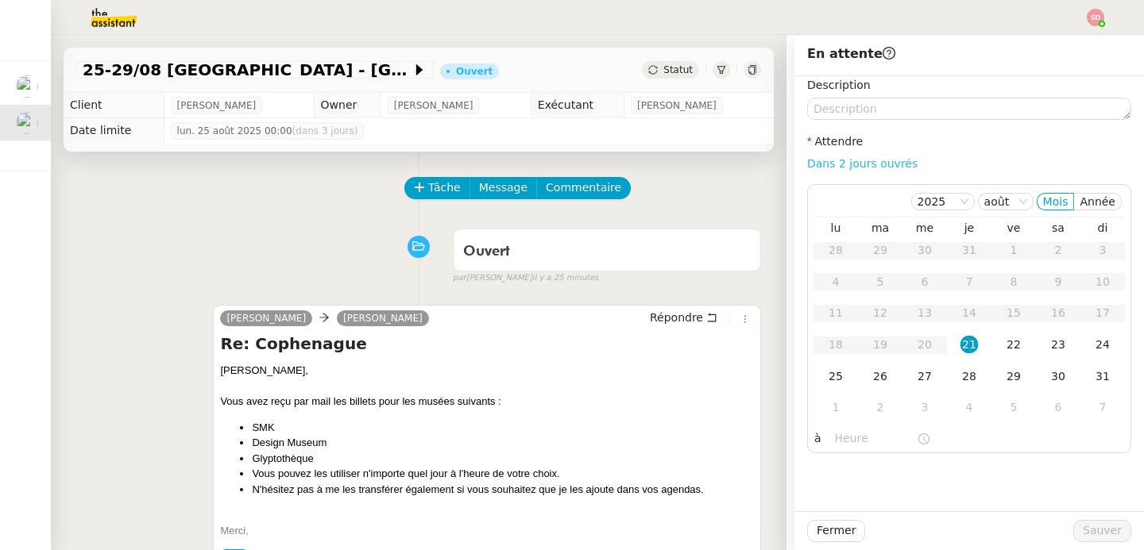
click at [843, 161] on link "Dans 2 jours ouvrés" at bounding box center [862, 163] width 110 height 13
type input "07:00"
click at [1007, 343] on div "22" at bounding box center [1013, 344] width 17 height 17
click at [1099, 539] on span "Sauver" at bounding box center [1102, 531] width 39 height 18
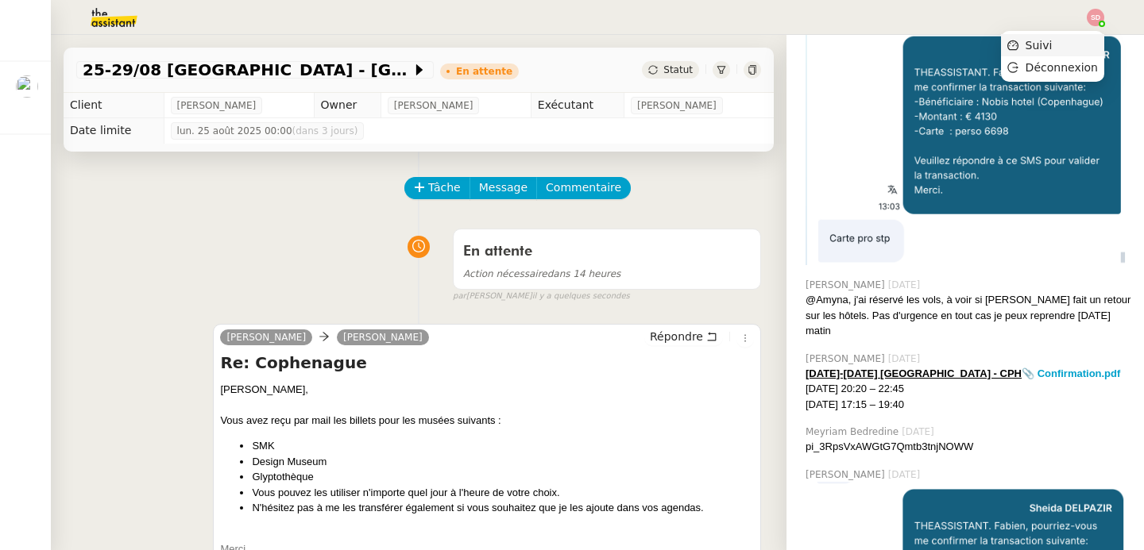
click at [1093, 39] on li "Suivi" at bounding box center [1052, 45] width 103 height 22
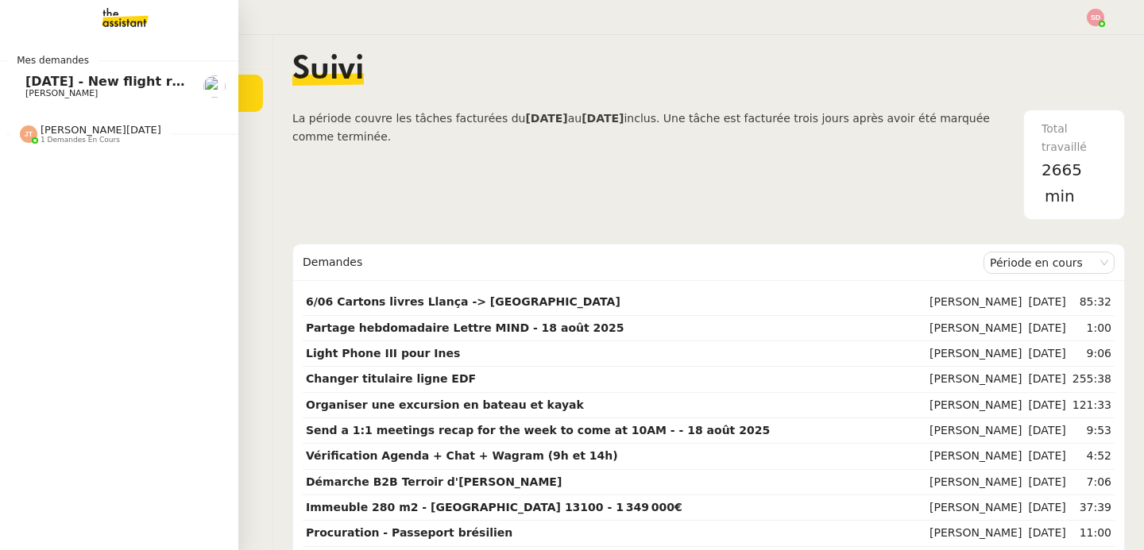
click at [70, 86] on span "[DATE] - New flight request - [PERSON_NAME]" at bounding box center [189, 81] width 328 height 15
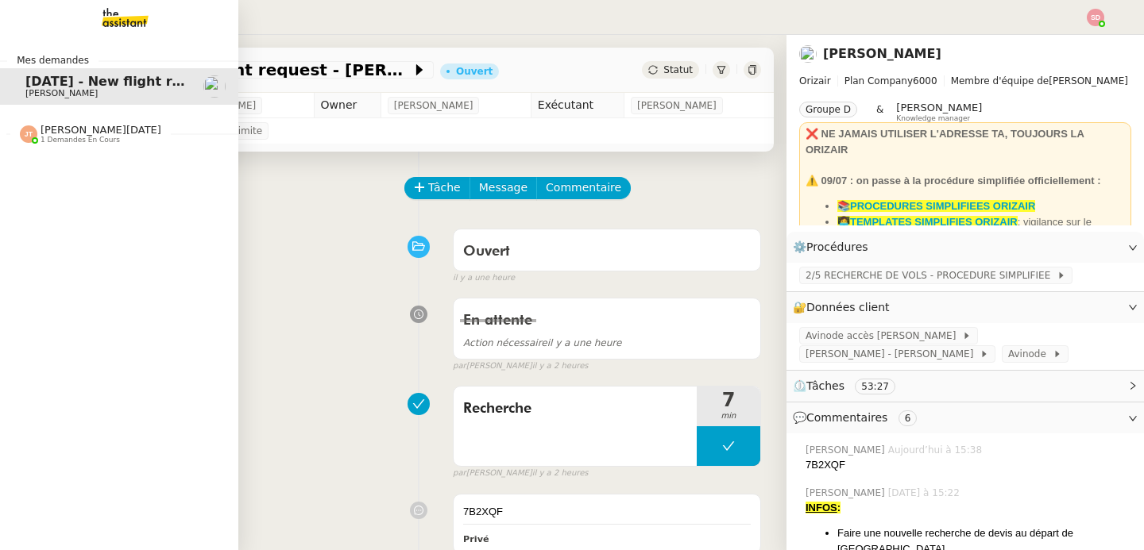
click at [71, 127] on span "[PERSON_NAME][DATE]" at bounding box center [101, 130] width 121 height 12
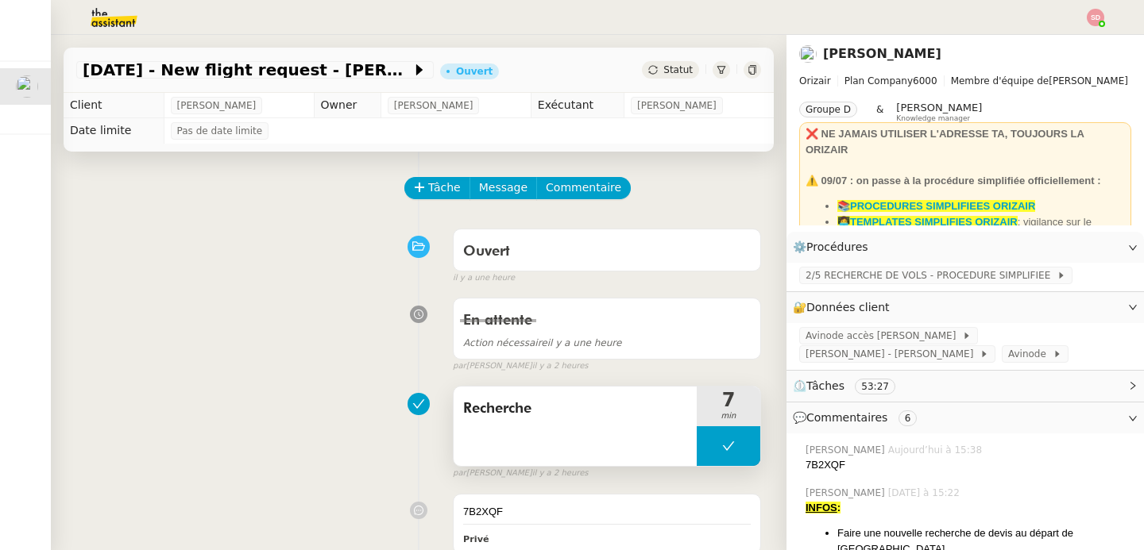
click at [710, 454] on button at bounding box center [729, 447] width 64 height 40
click at [706, 453] on icon at bounding box center [712, 446] width 13 height 13
click at [813, 456] on span "[PERSON_NAME]" at bounding box center [846, 450] width 83 height 14
click at [812, 462] on div "7B2XQF" at bounding box center [968, 465] width 326 height 16
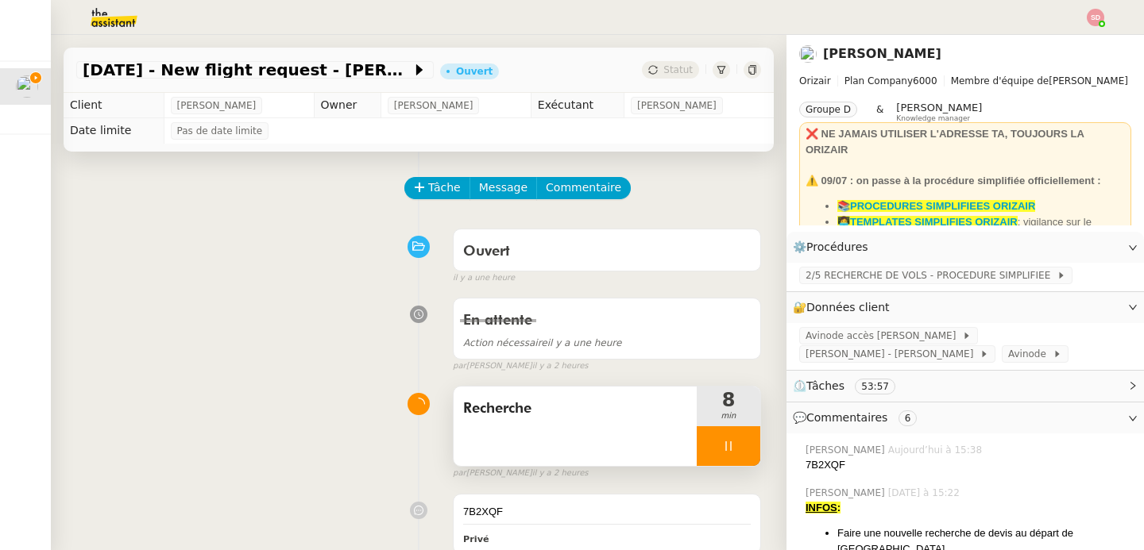
click at [732, 447] on div at bounding box center [729, 447] width 64 height 40
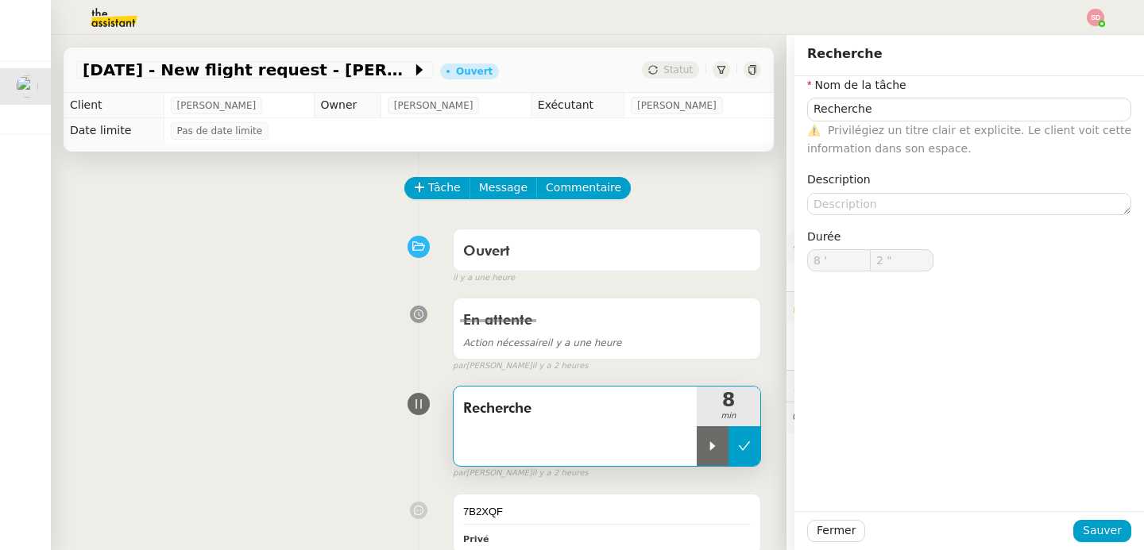
click at [728, 436] on button at bounding box center [744, 447] width 32 height 40
type input "Recherche"
type input "8 '"
type input "2 ""
type input "Recherche"
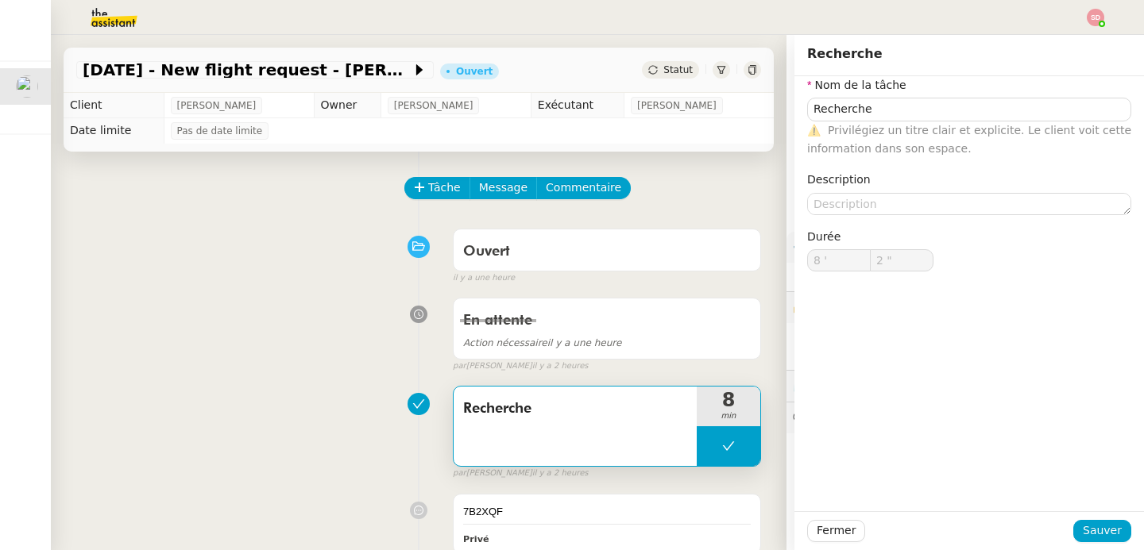
type input "8 '"
type input "2 ""
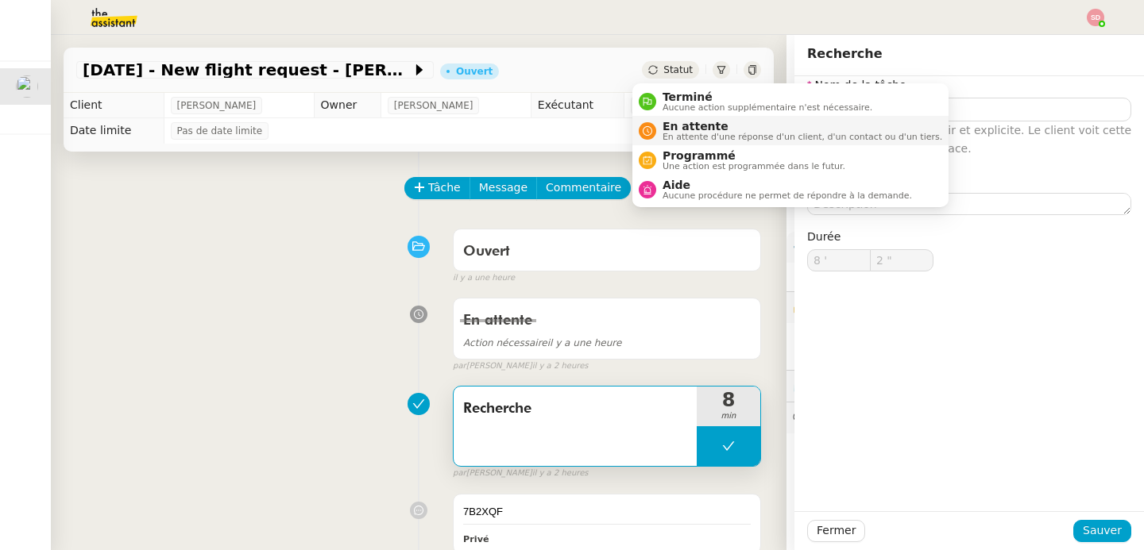
click at [666, 141] on span "En attente d'une réponse d'un client, d'un contact ou d'un tiers." at bounding box center [802, 137] width 280 height 9
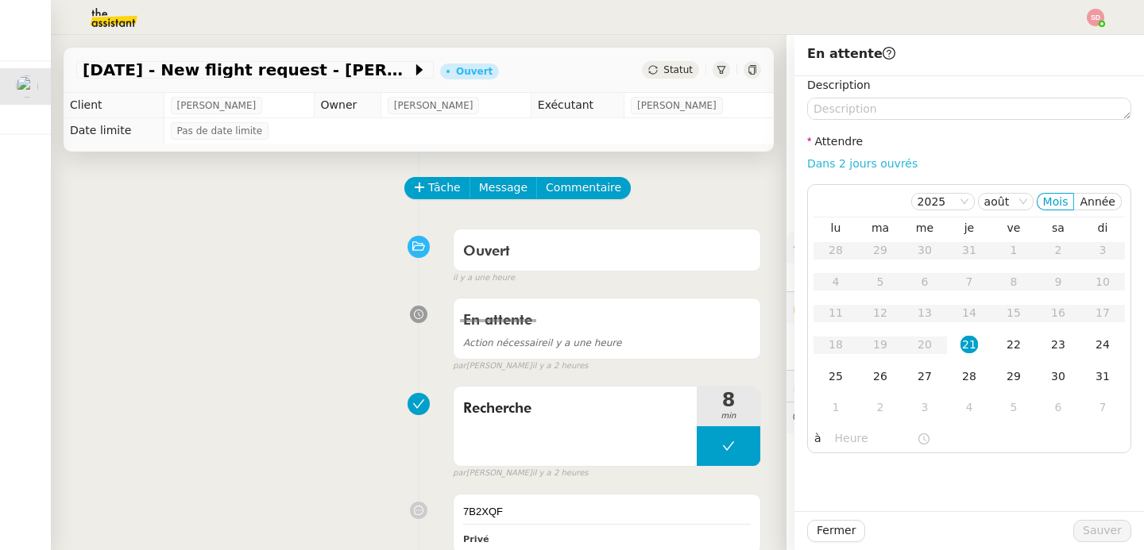
click at [855, 166] on link "Dans 2 jours ouvrés" at bounding box center [862, 163] width 110 height 13
type input "07:00"
click at [1005, 349] on div "22" at bounding box center [1013, 344] width 17 height 17
click at [1088, 528] on span "Sauver" at bounding box center [1102, 531] width 39 height 18
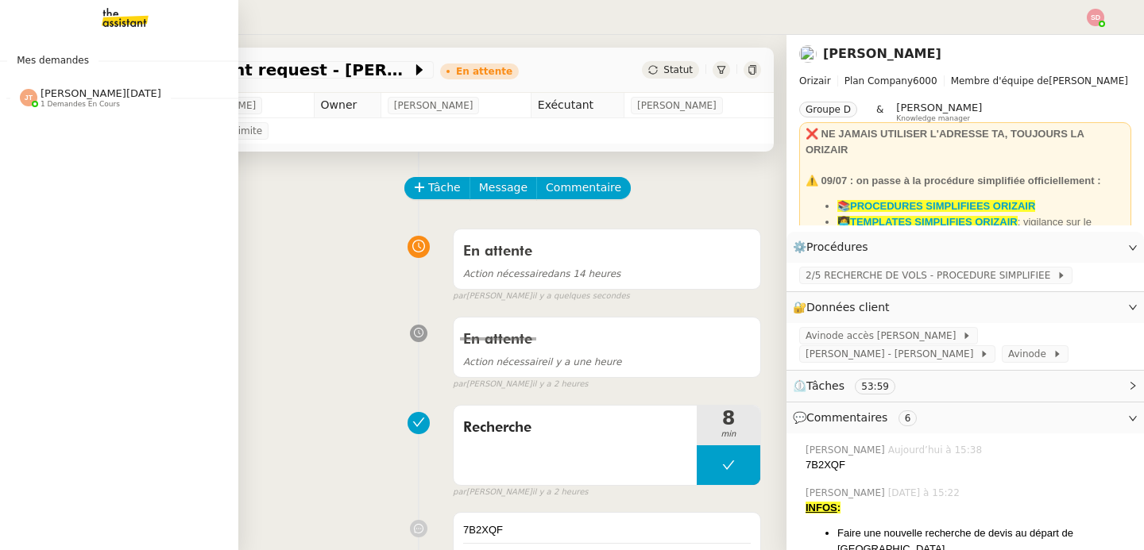
click at [41, 102] on span "1 demandes en cours" at bounding box center [80, 104] width 79 height 9
click at [41, 122] on span "Effectuer un pré-recrutement téléphonique" at bounding box center [183, 127] width 316 height 15
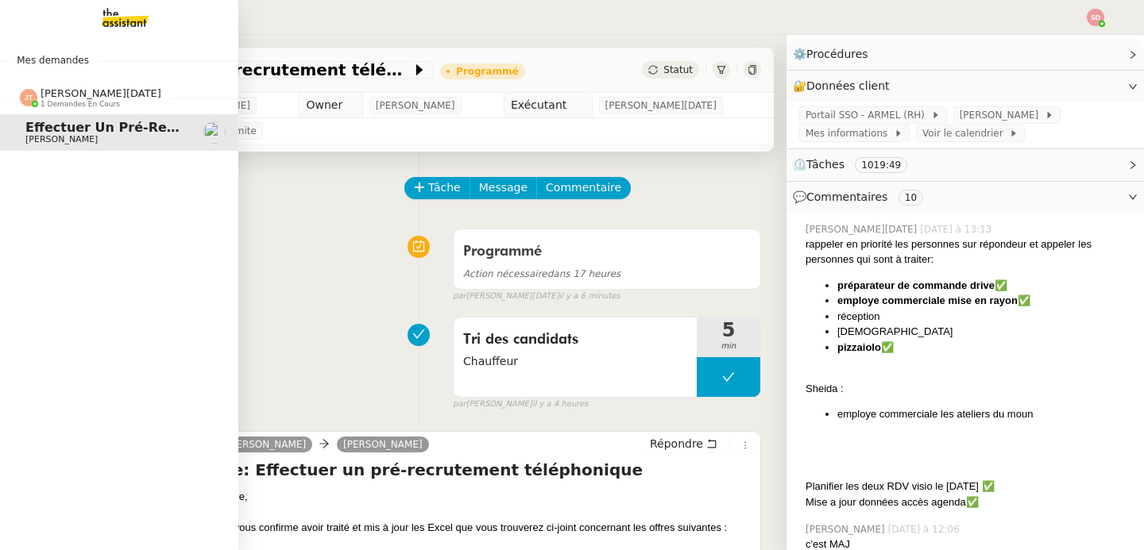
click at [21, 102] on img at bounding box center [28, 97] width 17 height 17
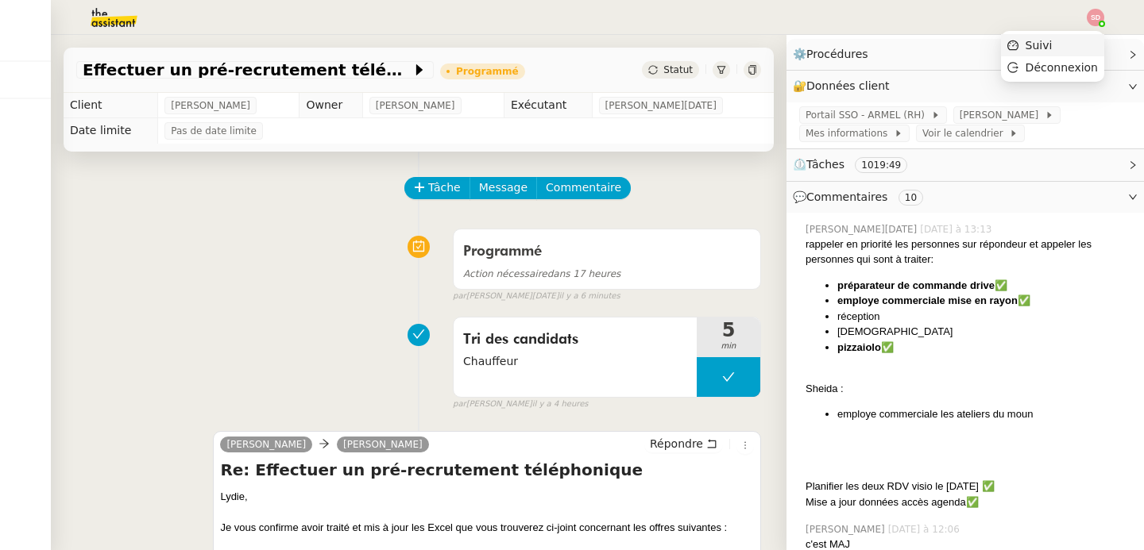
click at [1085, 42] on li "Suivi" at bounding box center [1052, 45] width 103 height 22
